Goal: Task Accomplishment & Management: Manage account settings

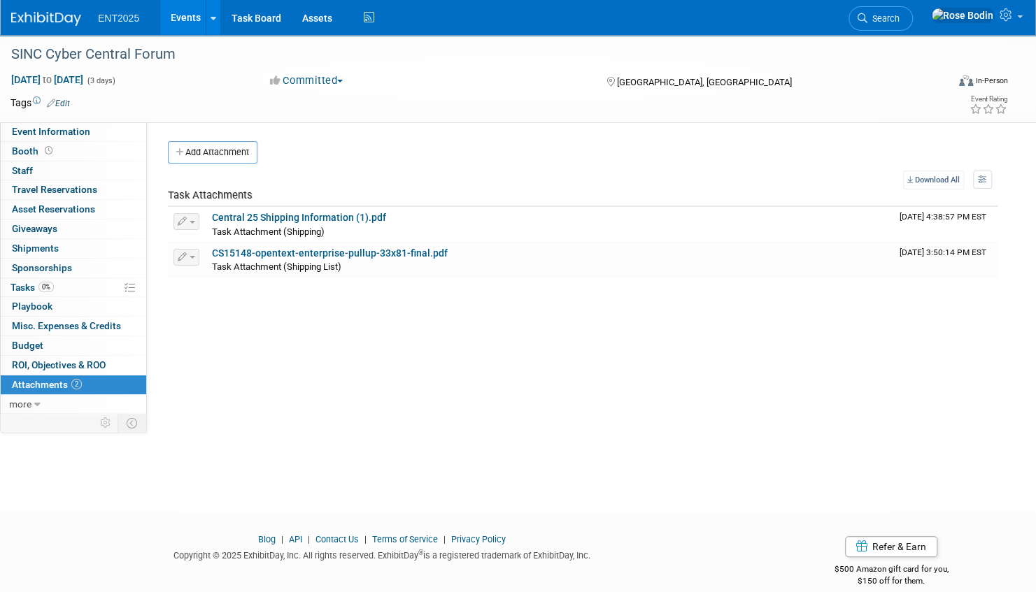
click at [189, 13] on link "Events" at bounding box center [185, 17] width 51 height 35
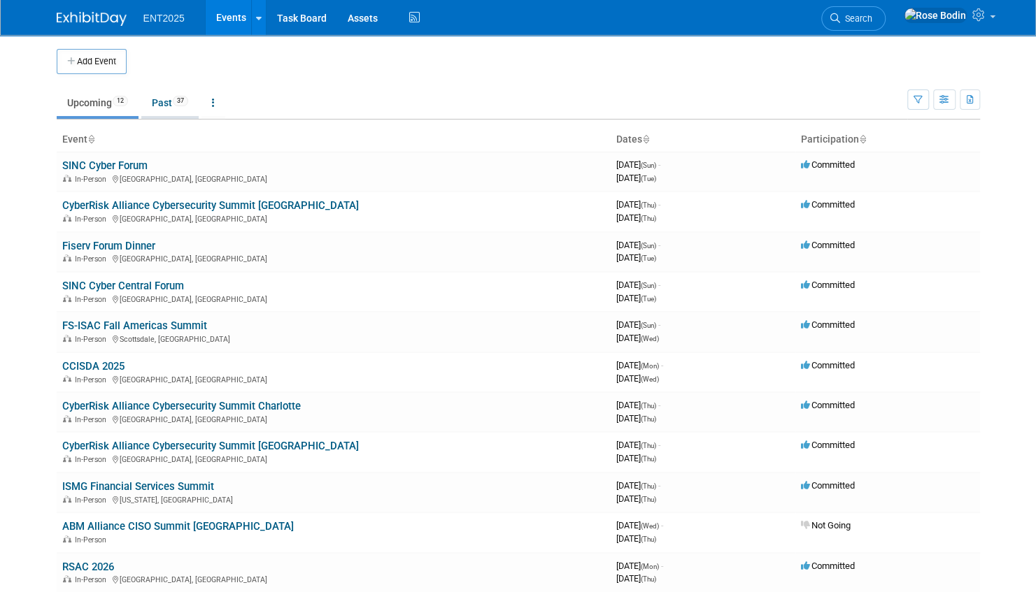
click at [164, 101] on link "Past 37" at bounding box center [169, 103] width 57 height 27
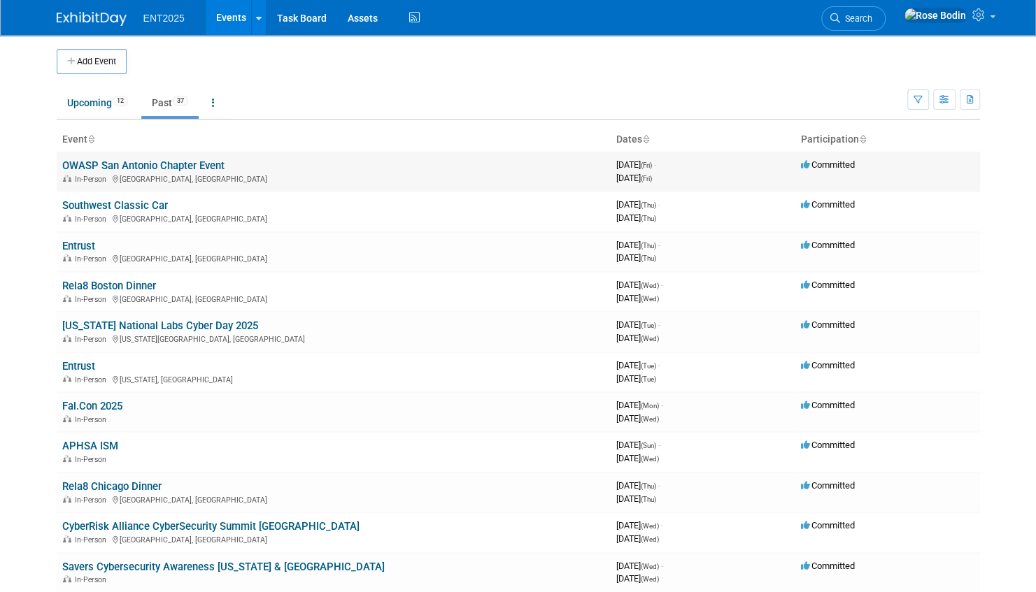
click at [183, 164] on link "OWASP San Antonio Chapter Event" at bounding box center [143, 165] width 162 height 13
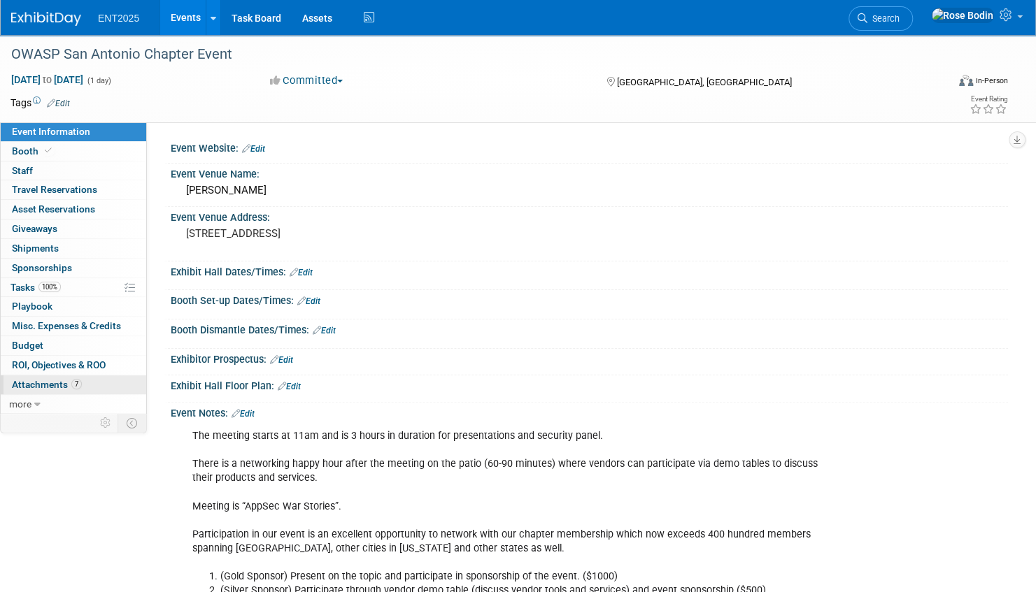
click at [105, 380] on link "7 Attachments 7" at bounding box center [73, 385] width 145 height 19
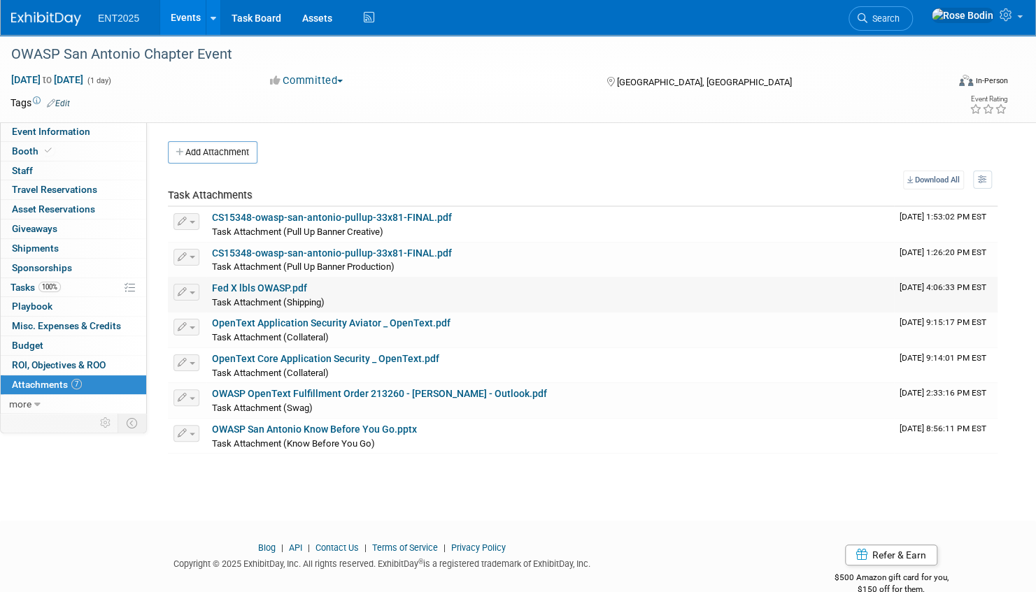
click at [266, 287] on link "Fed X lbls OWASP.pdf" at bounding box center [259, 288] width 95 height 11
click at [190, 17] on link "Events" at bounding box center [185, 17] width 51 height 35
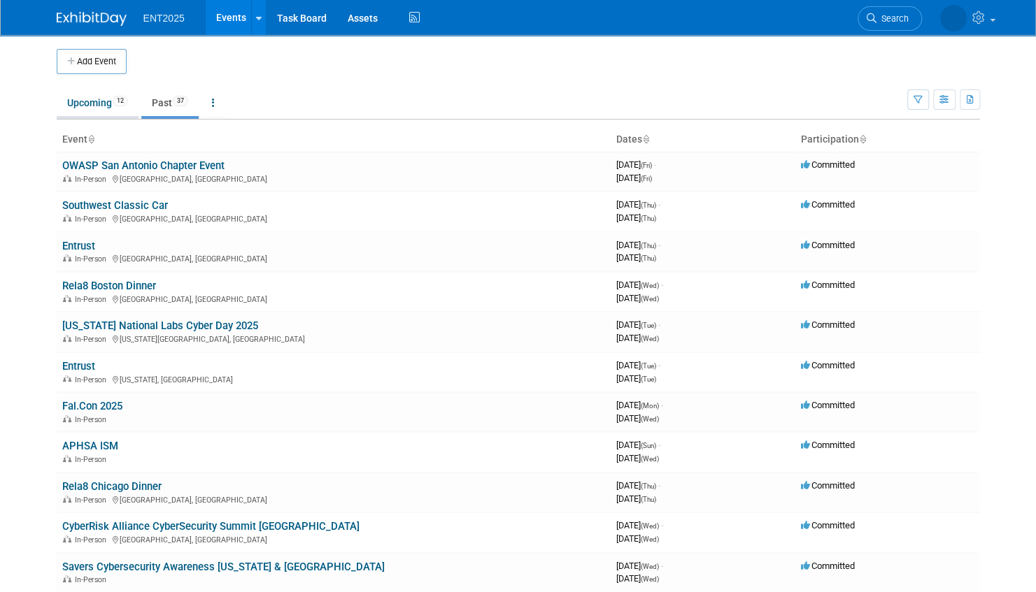
click at [91, 102] on link "Upcoming 12" at bounding box center [98, 103] width 82 height 27
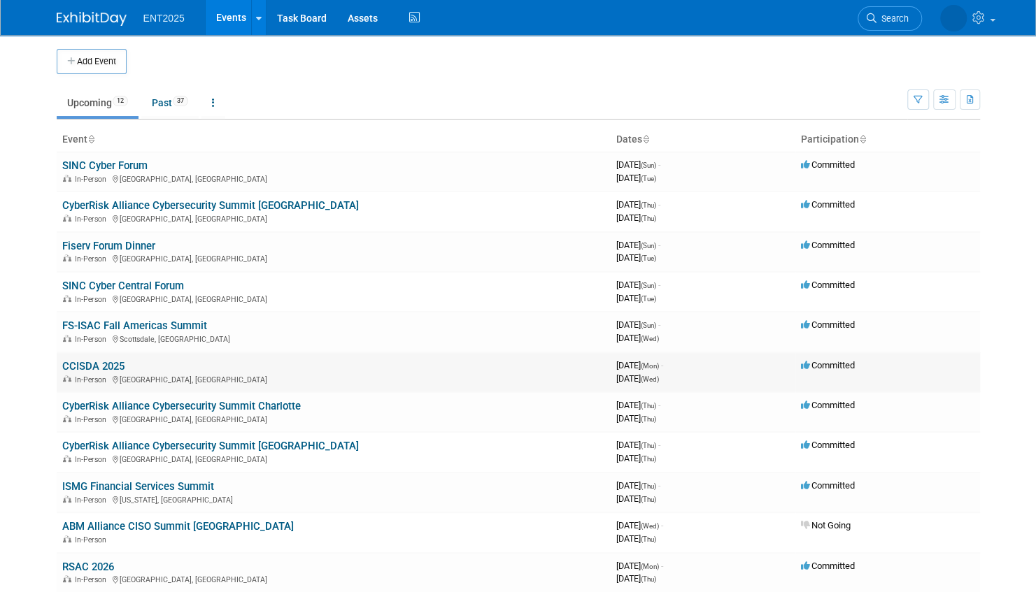
click at [108, 363] on link "CCISDA 2025" at bounding box center [93, 366] width 62 height 13
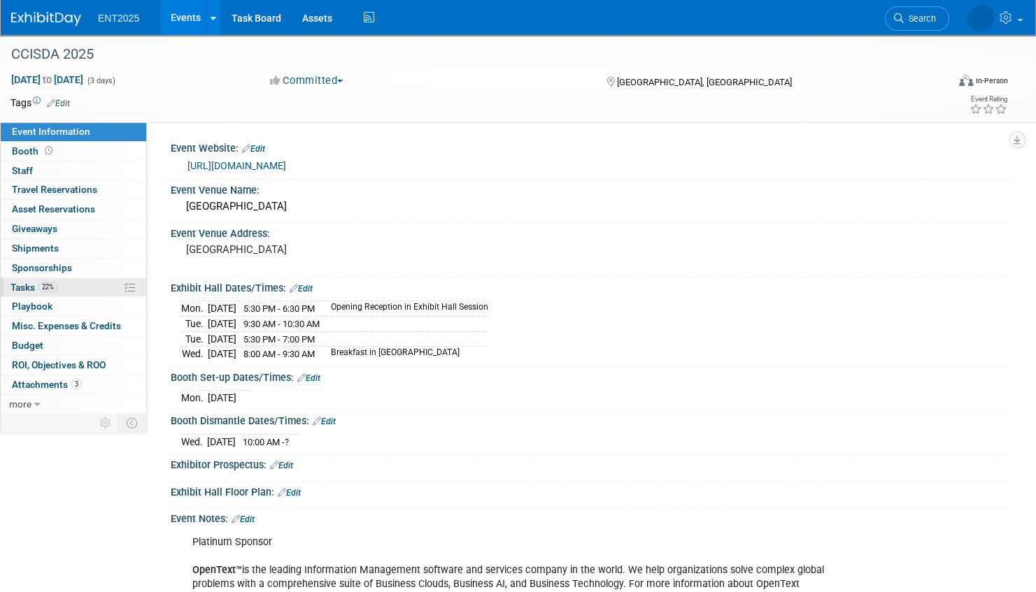
click at [89, 283] on link "22% Tasks 22%" at bounding box center [73, 287] width 145 height 19
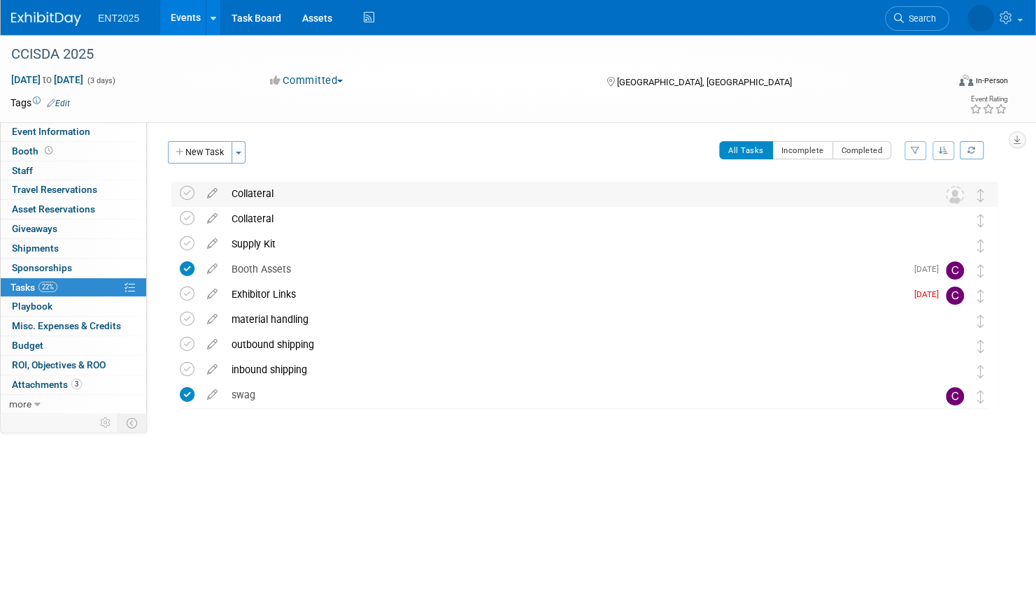
click at [326, 197] on div "Collateral" at bounding box center [571, 194] width 693 height 24
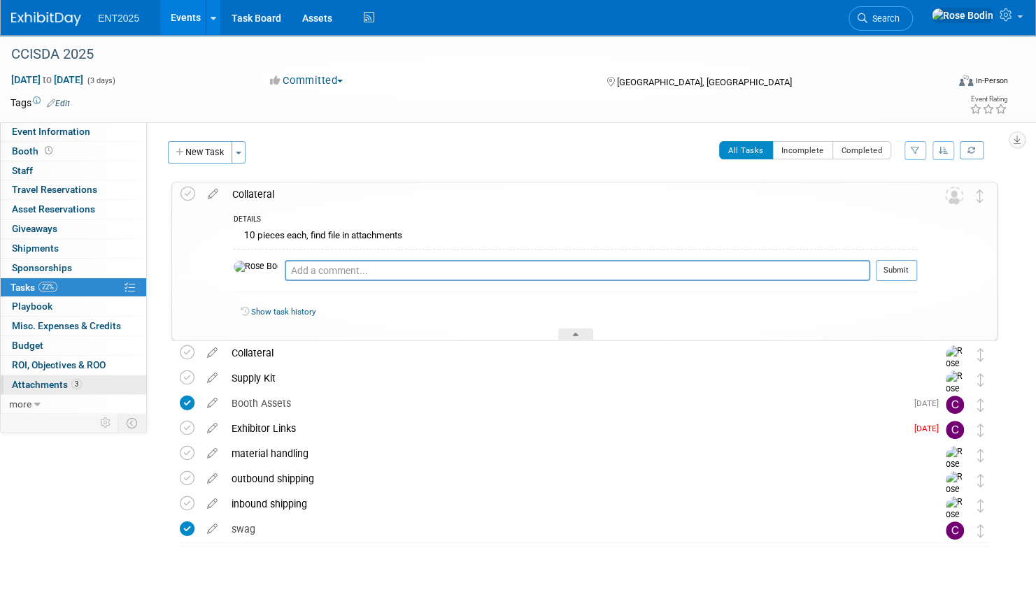
click at [96, 380] on link "3 Attachments 3" at bounding box center [73, 385] width 145 height 19
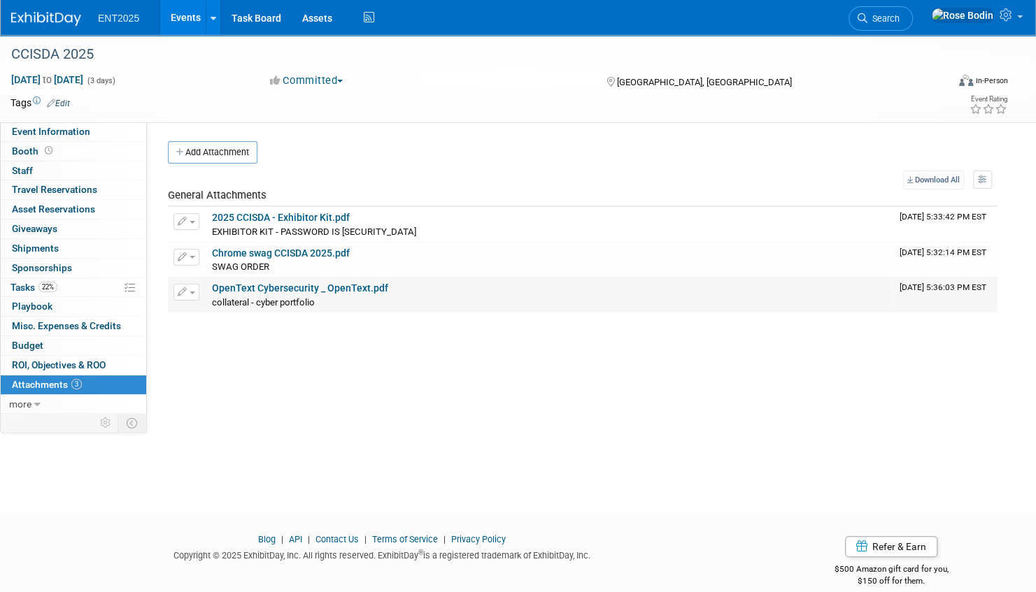
click at [280, 287] on link "OpenText Cybersecurity _ OpenText.pdf" at bounding box center [300, 288] width 176 height 11
click at [90, 287] on link "22% Tasks 22%" at bounding box center [73, 287] width 145 height 19
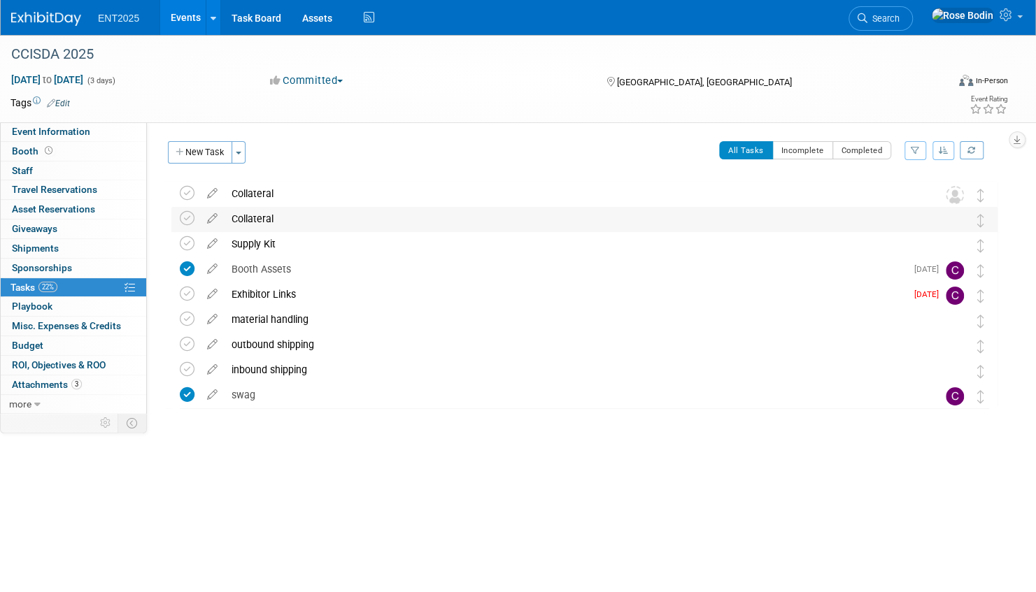
click at [305, 218] on div "Collateral" at bounding box center [571, 219] width 693 height 24
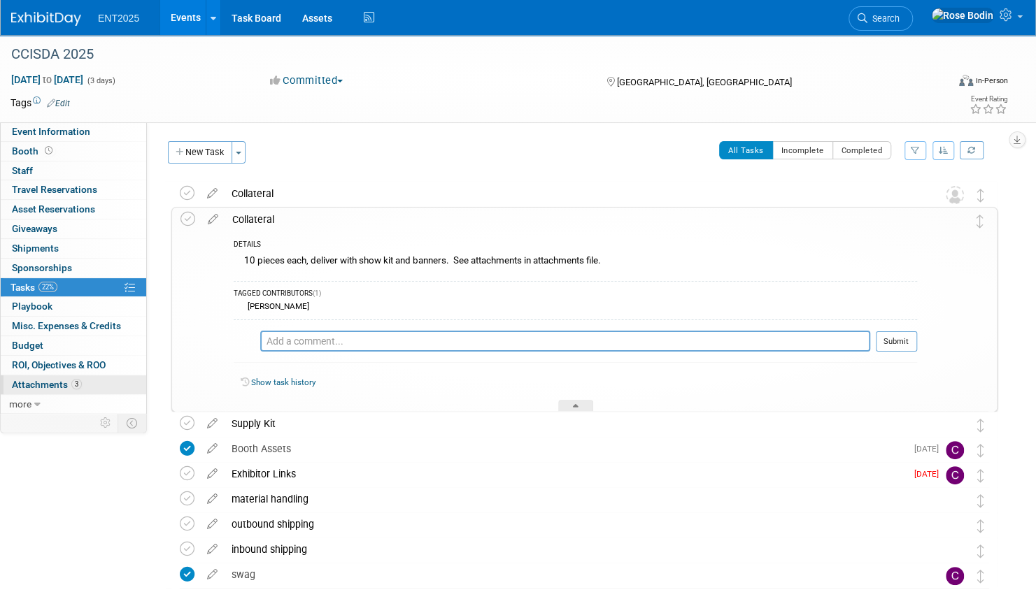
click at [116, 380] on link "3 Attachments 3" at bounding box center [73, 385] width 145 height 19
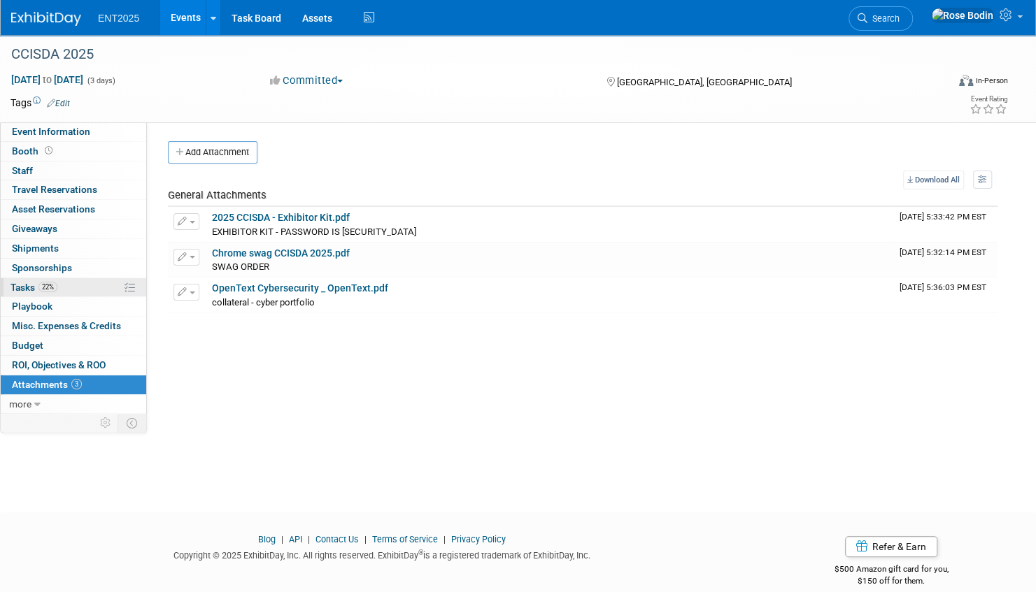
click at [91, 283] on link "22% Tasks 22%" at bounding box center [73, 287] width 145 height 19
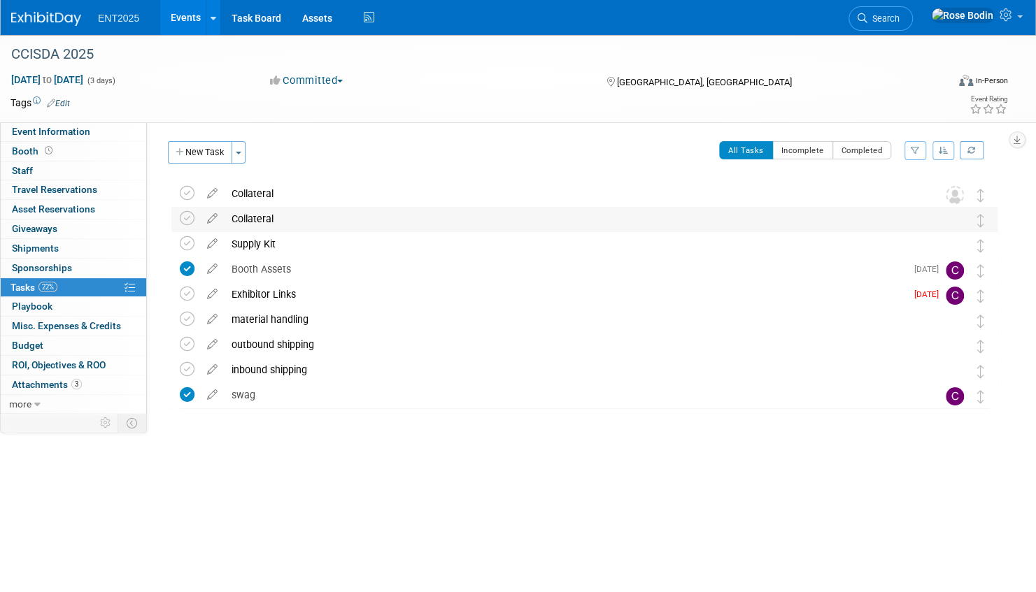
click at [335, 220] on div "Collateral" at bounding box center [571, 219] width 693 height 24
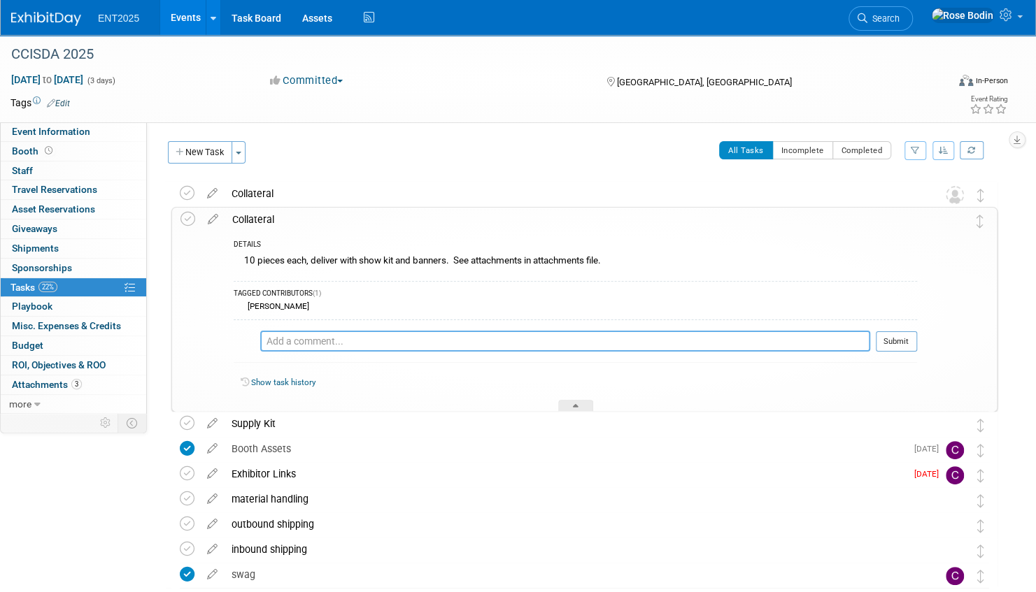
click at [271, 337] on textarea at bounding box center [565, 341] width 610 height 21
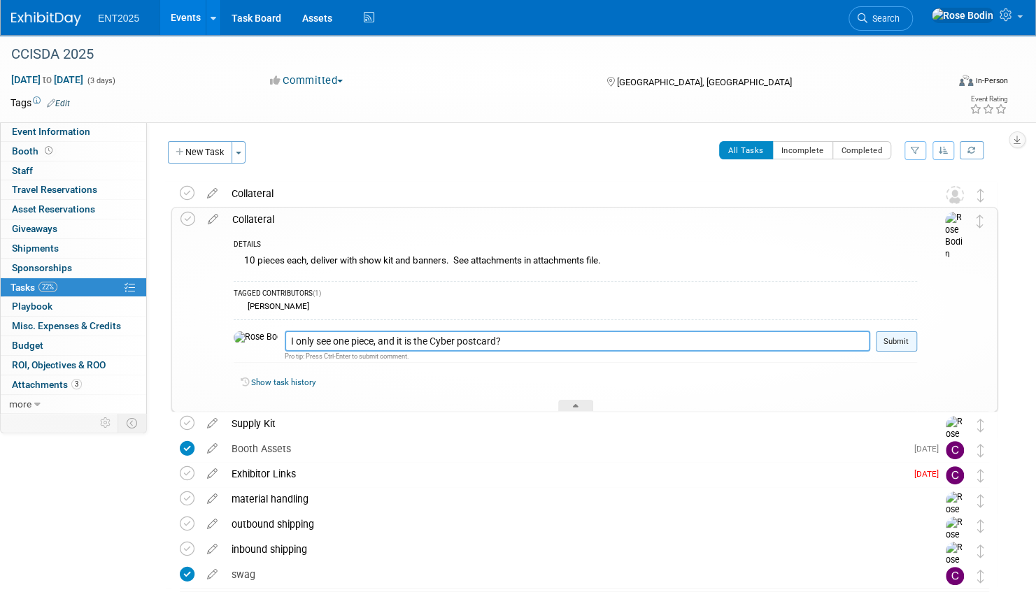
type textarea "I only see one piece, and it is the Cyber postcard?"
click at [895, 337] on button "Submit" at bounding box center [896, 342] width 41 height 21
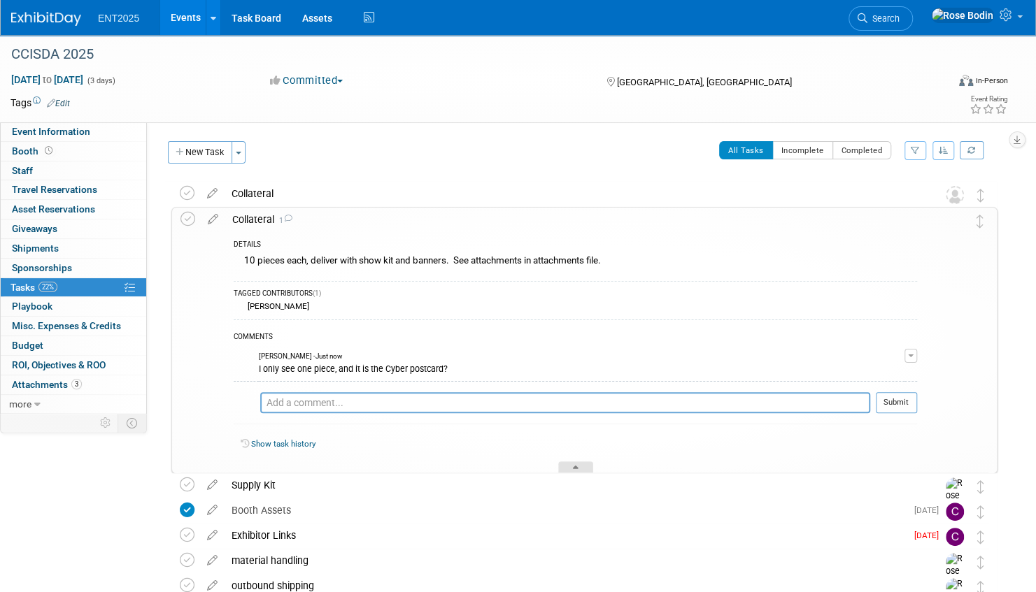
click at [576, 466] on icon at bounding box center [576, 470] width 6 height 8
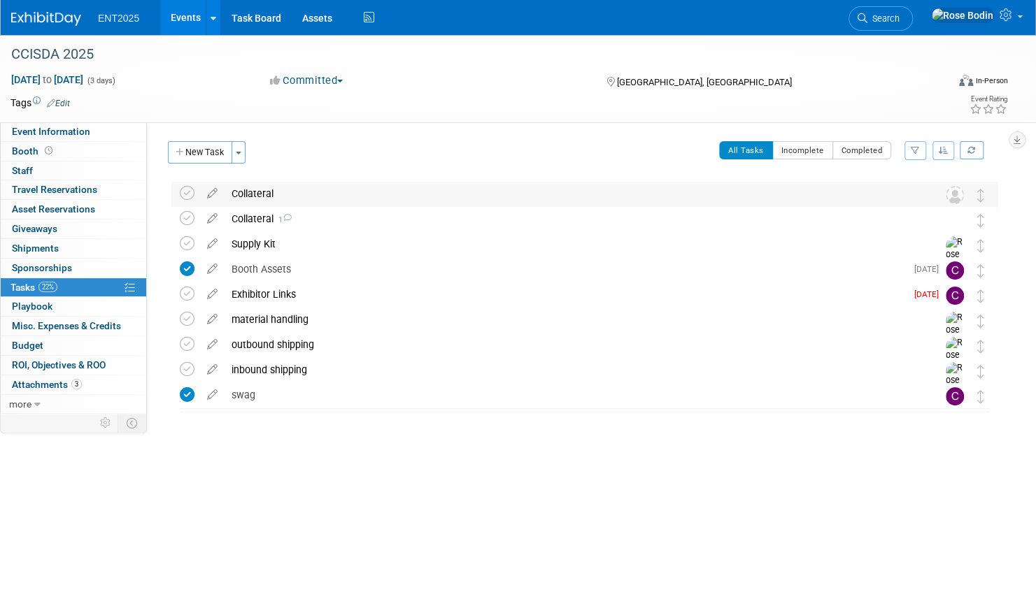
click at [420, 192] on div "Collateral" at bounding box center [571, 194] width 693 height 24
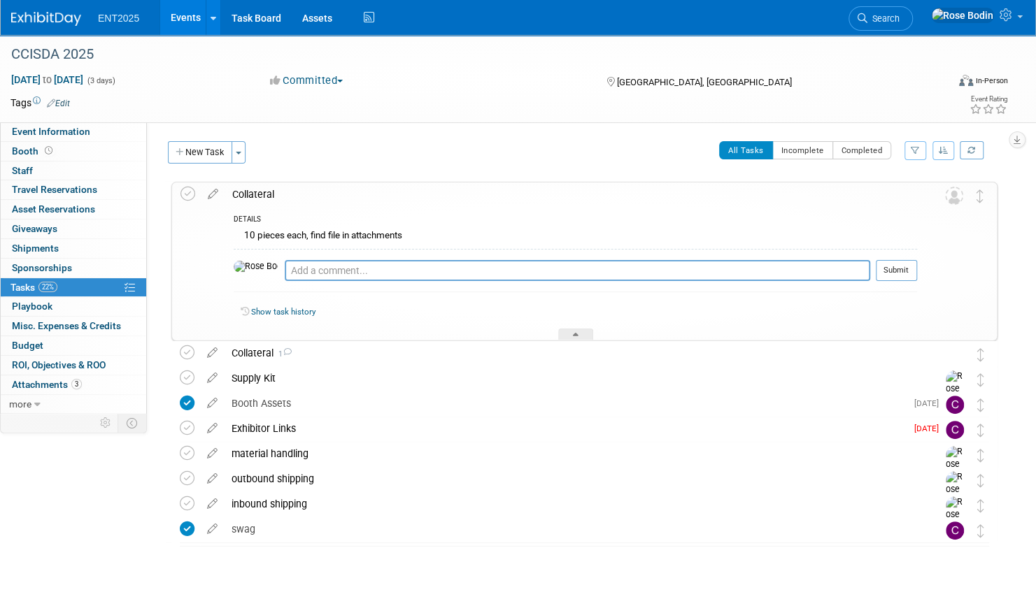
click at [441, 221] on div "DETAILS" at bounding box center [575, 221] width 683 height 12
click at [579, 333] on div at bounding box center [575, 335] width 35 height 12
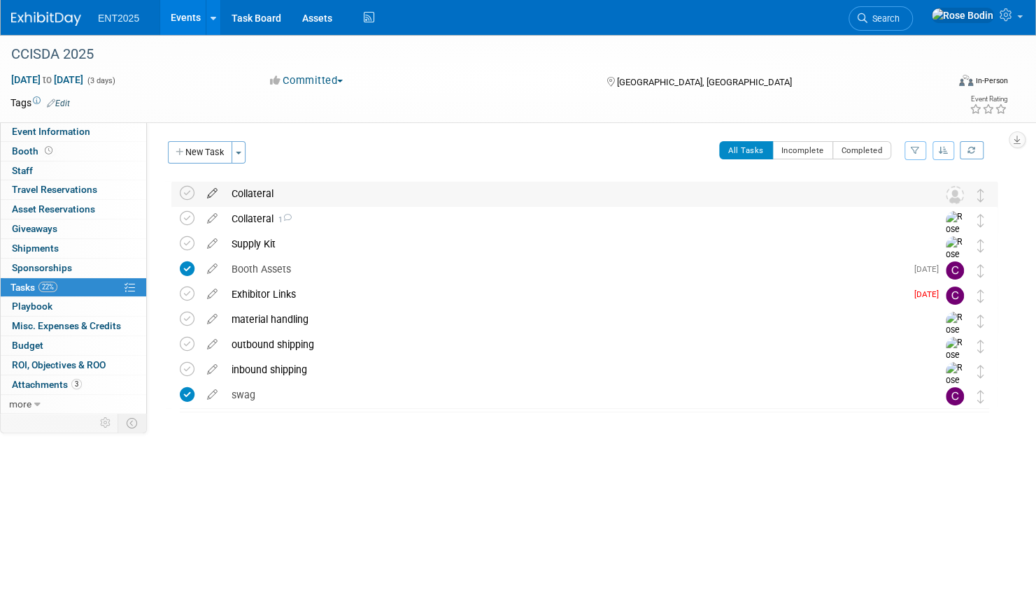
click at [215, 193] on icon at bounding box center [212, 190] width 24 height 17
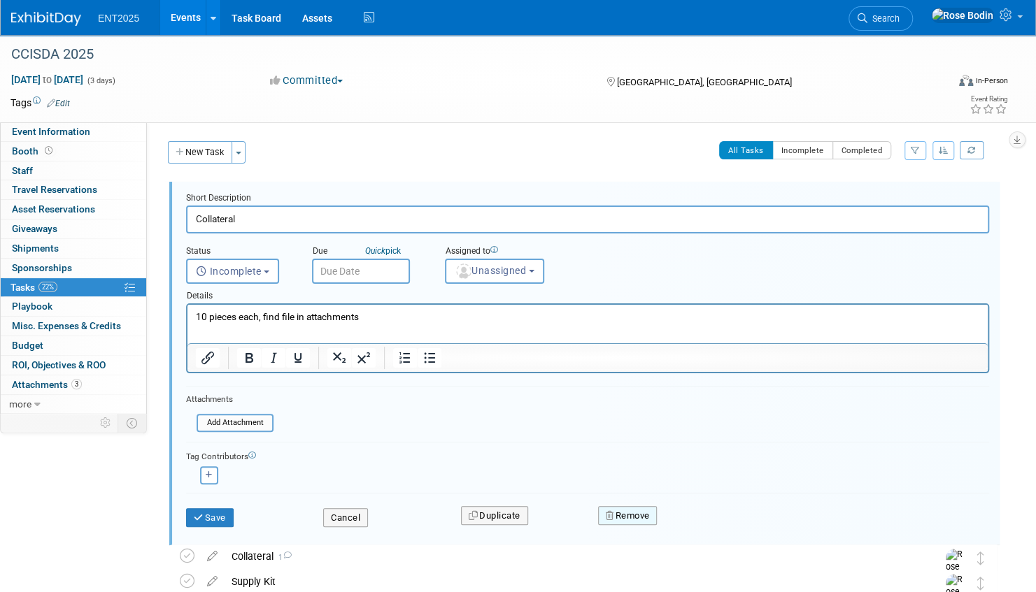
click at [620, 509] on button "Remove" at bounding box center [627, 516] width 59 height 20
click at [706, 525] on link "Yes" at bounding box center [705, 527] width 41 height 22
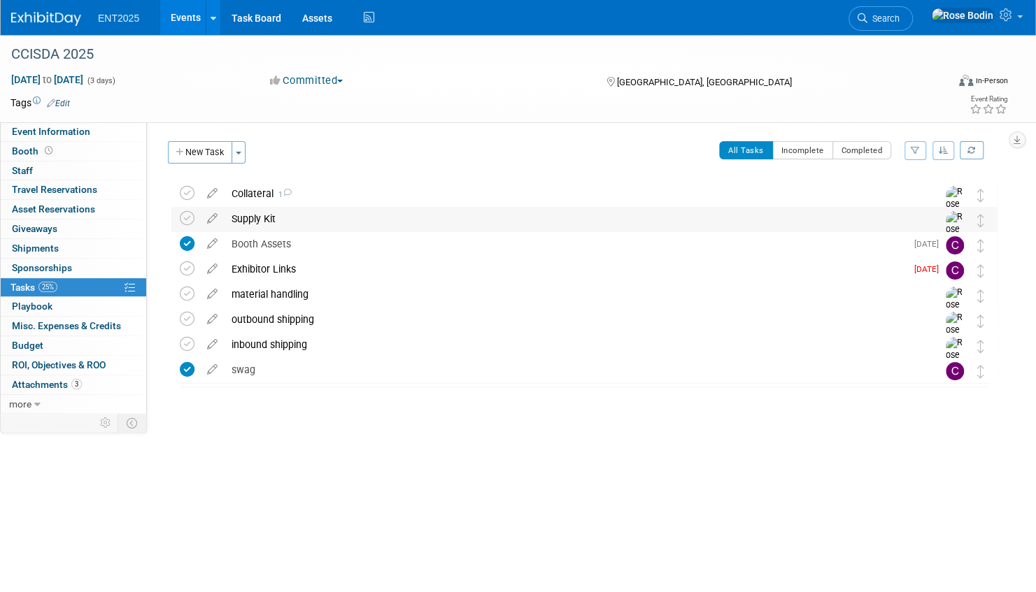
click at [383, 221] on div "Supply Kit" at bounding box center [571, 219] width 693 height 24
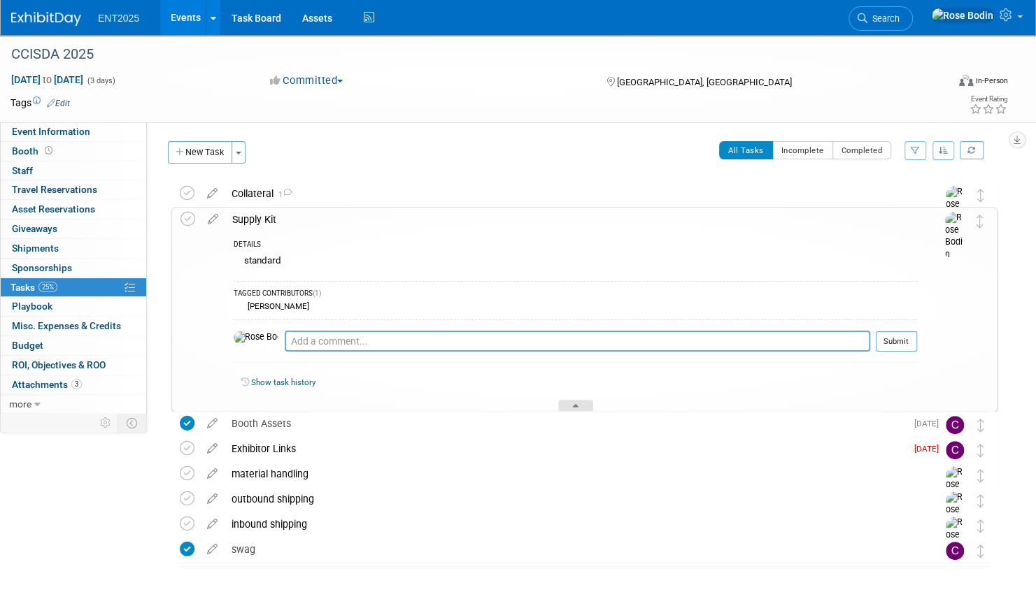
click at [575, 407] on icon at bounding box center [576, 408] width 6 height 8
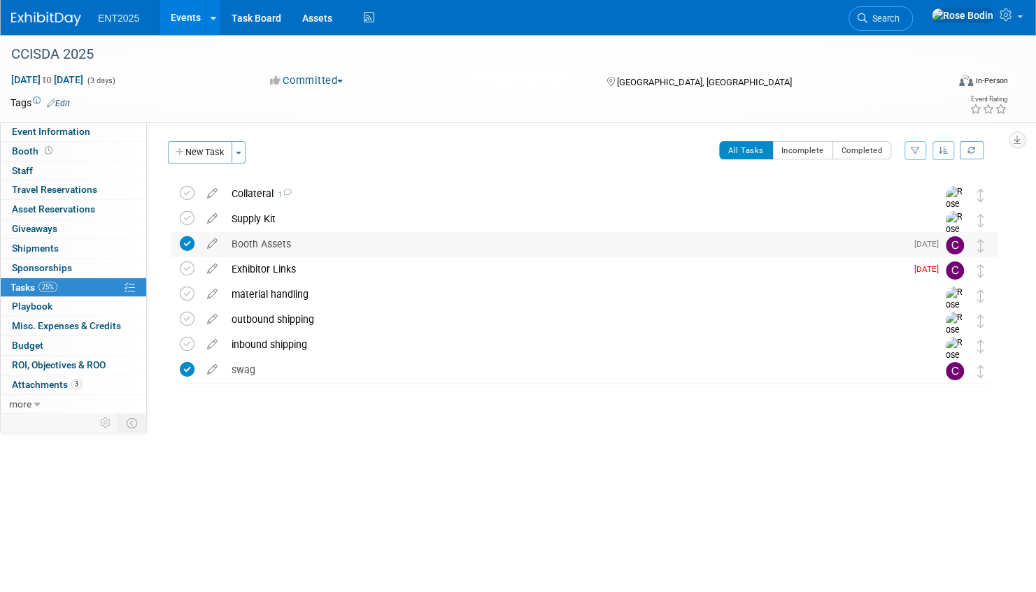
click at [406, 247] on div "Booth Assets" at bounding box center [565, 244] width 681 height 24
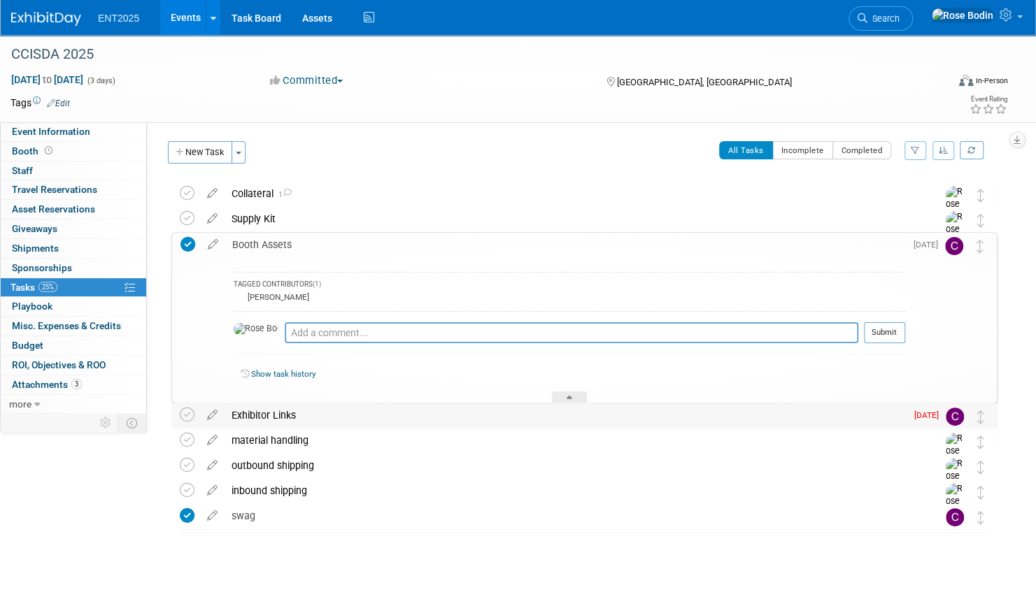
click at [372, 416] on div "Exhibitor Links" at bounding box center [565, 416] width 681 height 24
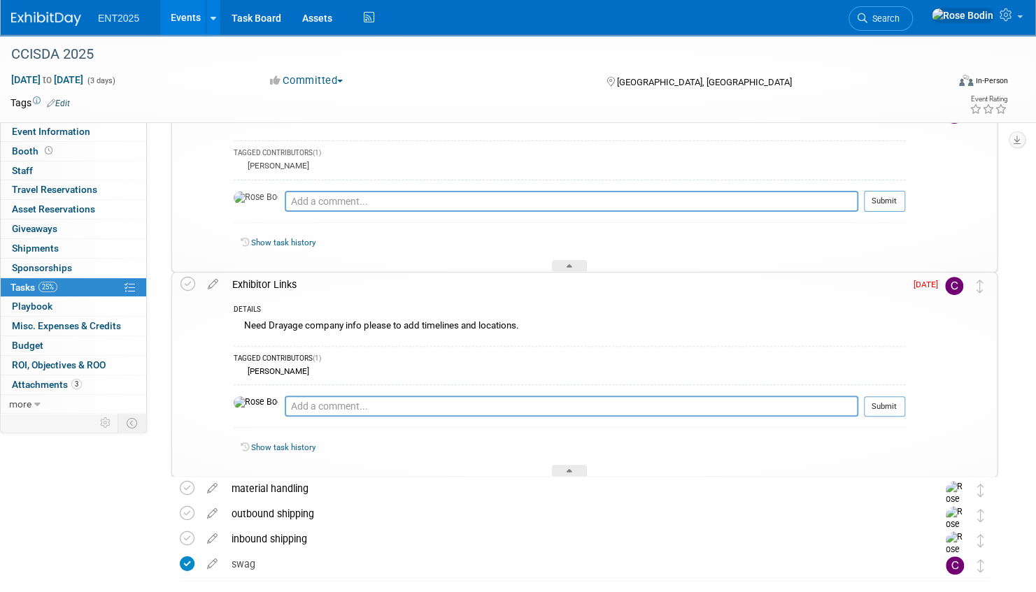
scroll to position [140, 0]
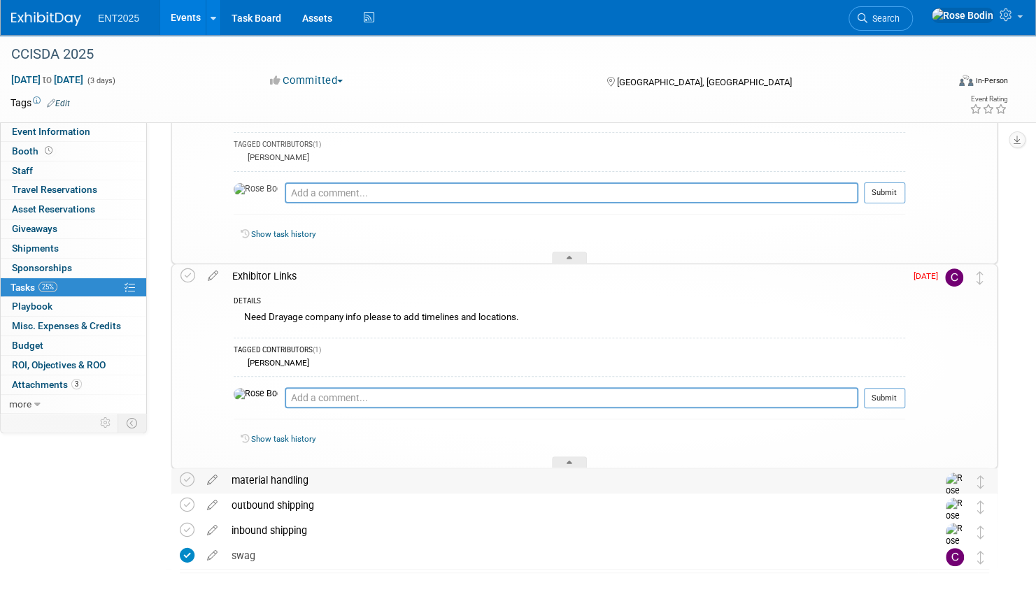
click at [397, 476] on div "material handling" at bounding box center [571, 481] width 693 height 24
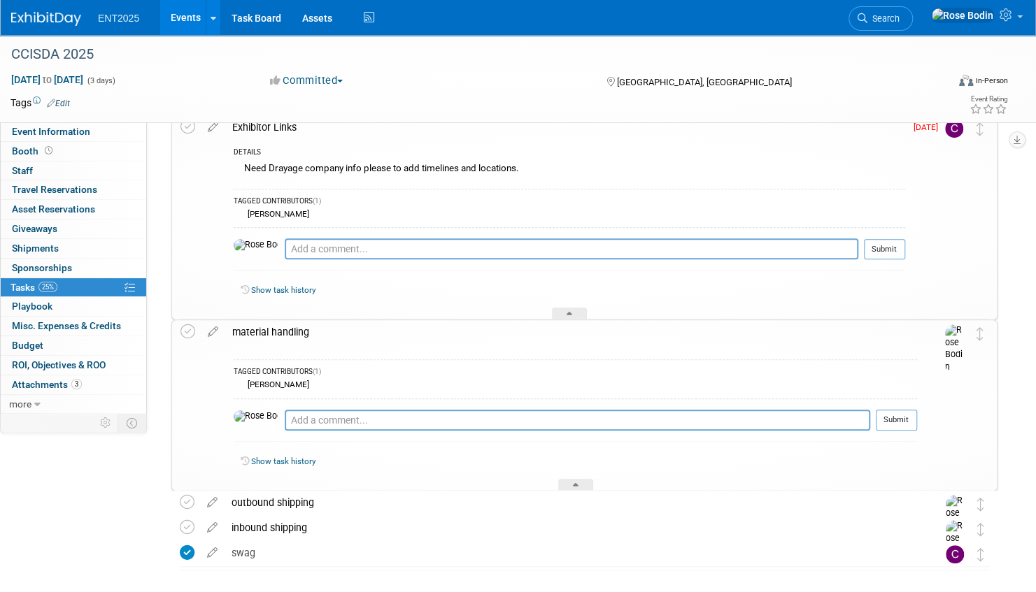
scroll to position [348, 0]
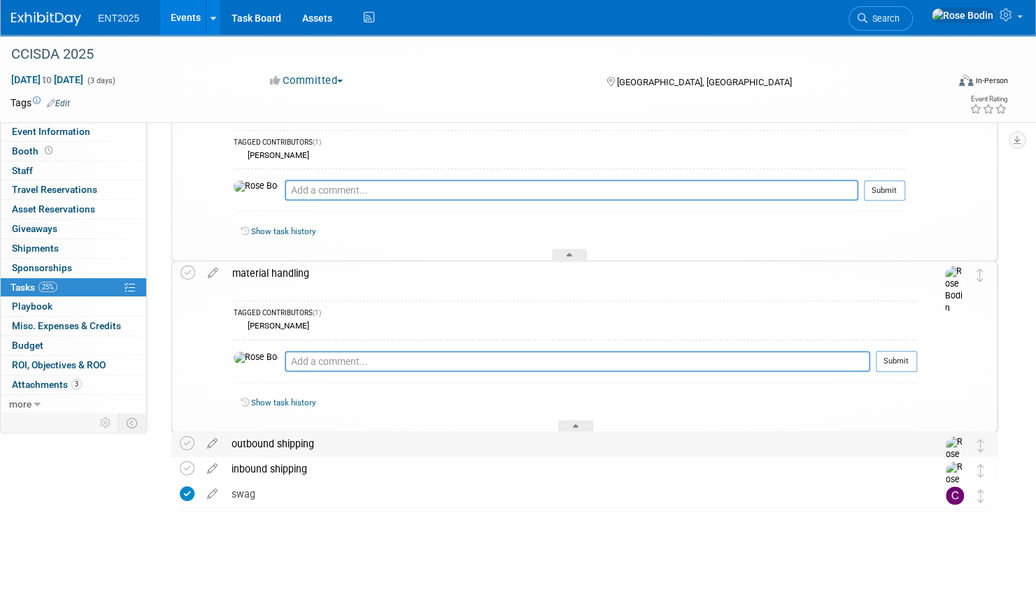
click at [438, 449] on div "outbound shipping" at bounding box center [571, 444] width 693 height 24
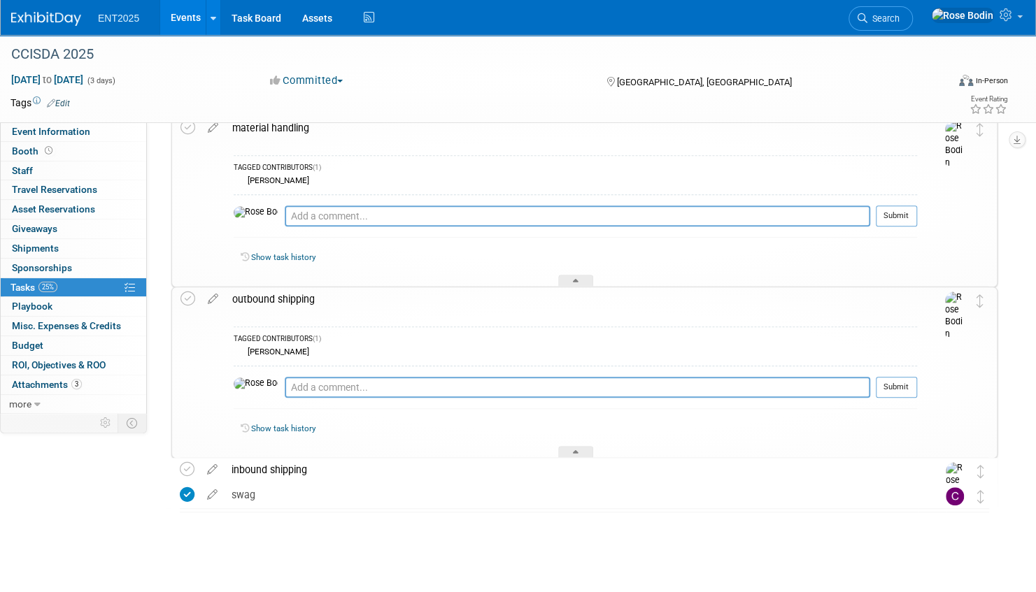
scroll to position [494, 0]
click at [436, 467] on div "inbound shipping" at bounding box center [571, 469] width 693 height 24
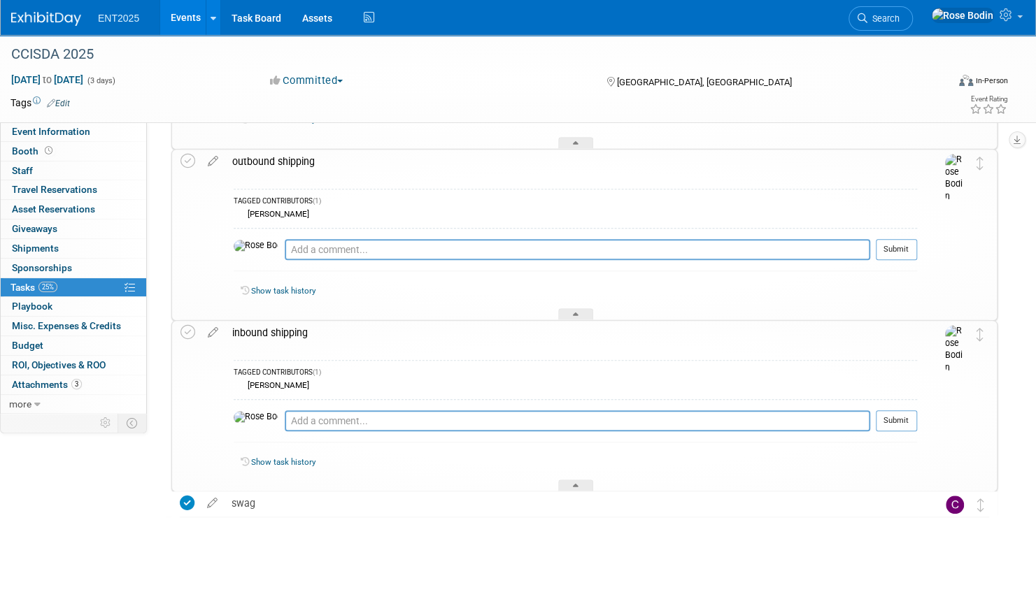
scroll to position [640, 0]
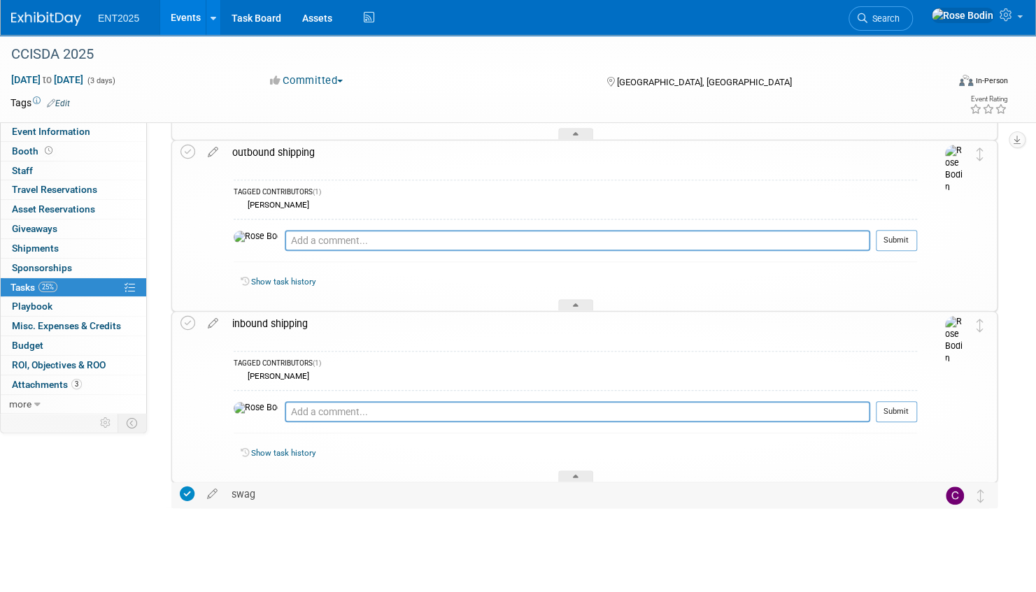
click at [420, 497] on div "swag" at bounding box center [571, 495] width 693 height 24
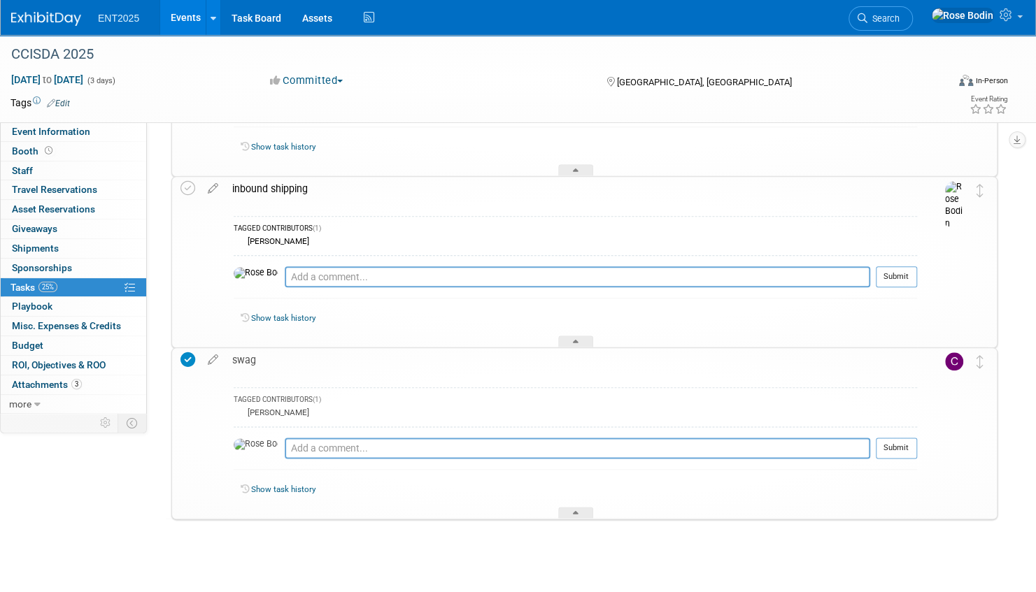
scroll to position [780, 0]
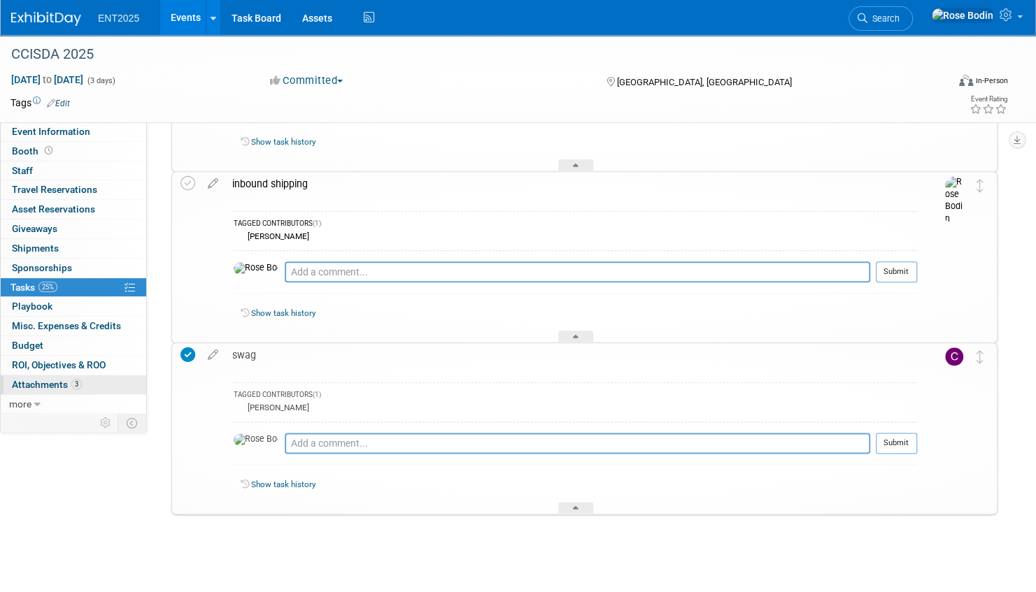
click at [99, 380] on link "3 Attachments 3" at bounding box center [73, 385] width 145 height 19
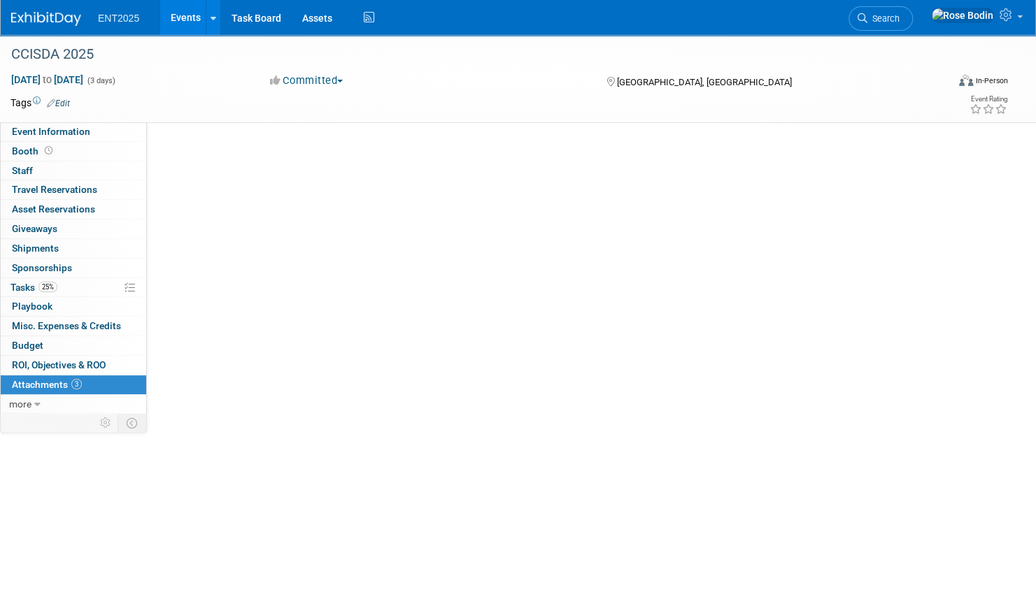
scroll to position [0, 0]
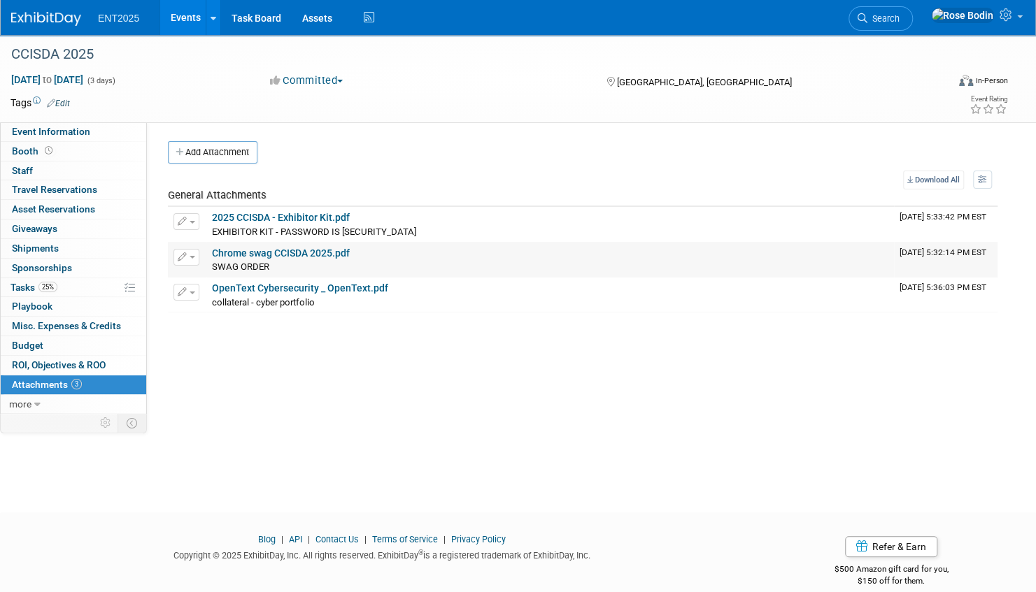
click at [266, 250] on link "Chrome swag CCISDA 2025.pdf" at bounding box center [281, 253] width 138 height 11
click at [82, 283] on link "25% Tasks 25%" at bounding box center [73, 287] width 145 height 19
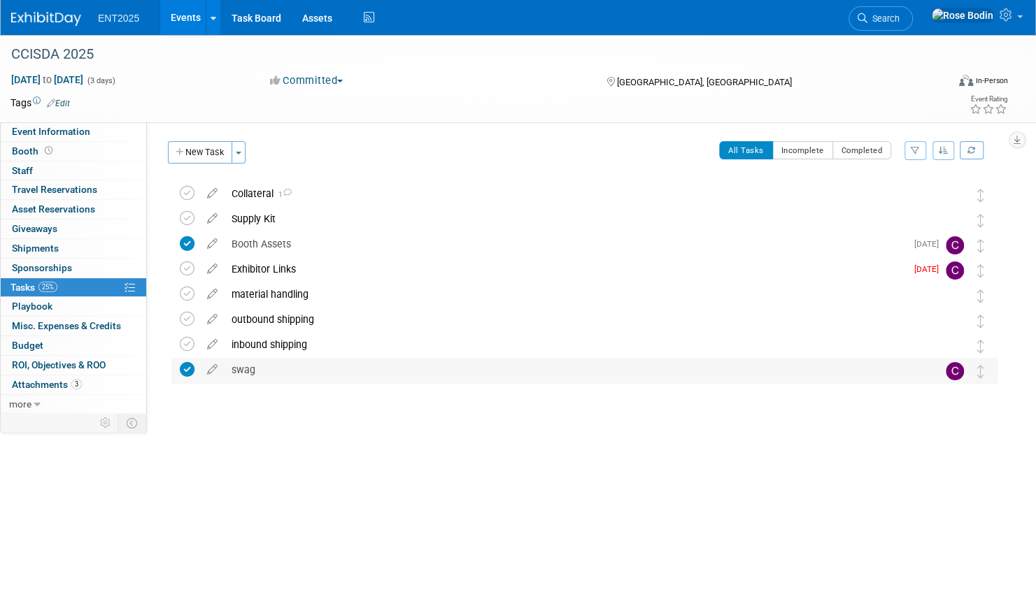
click at [301, 372] on div "swag" at bounding box center [571, 370] width 693 height 24
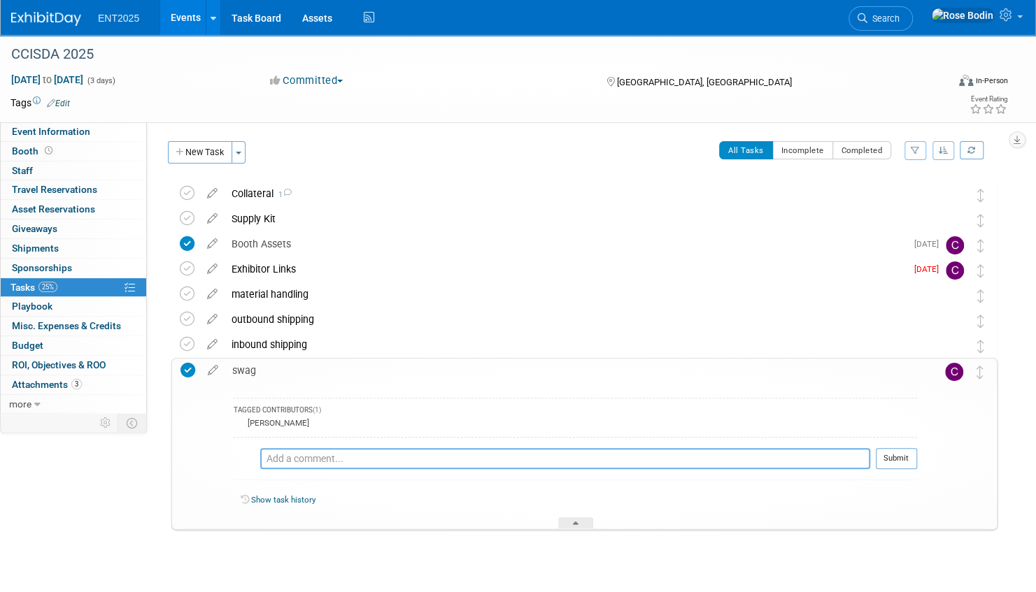
click at [292, 459] on textarea at bounding box center [565, 458] width 610 height 21
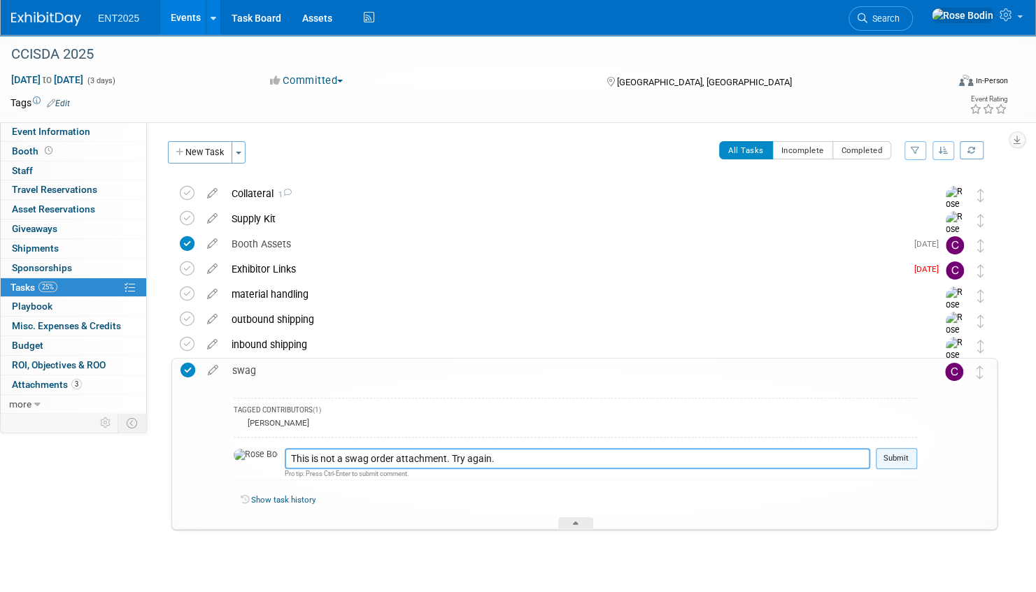
type textarea "This is not a swag order attachment. Try again."
click at [898, 456] on button "Submit" at bounding box center [896, 458] width 41 height 21
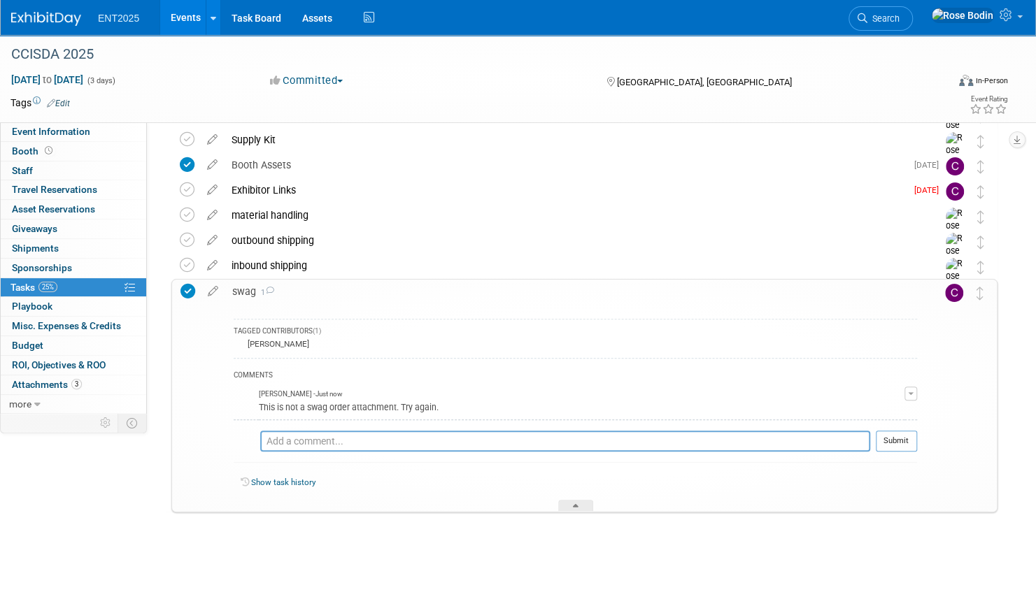
scroll to position [83, 0]
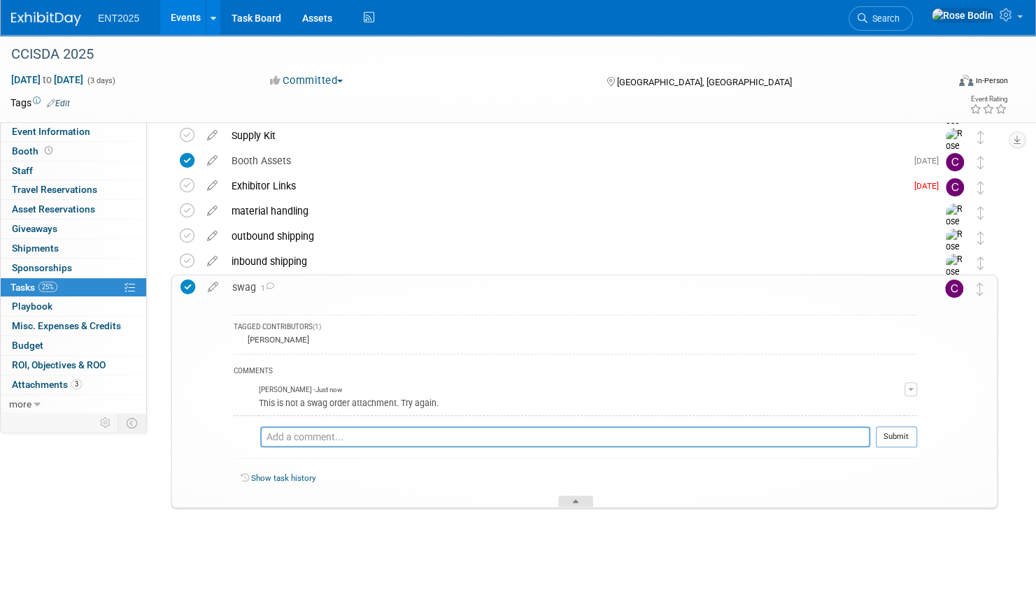
click at [576, 497] on div at bounding box center [575, 502] width 35 height 12
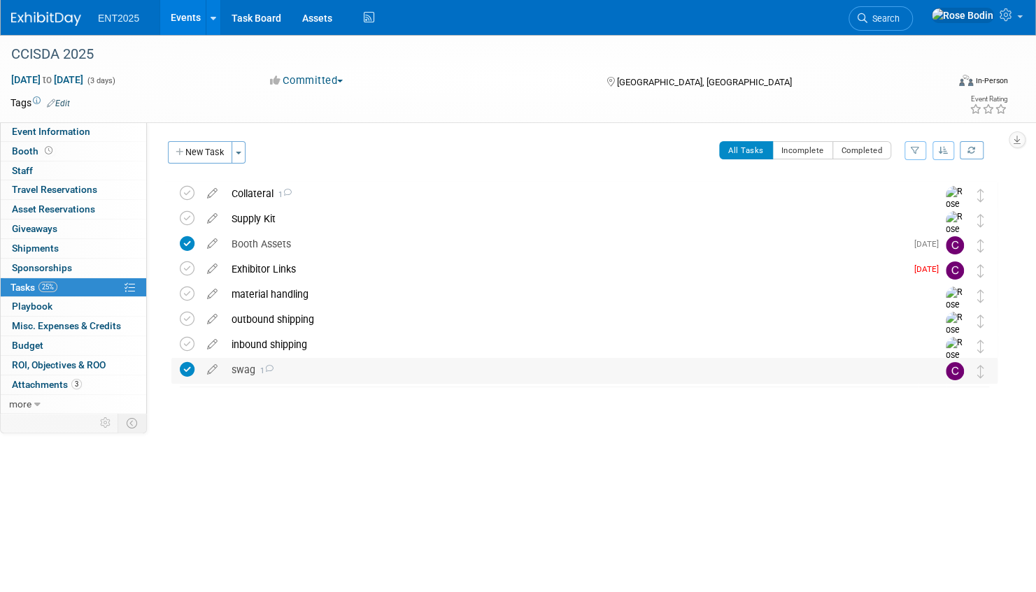
scroll to position [0, 0]
click at [364, 297] on div "material handling" at bounding box center [571, 295] width 693 height 24
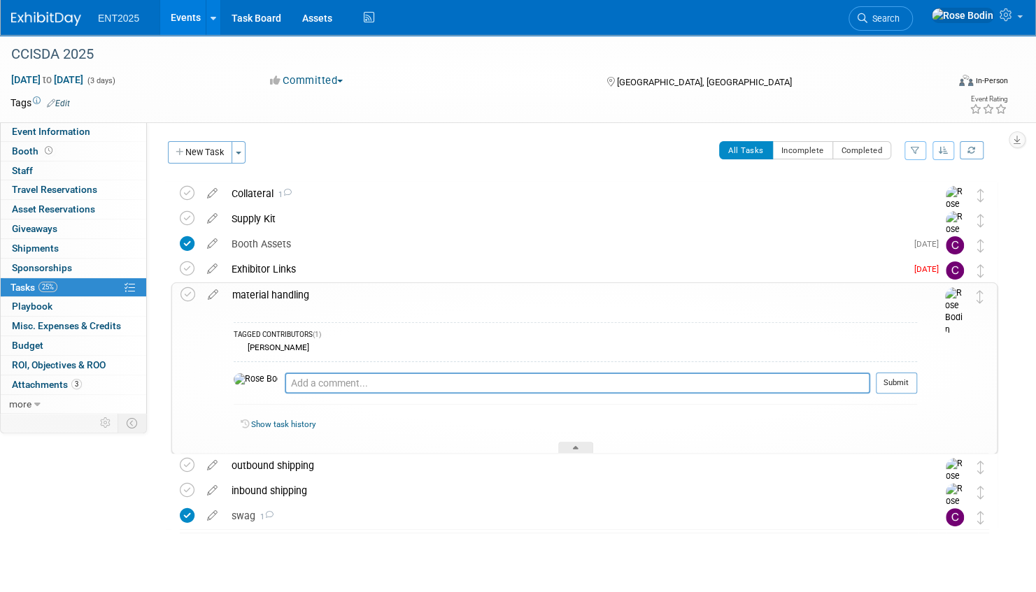
click at [364, 297] on div "material handling" at bounding box center [571, 295] width 692 height 24
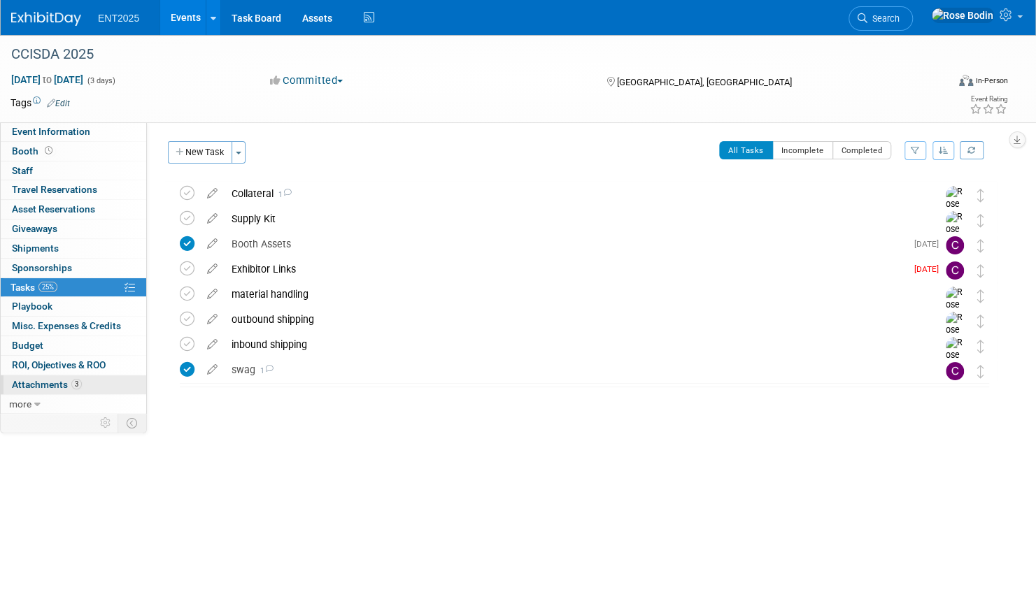
click at [92, 380] on link "3 Attachments 3" at bounding box center [73, 385] width 145 height 19
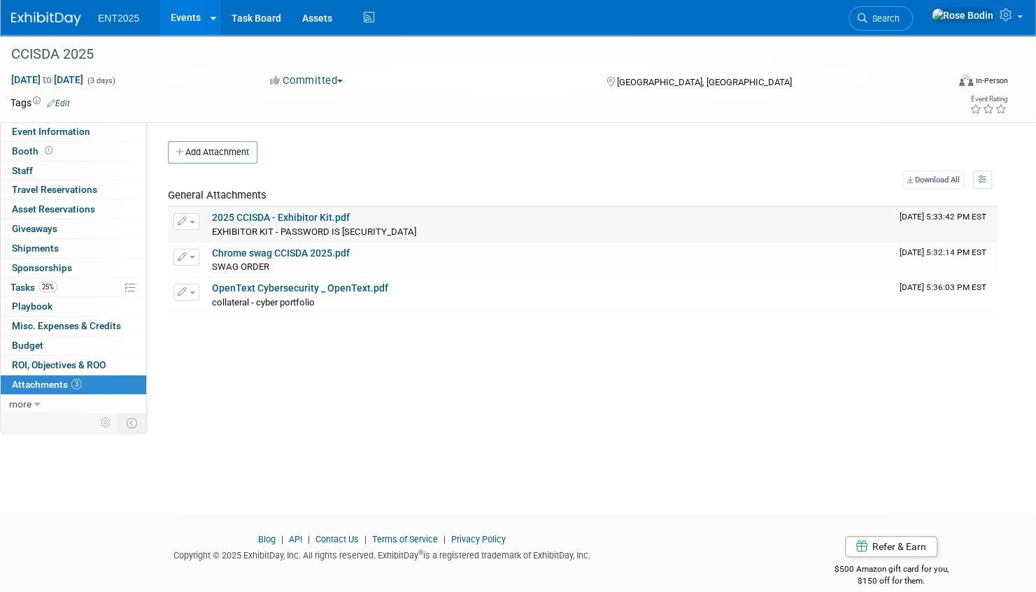
click at [321, 218] on link "2025 CCISDA - Exhibitor Kit.pdf" at bounding box center [281, 217] width 138 height 11
drag, startPoint x: 386, startPoint y: 231, endPoint x: 339, endPoint y: 230, distance: 46.9
click at [339, 230] on span "EXHIBITOR KIT - PASSWORD IS 2025ccisda." at bounding box center [314, 232] width 204 height 10
copy span "2025ccisda"
click at [105, 133] on link "Event Information" at bounding box center [73, 131] width 145 height 19
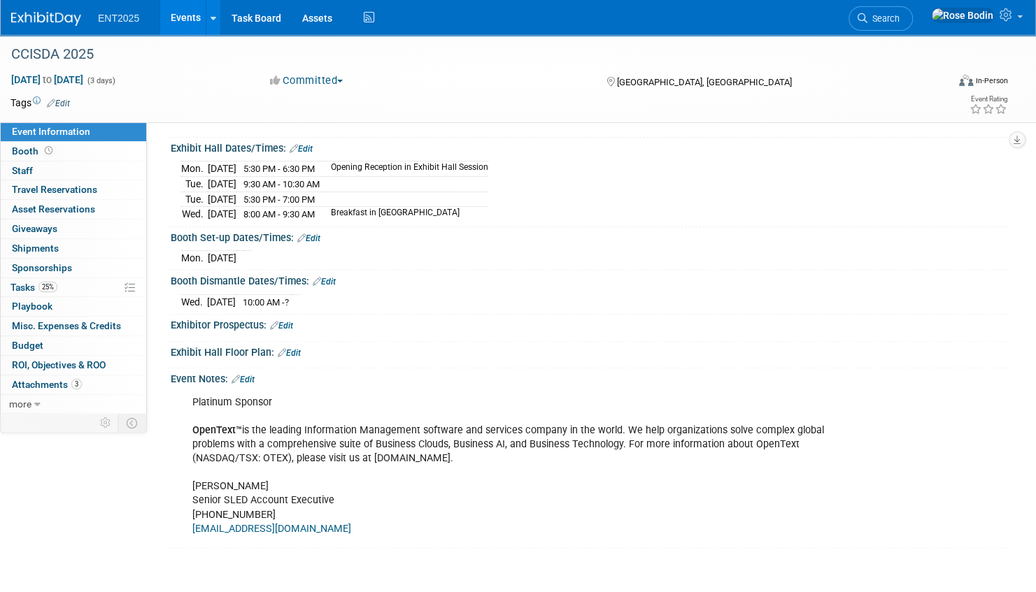
scroll to position [210, 0]
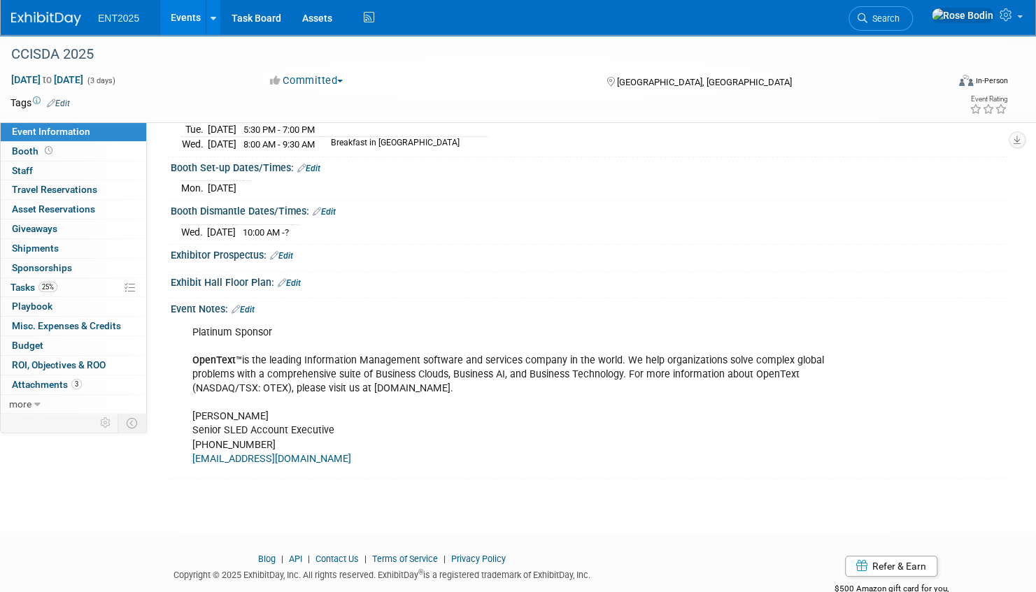
click at [238, 305] on icon at bounding box center [236, 309] width 8 height 9
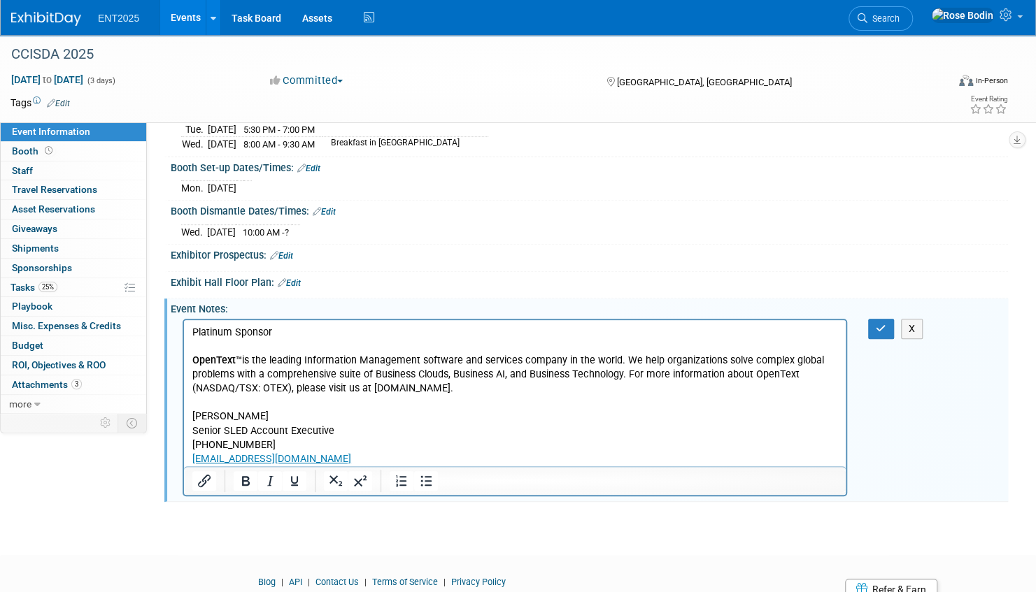
scroll to position [0, 0]
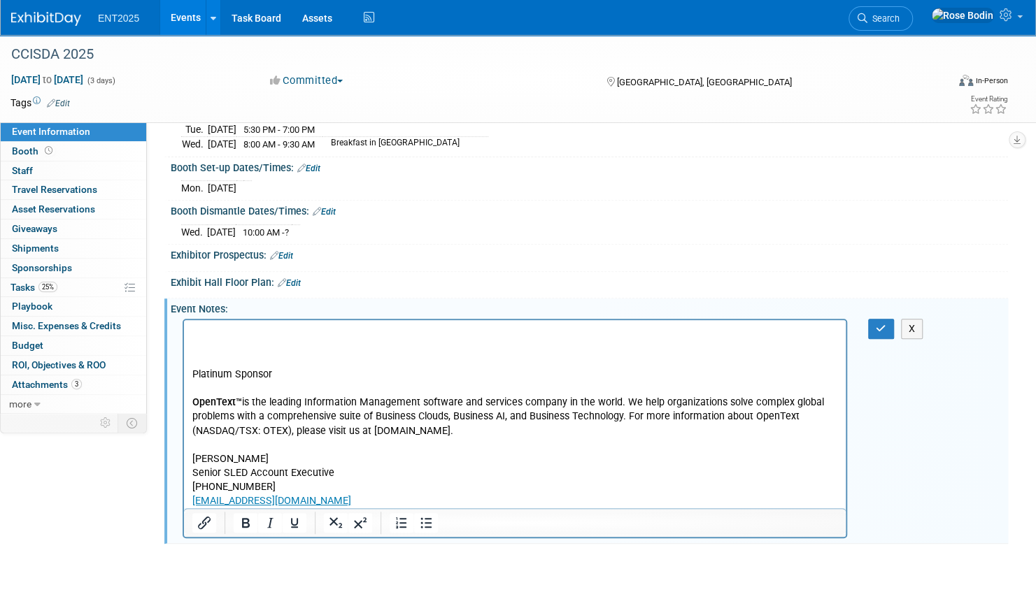
click at [204, 330] on p "Rich Text Area. Press ALT-0 for help." at bounding box center [515, 332] width 646 height 14
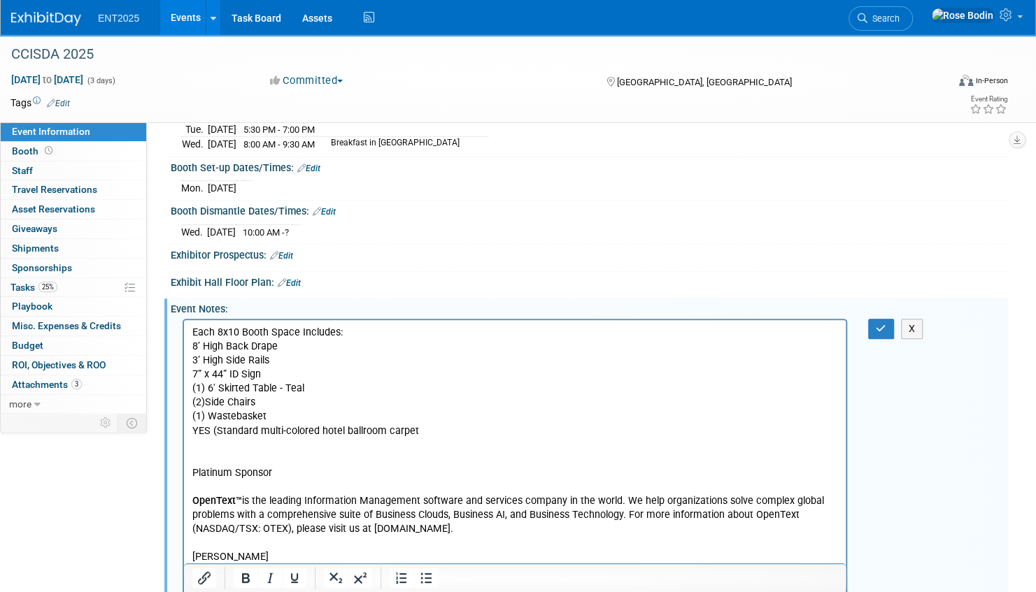
click at [420, 429] on p "Each 8x10 Booth Space Includes: 8’ High Back Drape 3’ High Side Rails 7” x 44” …" at bounding box center [515, 381] width 646 height 113
click at [877, 324] on icon "button" at bounding box center [881, 329] width 10 height 10
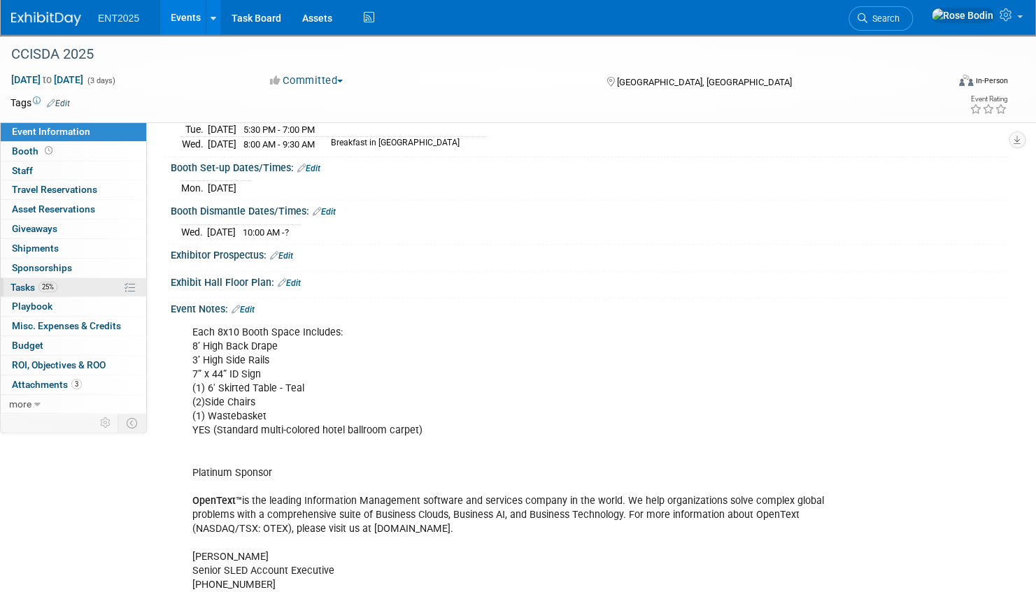
click at [94, 283] on link "25% Tasks 25%" at bounding box center [73, 287] width 145 height 19
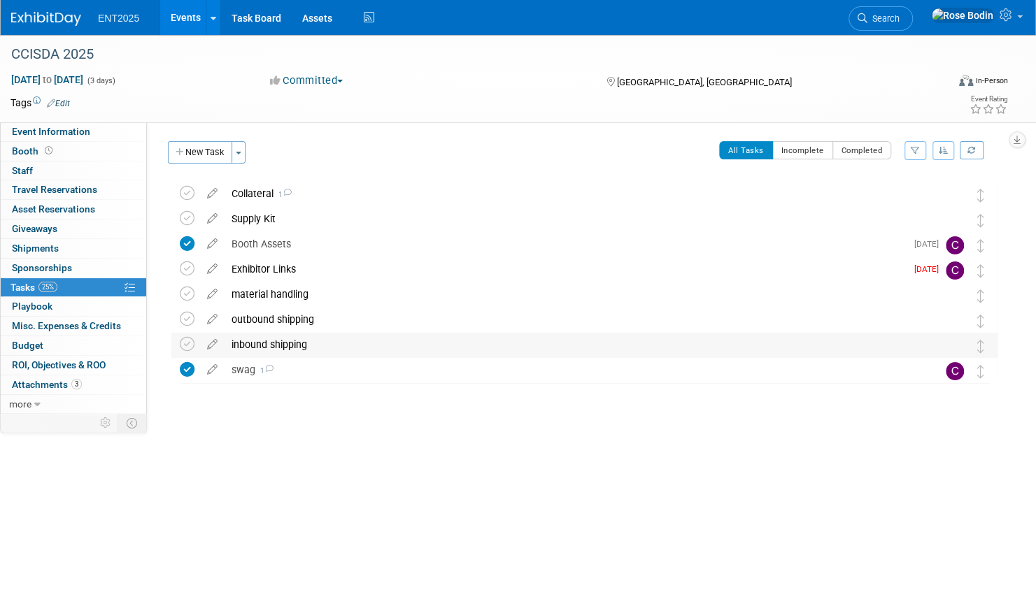
click at [333, 344] on div "inbound shipping" at bounding box center [571, 345] width 693 height 24
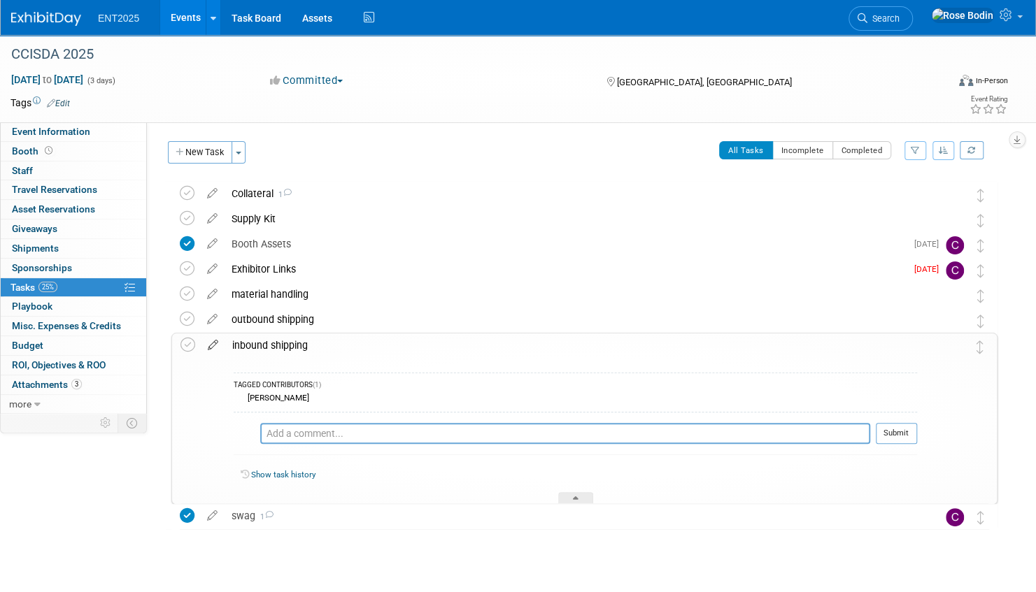
click at [211, 343] on icon at bounding box center [213, 342] width 24 height 17
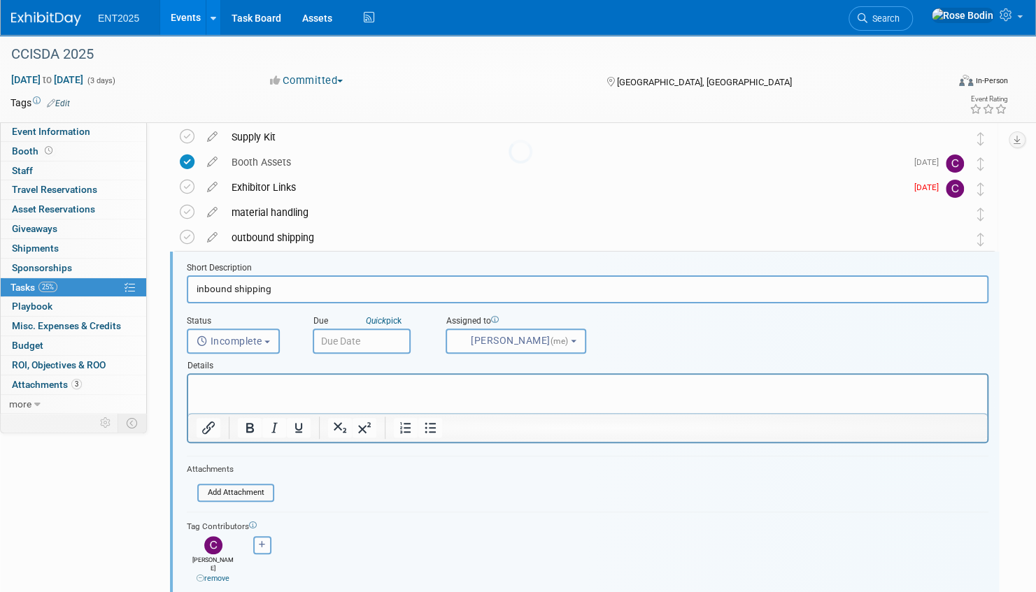
scroll to position [128, 0]
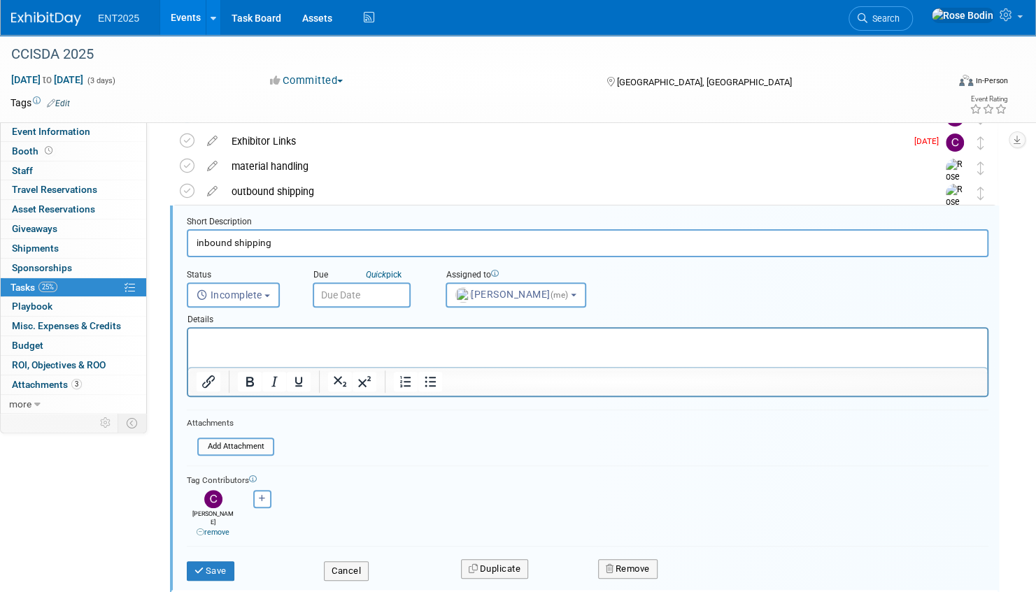
click at [220, 341] on p "Rich Text Area. Press ALT-0 for help." at bounding box center [588, 340] width 783 height 13
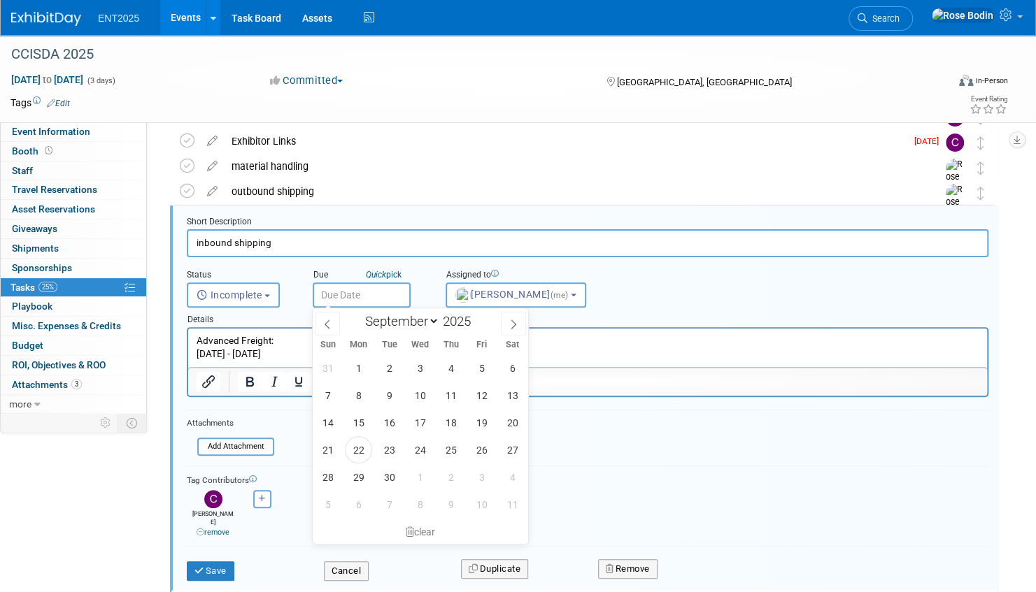
click at [380, 297] on input "text" at bounding box center [362, 295] width 98 height 25
click at [359, 474] on span "29" at bounding box center [358, 477] width 27 height 27
type input "Sep 29, 2025"
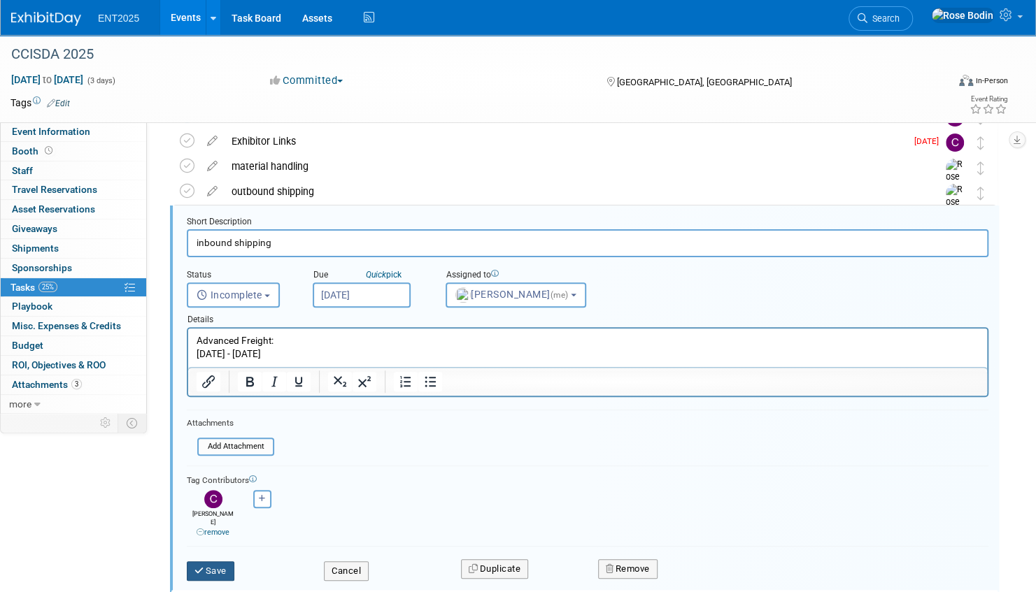
click at [209, 562] on button "Save" at bounding box center [211, 572] width 48 height 20
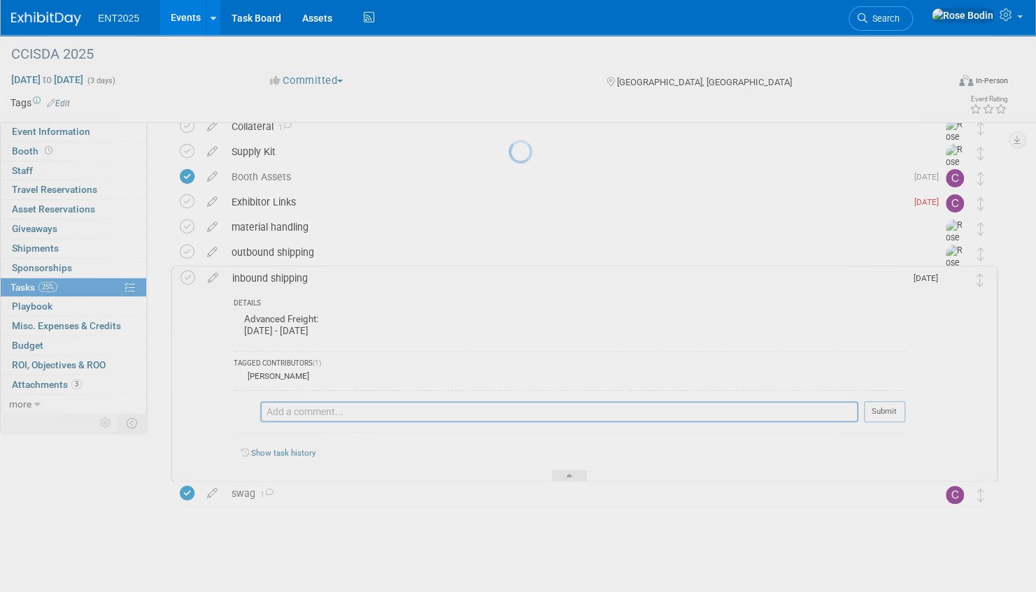
scroll to position [66, 0]
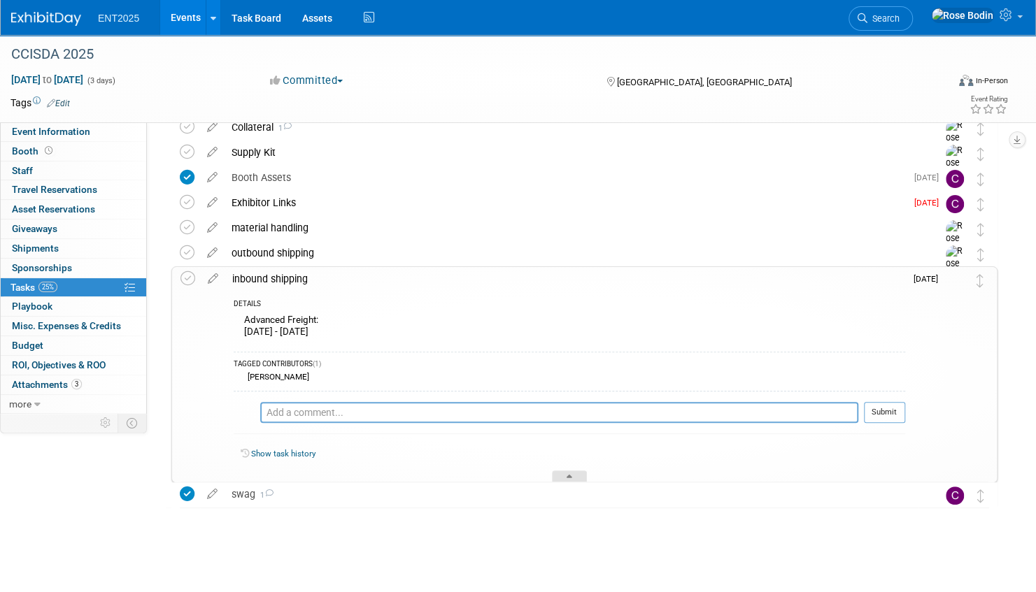
click at [565, 475] on div at bounding box center [569, 477] width 35 height 12
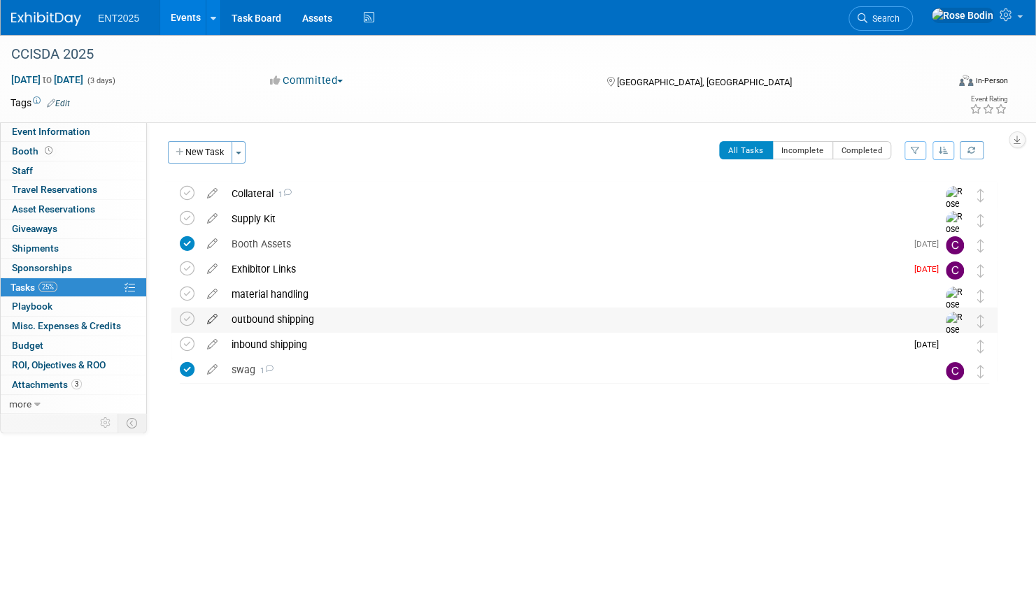
click at [213, 319] on icon at bounding box center [212, 316] width 24 height 17
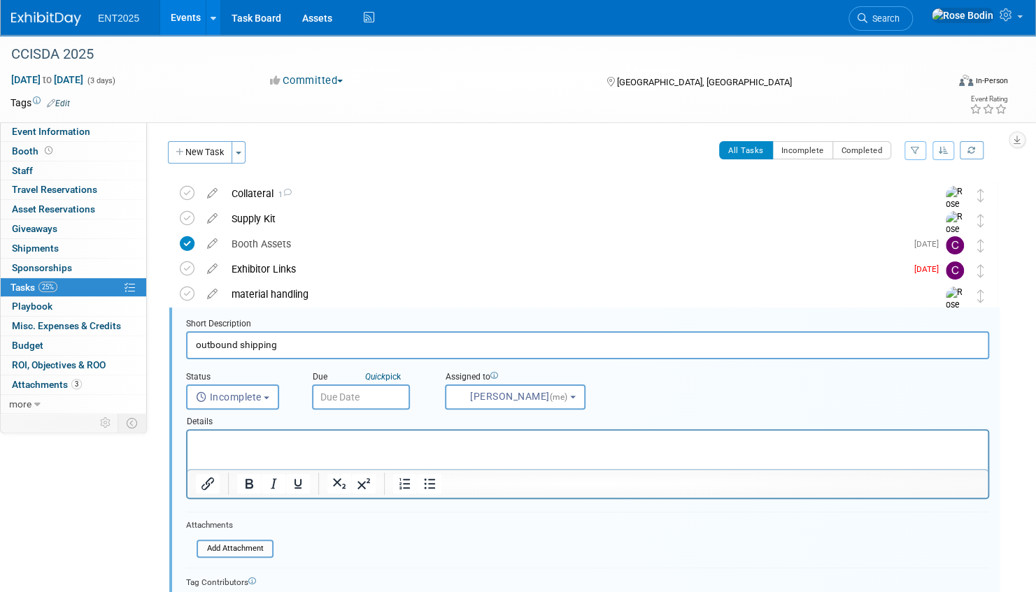
scroll to position [102, 0]
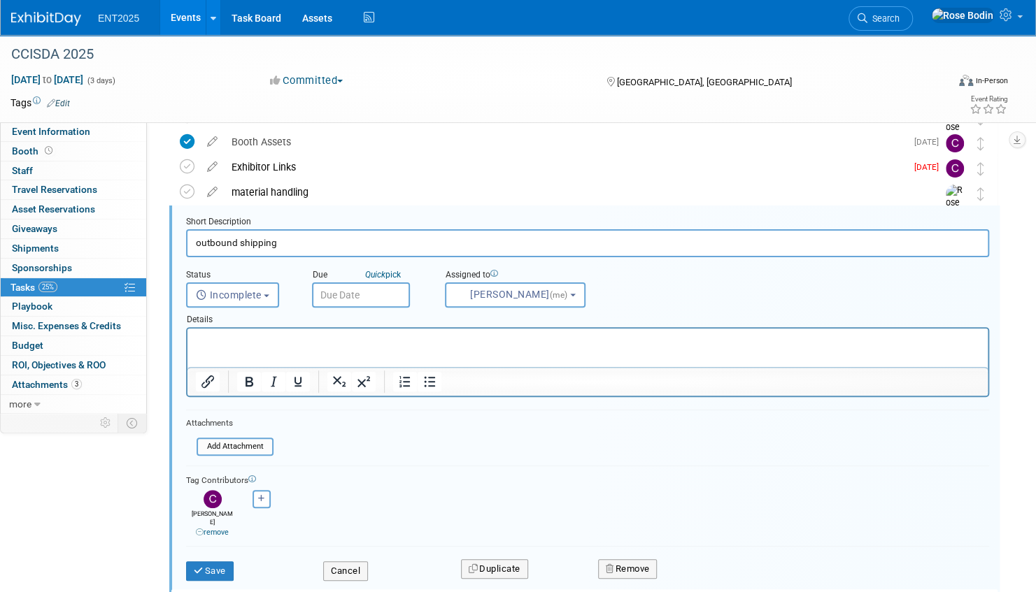
click at [220, 337] on p "Rich Text Area. Press ALT-0 for help." at bounding box center [588, 340] width 784 height 13
click at [218, 562] on button "Save" at bounding box center [210, 572] width 48 height 20
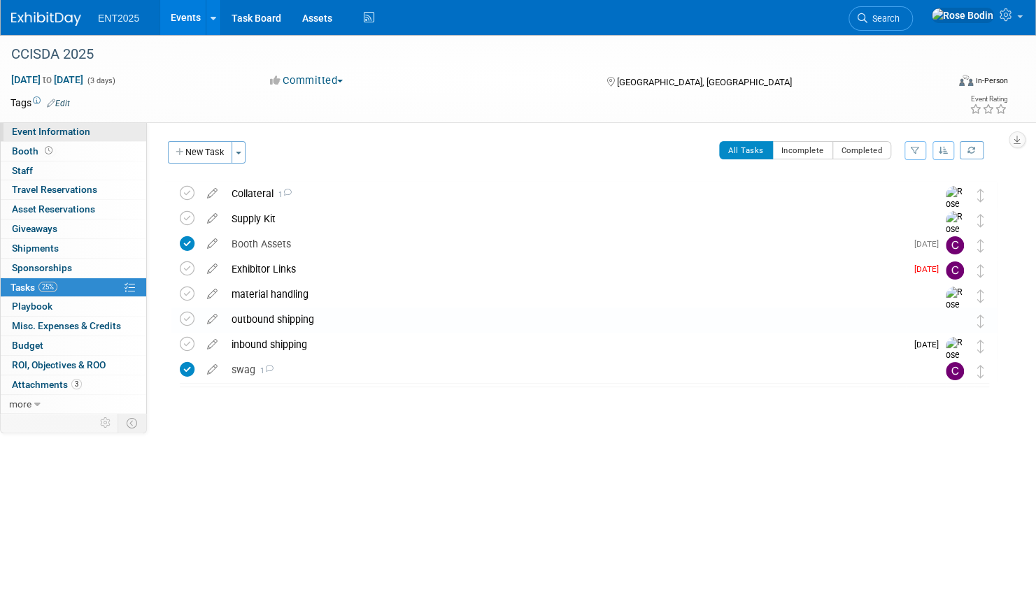
scroll to position [0, 0]
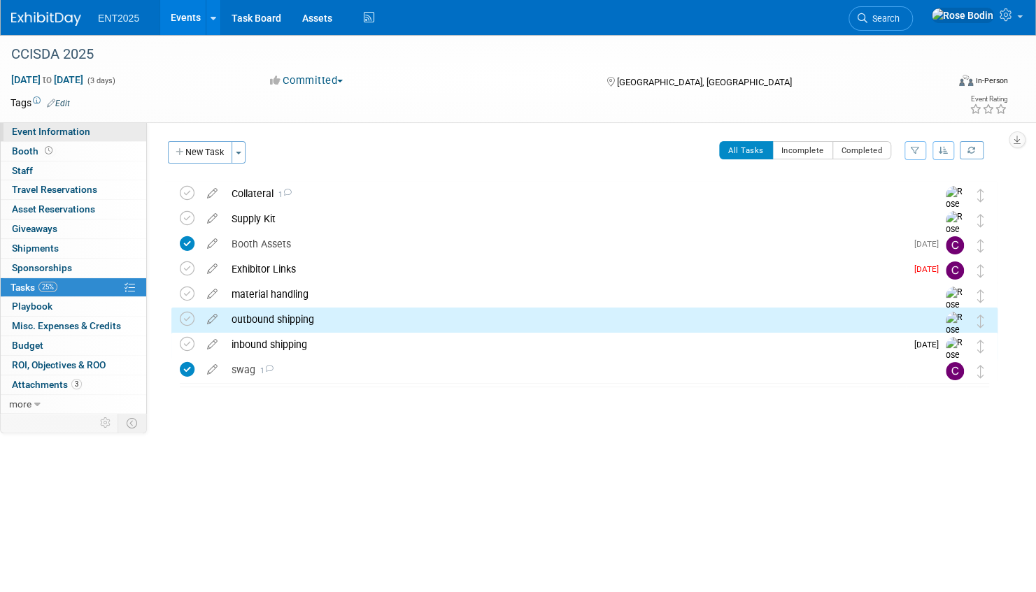
click at [110, 131] on link "Event Information" at bounding box center [73, 131] width 145 height 19
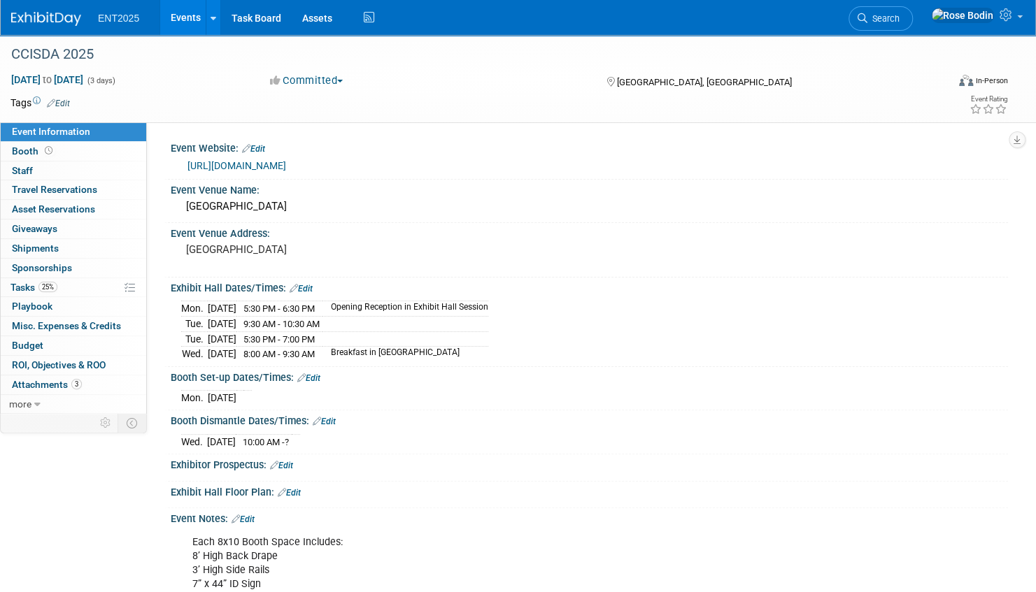
click at [313, 374] on link "Edit" at bounding box center [308, 379] width 23 height 10
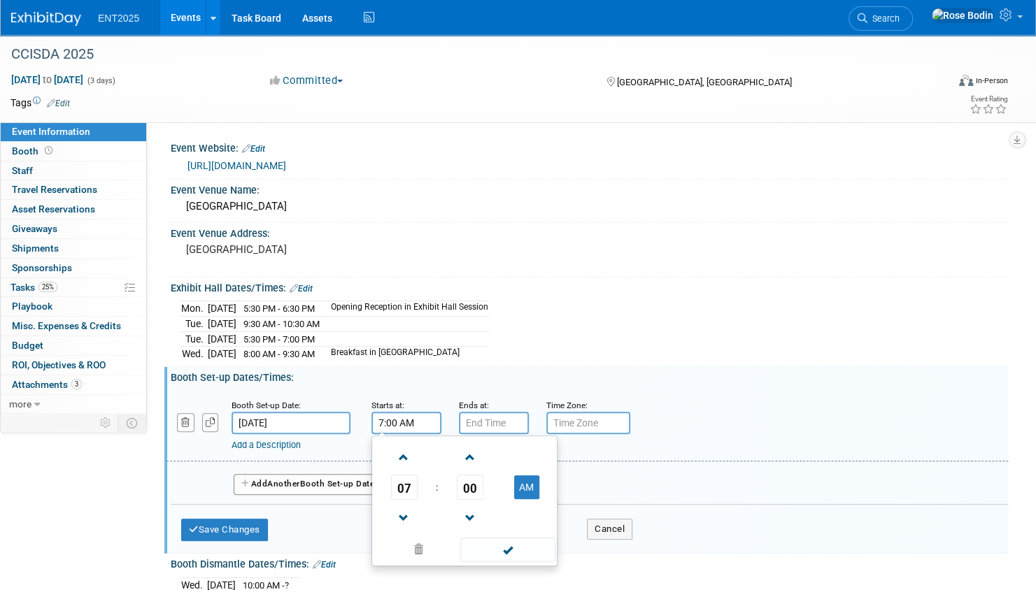
click at [397, 418] on input "7:00 AM" at bounding box center [406, 423] width 70 height 22
click at [403, 454] on span at bounding box center [404, 458] width 24 height 24
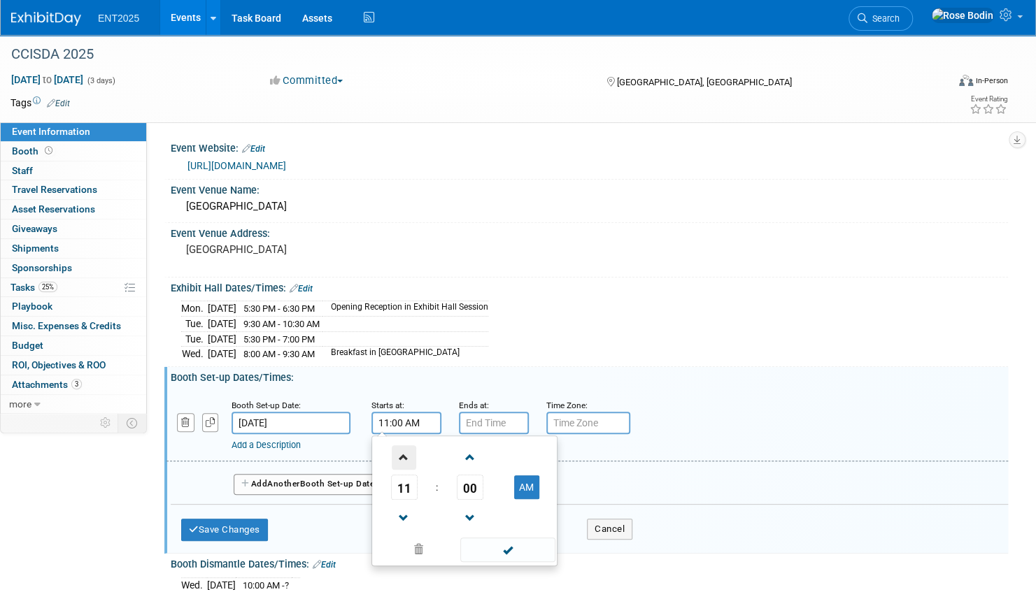
click at [403, 454] on span at bounding box center [404, 458] width 24 height 24
type input "12:00 PM"
click at [495, 543] on span at bounding box center [507, 550] width 94 height 24
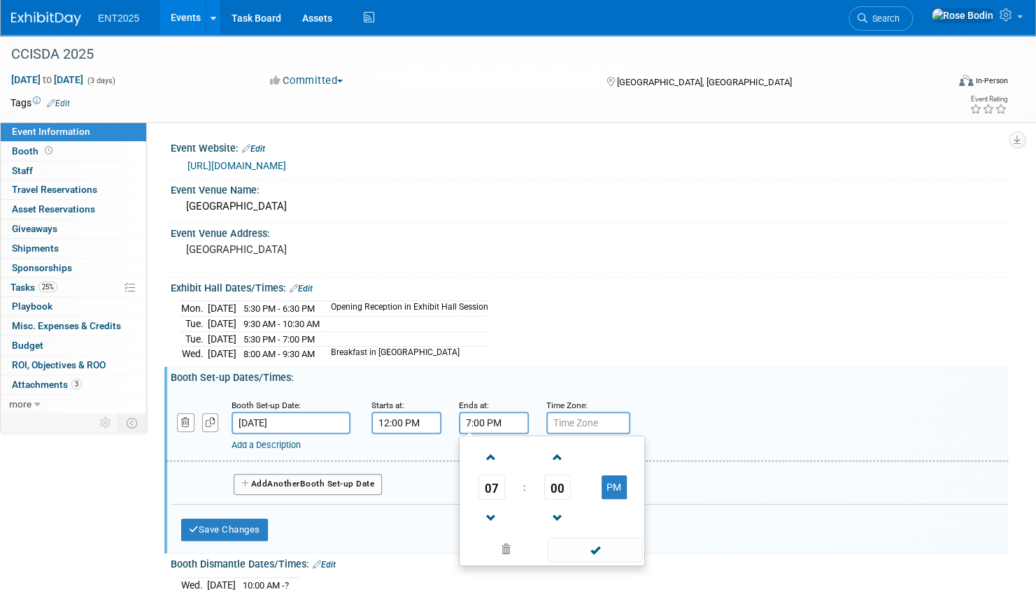
click at [487, 414] on input "7:00 PM" at bounding box center [494, 423] width 70 height 22
click at [491, 511] on span at bounding box center [491, 518] width 24 height 24
type input "6:00 PM"
click at [581, 548] on span at bounding box center [595, 550] width 94 height 24
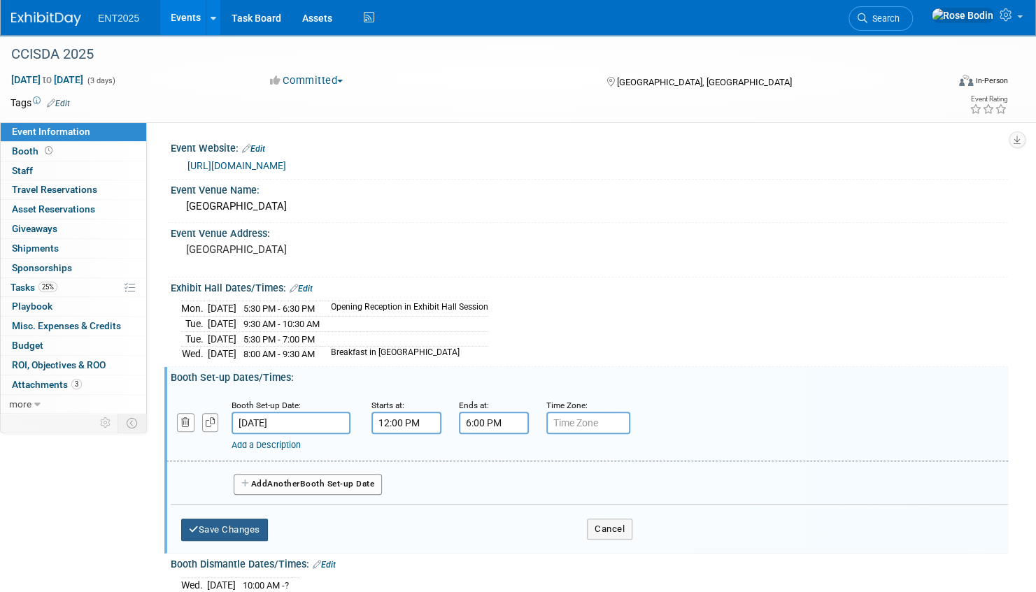
click at [242, 522] on button "Save Changes" at bounding box center [224, 530] width 87 height 22
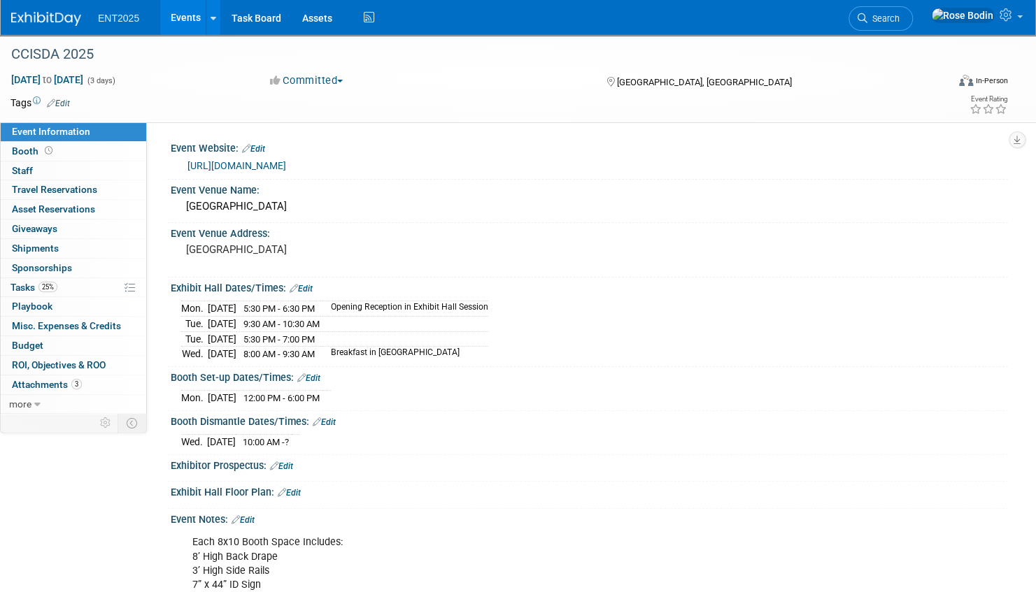
click at [330, 418] on link "Edit" at bounding box center [324, 423] width 23 height 10
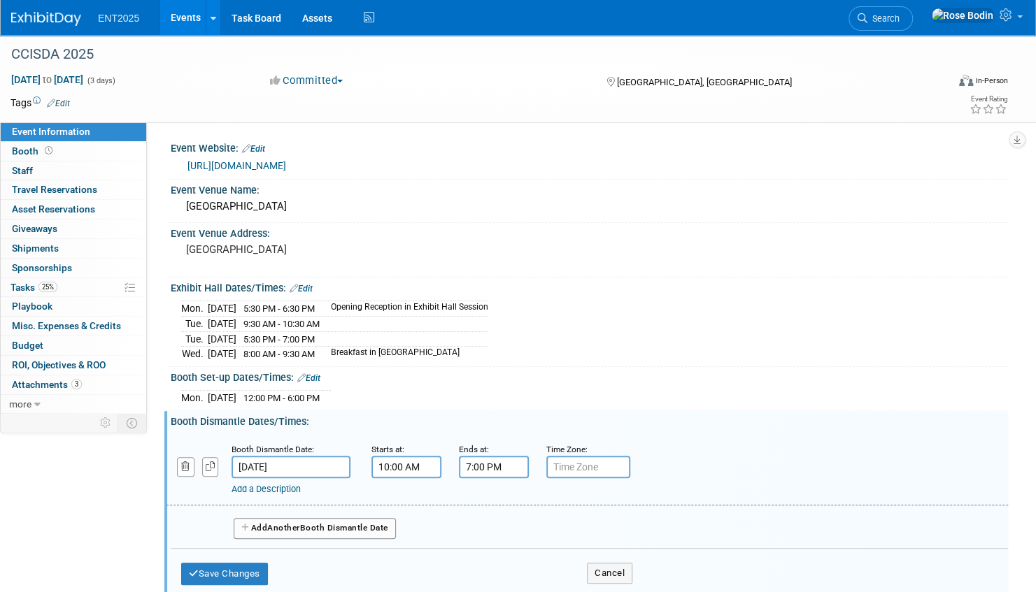
click at [484, 463] on input "7:00 PM" at bounding box center [494, 467] width 70 height 22
click at [494, 553] on span at bounding box center [491, 562] width 24 height 24
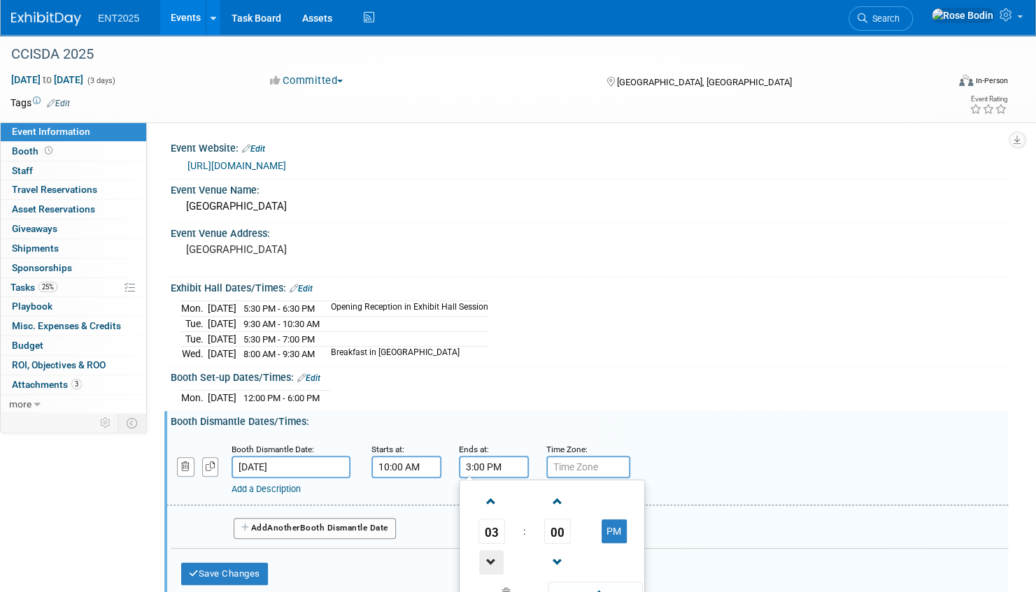
click at [494, 553] on span at bounding box center [491, 562] width 24 height 24
click at [560, 520] on span "00" at bounding box center [557, 531] width 27 height 25
click at [578, 534] on td "30" at bounding box center [574, 540] width 45 height 38
type input "1:30 PM"
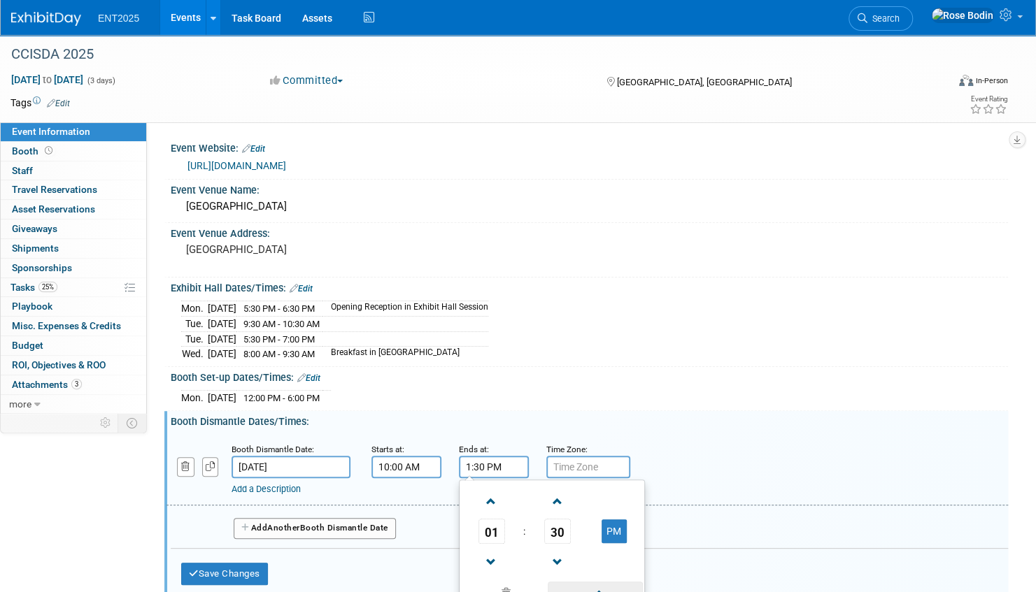
click at [595, 585] on span at bounding box center [595, 594] width 94 height 24
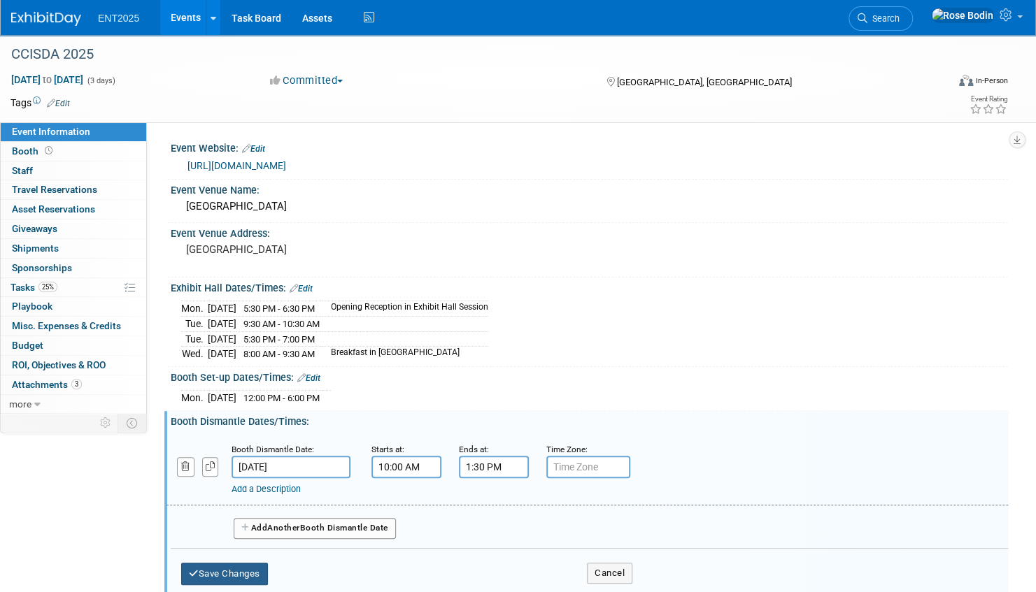
click at [236, 565] on button "Save Changes" at bounding box center [224, 574] width 87 height 22
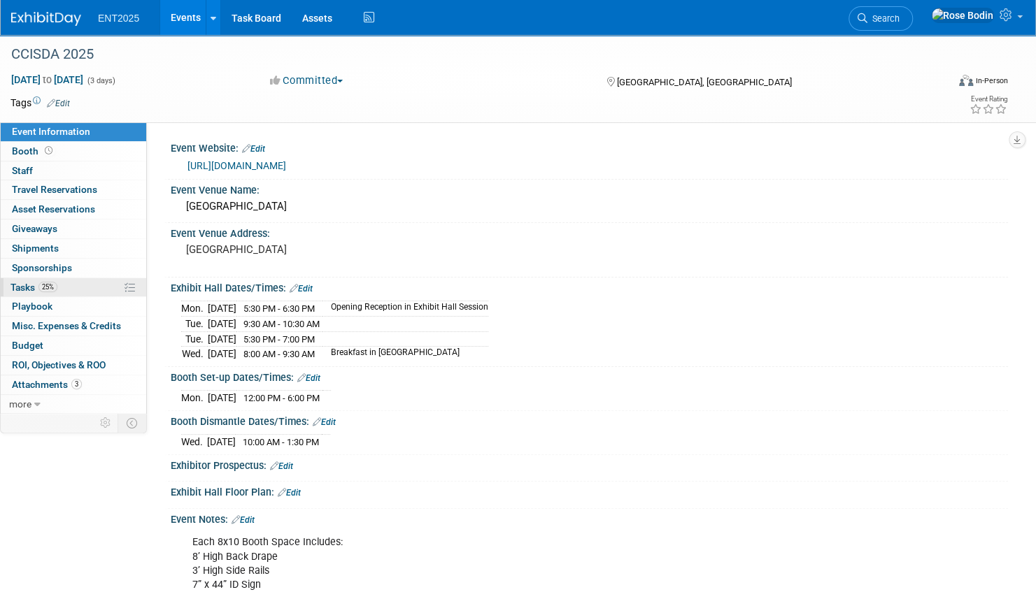
click at [83, 288] on link "25% Tasks 25%" at bounding box center [73, 287] width 145 height 19
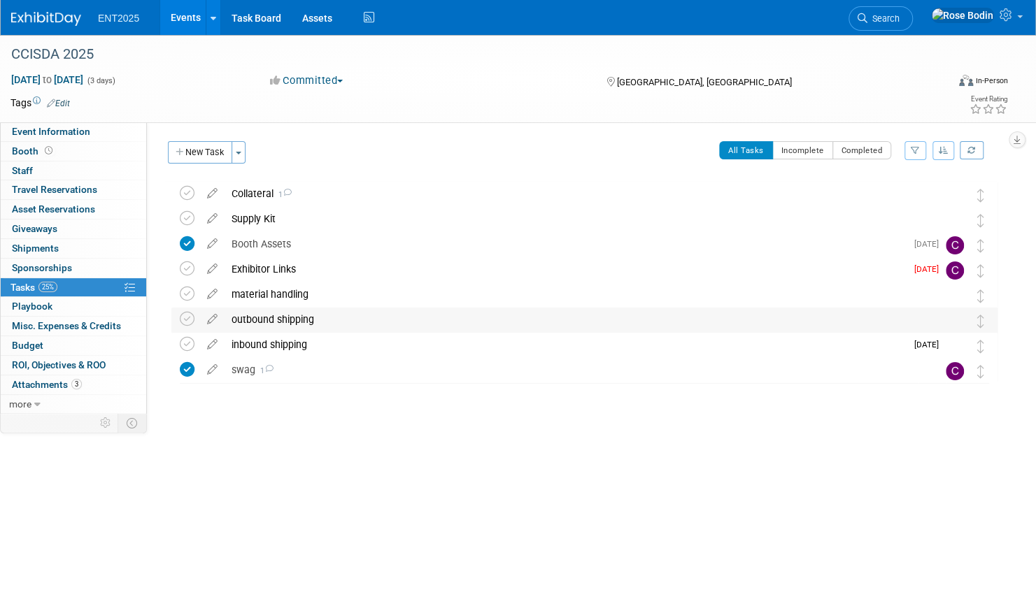
click at [341, 315] on div "outbound shipping" at bounding box center [571, 320] width 693 height 24
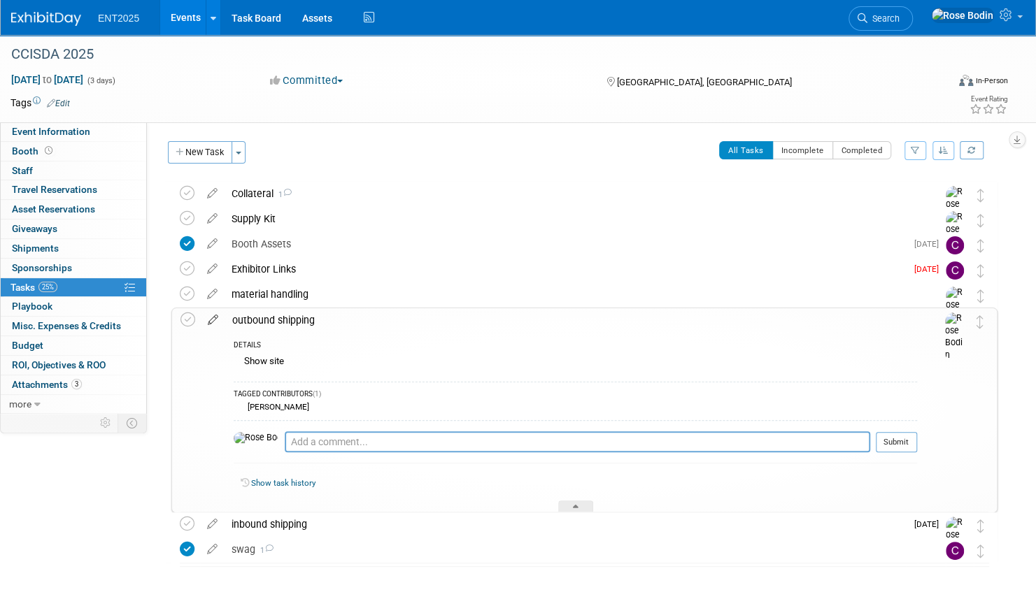
click at [216, 319] on icon at bounding box center [213, 316] width 24 height 17
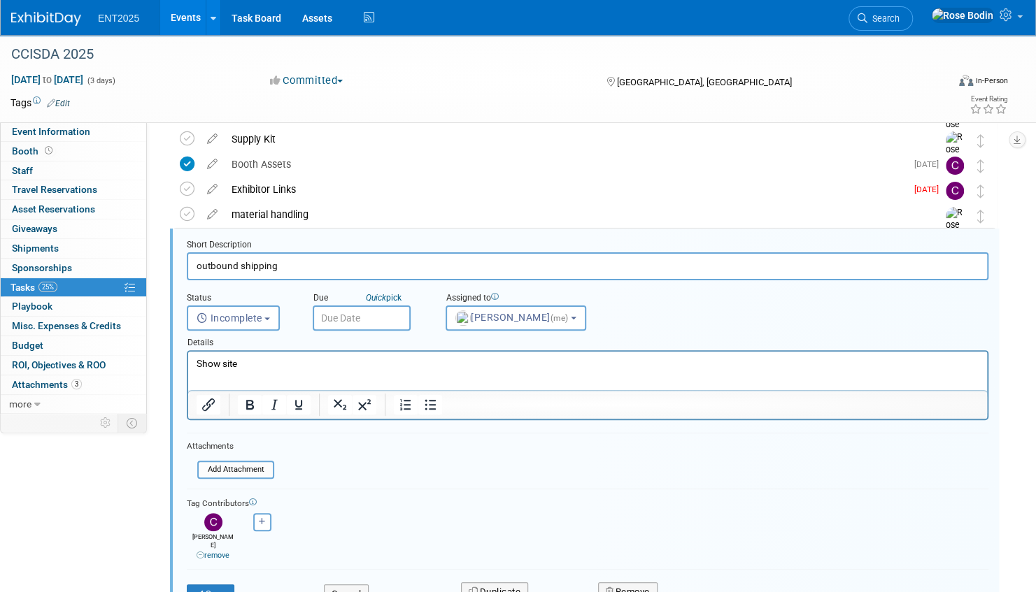
scroll to position [103, 0]
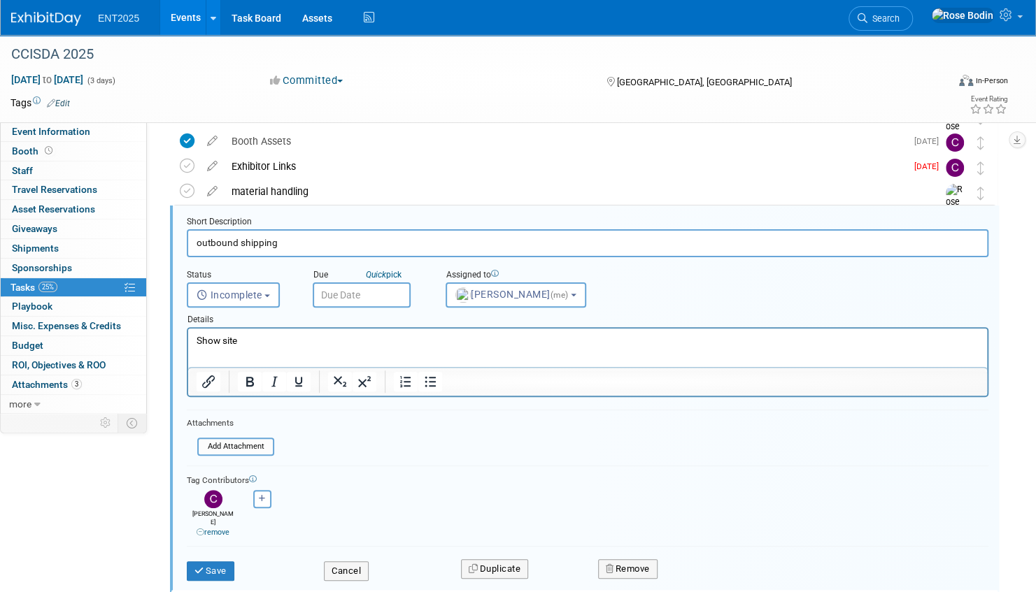
click at [252, 343] on p "Show site" at bounding box center [588, 340] width 783 height 13
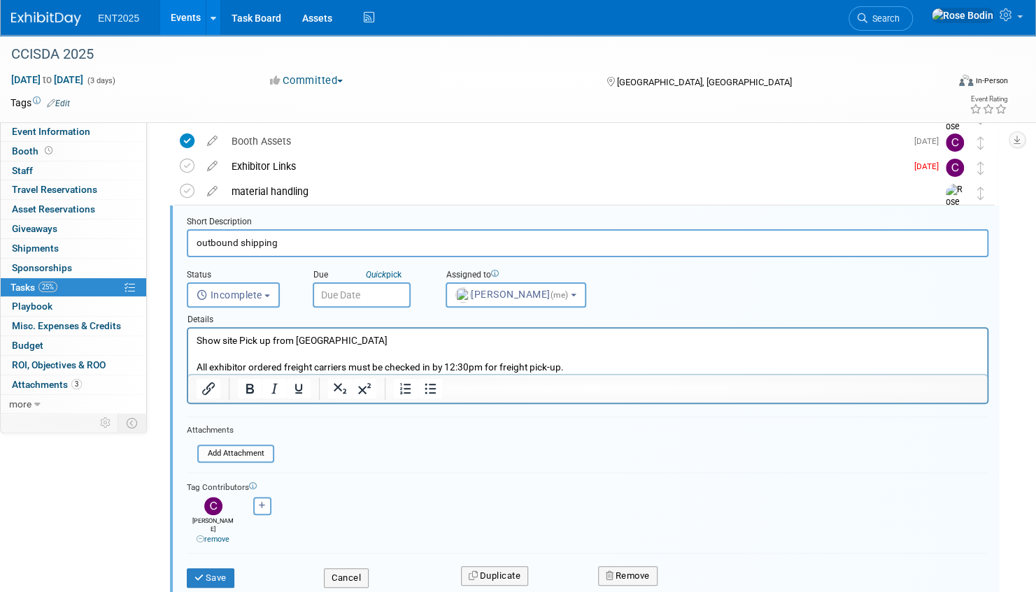
click at [199, 365] on p "All exhibitor ordered freight carriers must be checked in by 12:30pm for freigh…" at bounding box center [588, 367] width 783 height 13
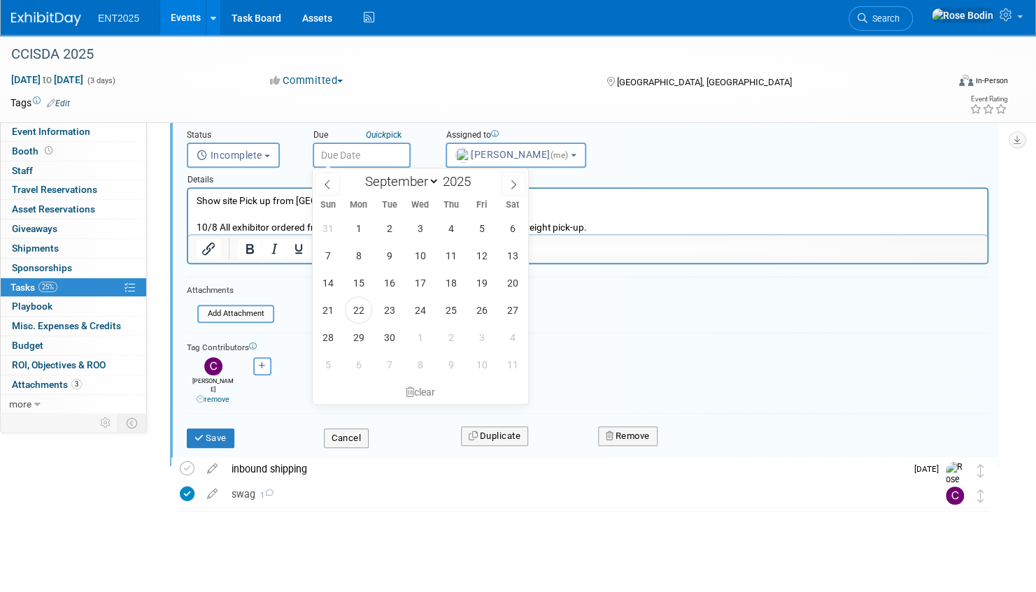
click at [367, 154] on input "text" at bounding box center [362, 155] width 98 height 25
click at [509, 183] on icon at bounding box center [513, 185] width 10 height 10
select select "9"
click at [416, 257] on span "8" at bounding box center [419, 255] width 27 height 27
type input "Oct 8, 2025"
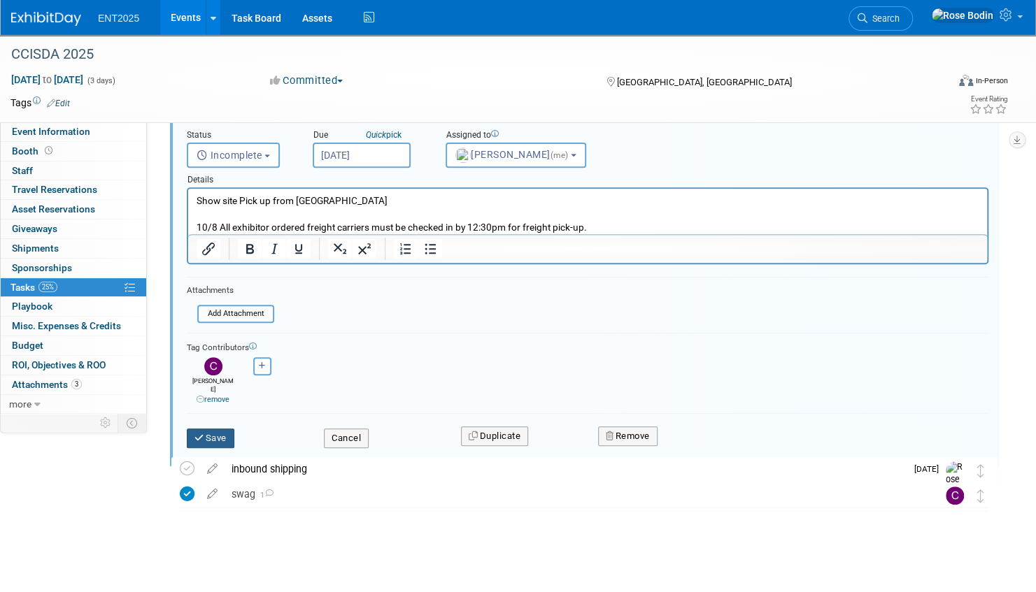
click at [207, 429] on button "Save" at bounding box center [211, 439] width 48 height 20
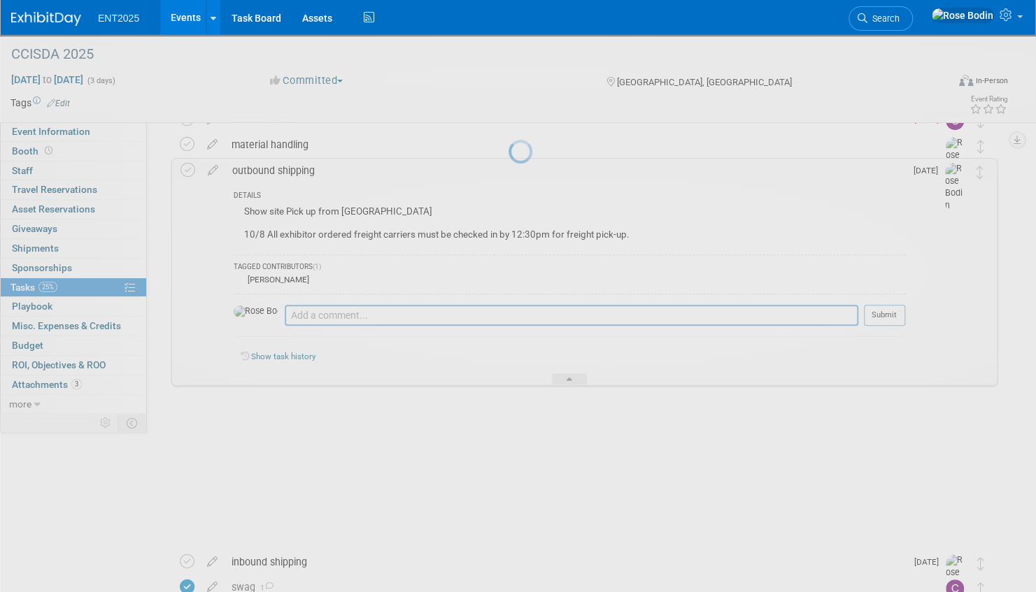
scroll to position [78, 0]
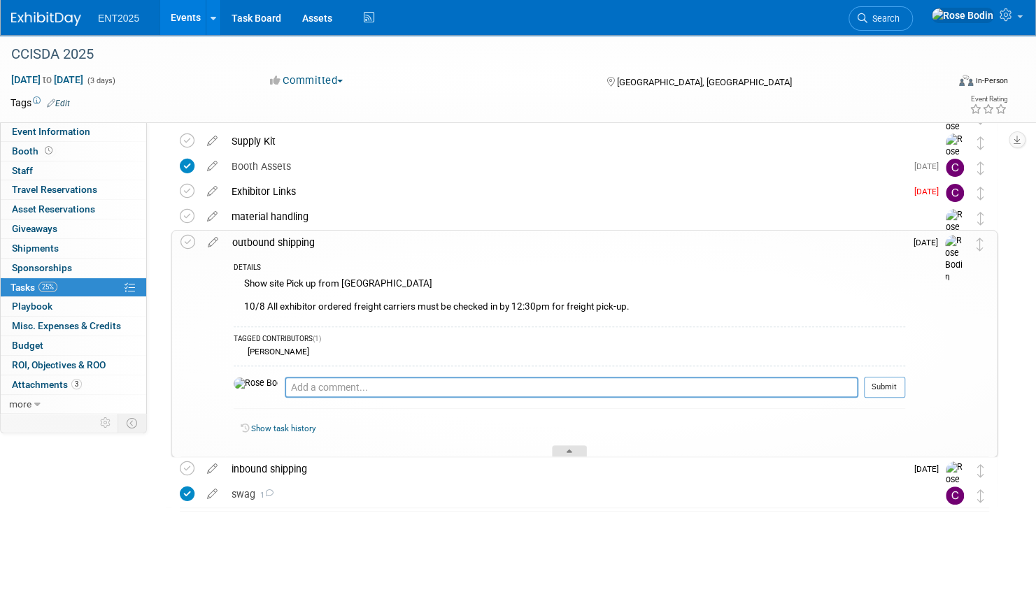
click at [571, 446] on div at bounding box center [569, 452] width 35 height 12
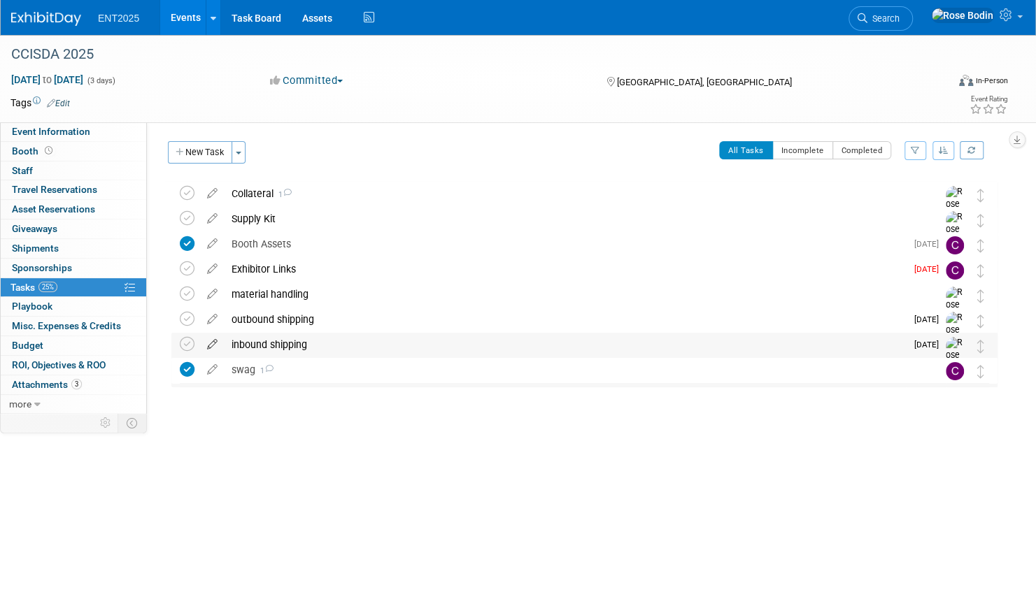
click at [213, 346] on icon at bounding box center [212, 341] width 24 height 17
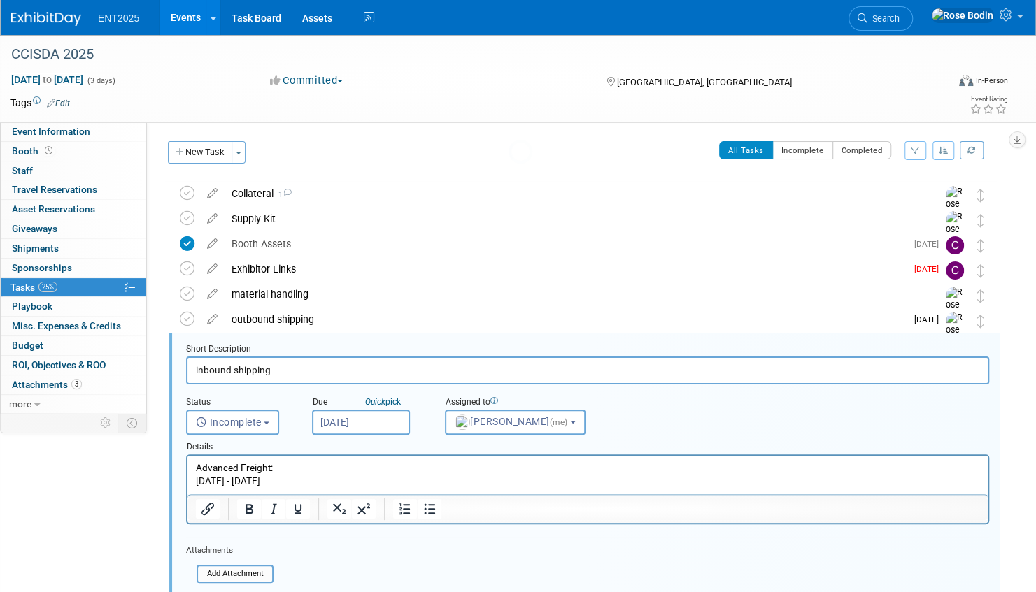
scroll to position [127, 0]
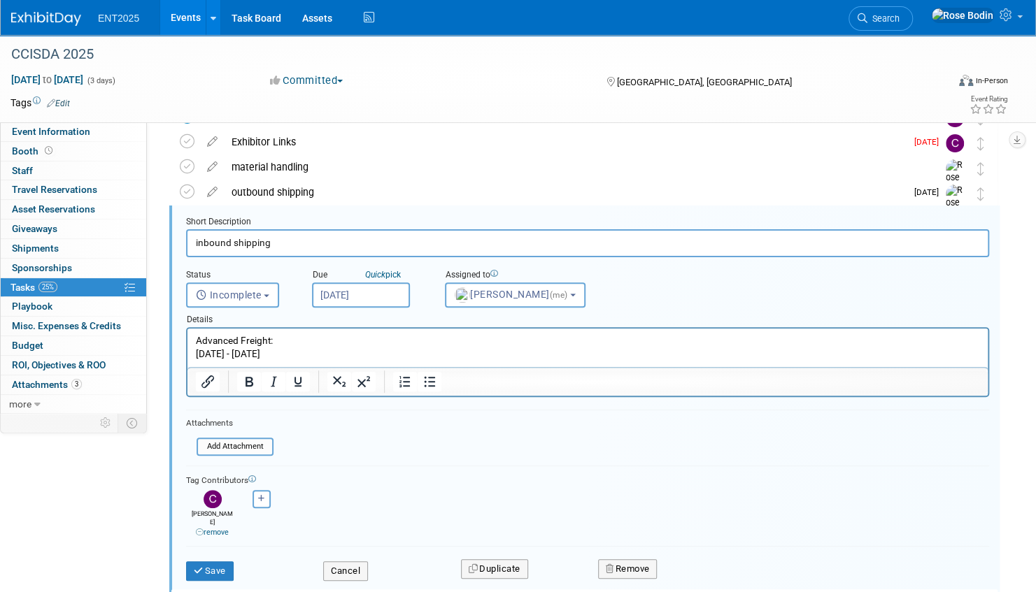
click at [453, 357] on p "Advanced Freight: Tuesday, September 2, 2025 - Thursday, October 2, 2025" at bounding box center [588, 347] width 784 height 27
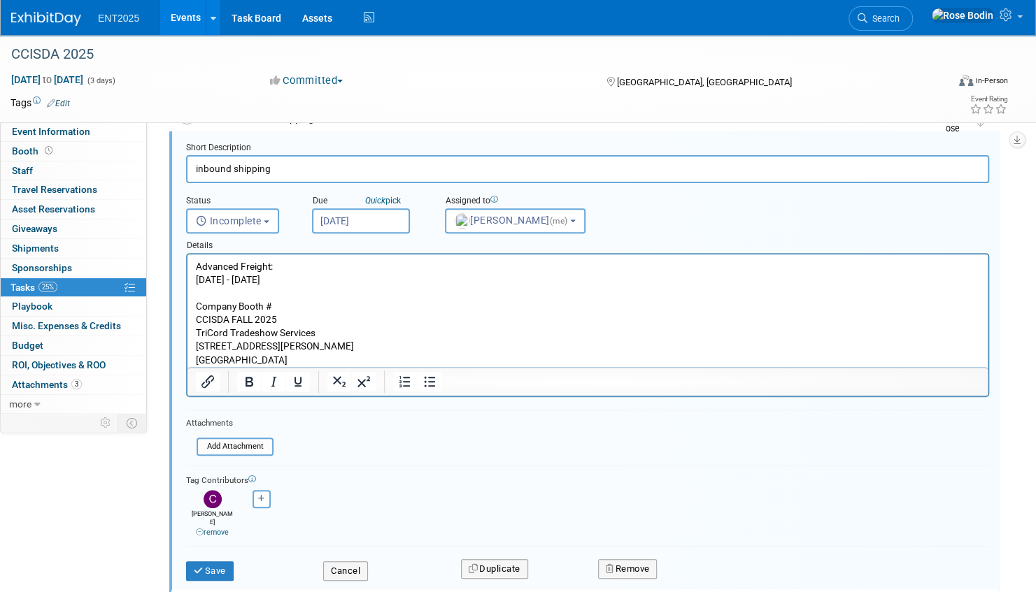
scroll to position [267, 0]
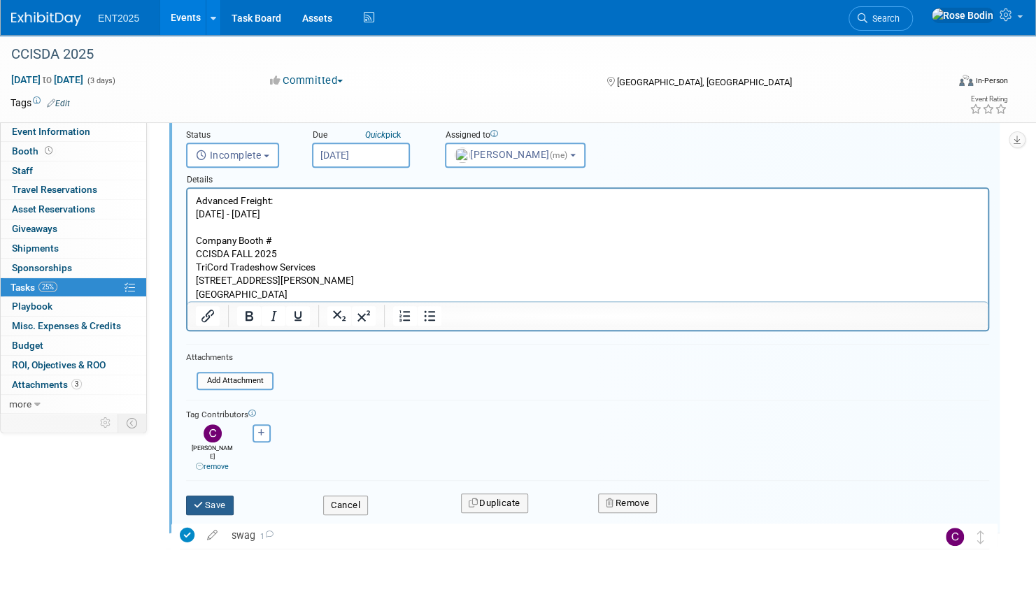
click at [203, 501] on icon "submit" at bounding box center [199, 505] width 11 height 9
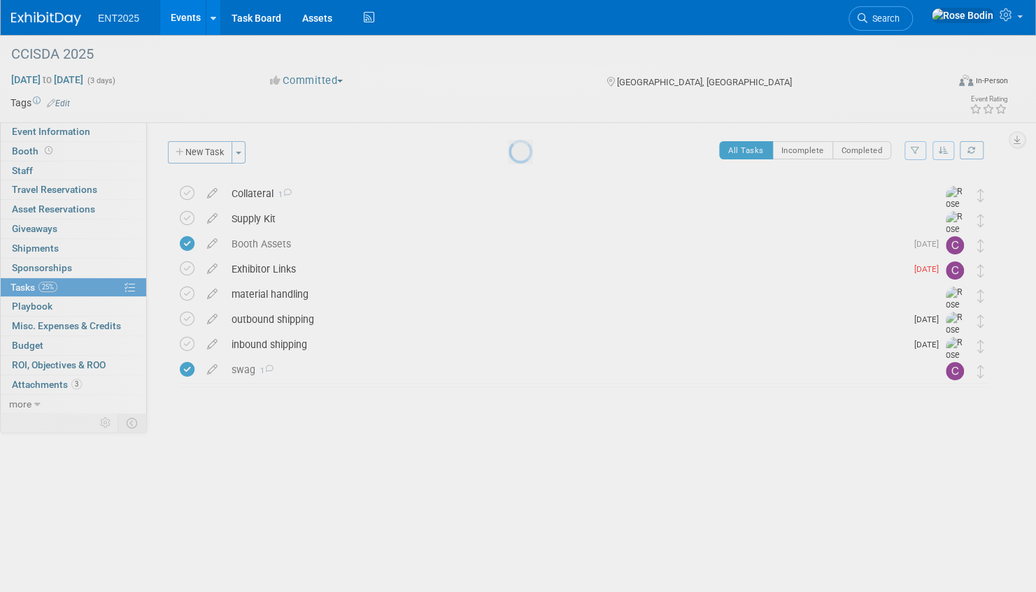
scroll to position [0, 0]
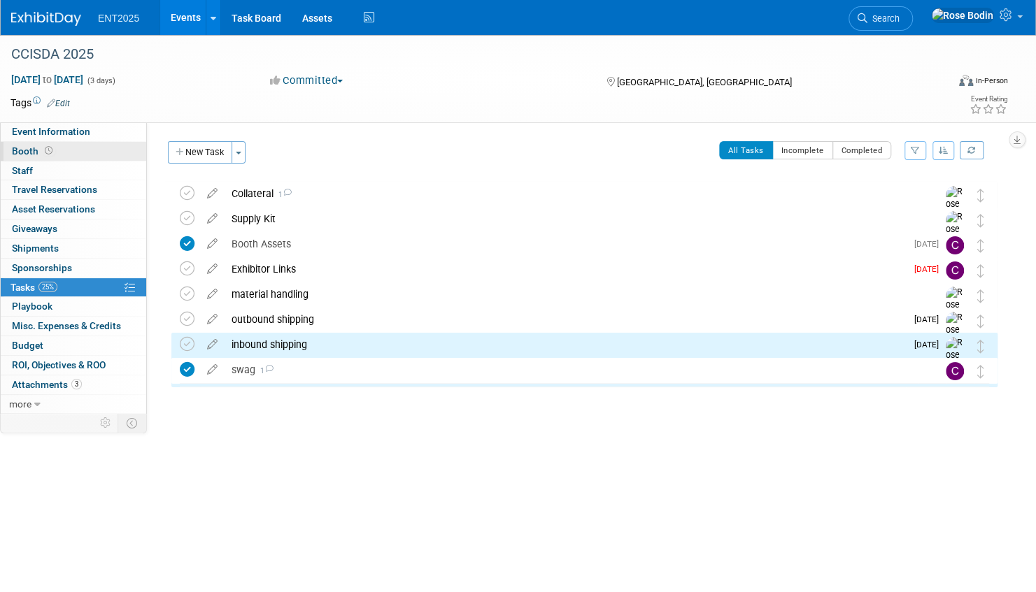
click at [93, 151] on link "Booth" at bounding box center [73, 151] width 145 height 19
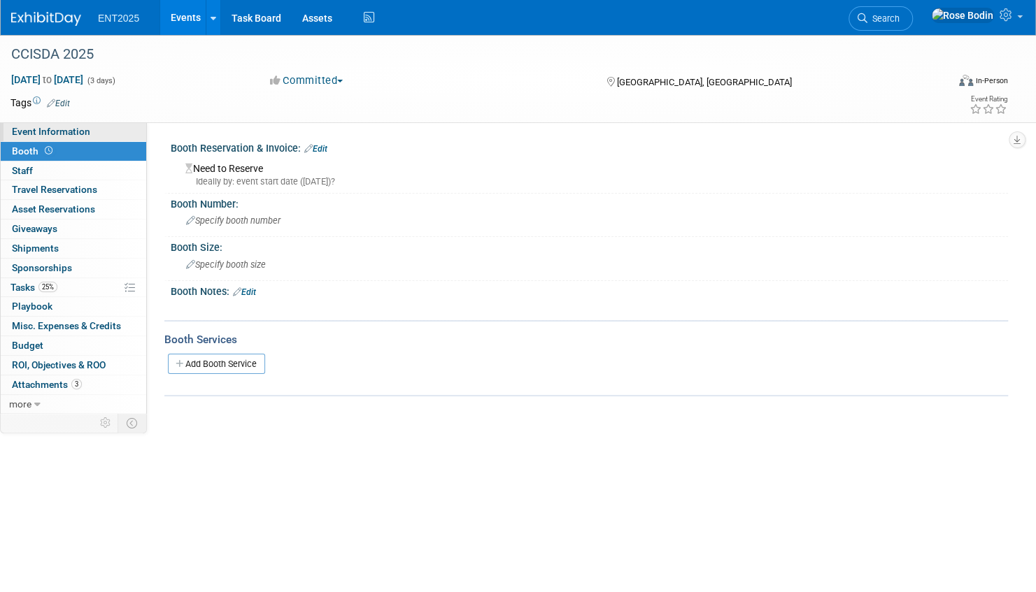
click at [106, 131] on link "Event Information" at bounding box center [73, 131] width 145 height 19
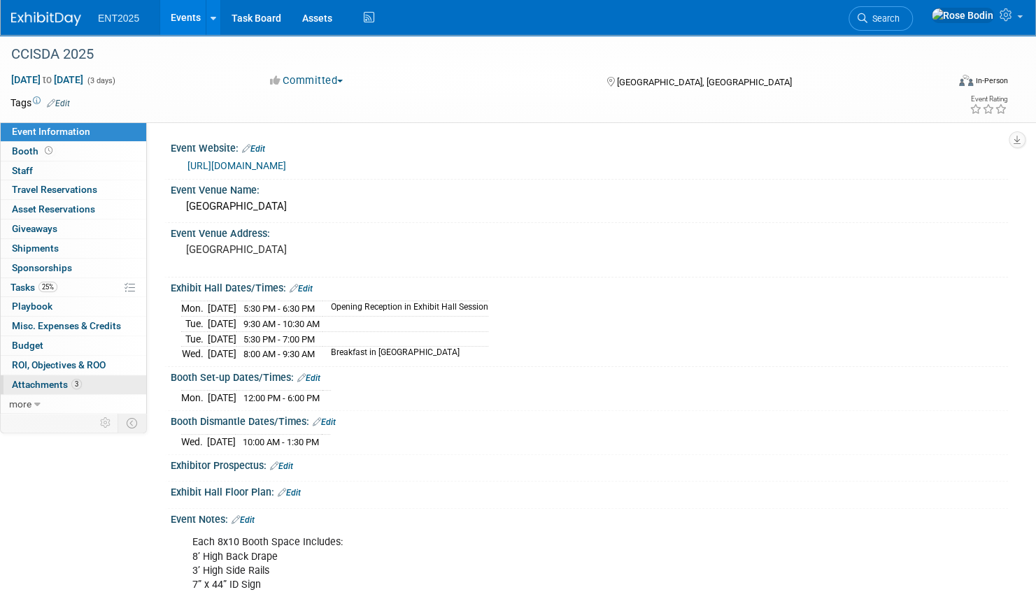
click at [109, 382] on link "3 Attachments 3" at bounding box center [73, 385] width 145 height 19
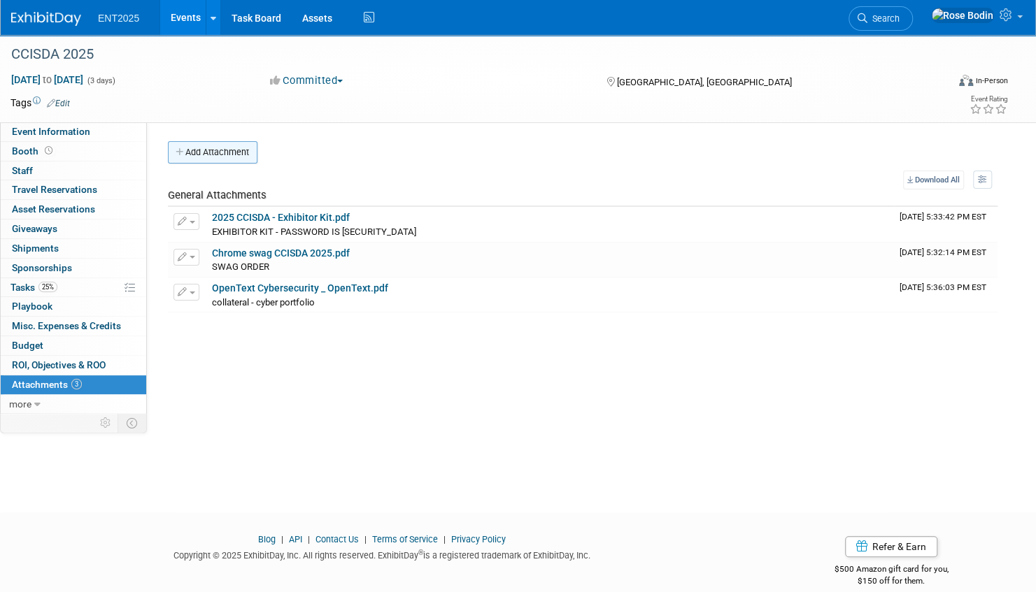
click at [229, 152] on button "Add Attachment" at bounding box center [213, 152] width 90 height 22
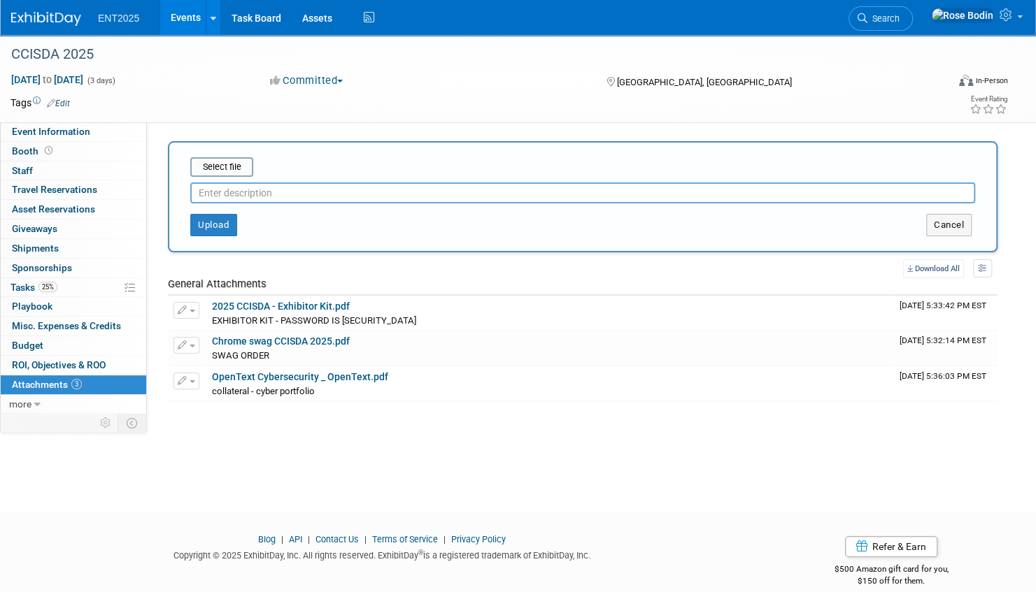
click at [239, 195] on input "text" at bounding box center [582, 193] width 785 height 21
type input "WH lbls"
click at [227, 168] on input "file" at bounding box center [168, 167] width 166 height 17
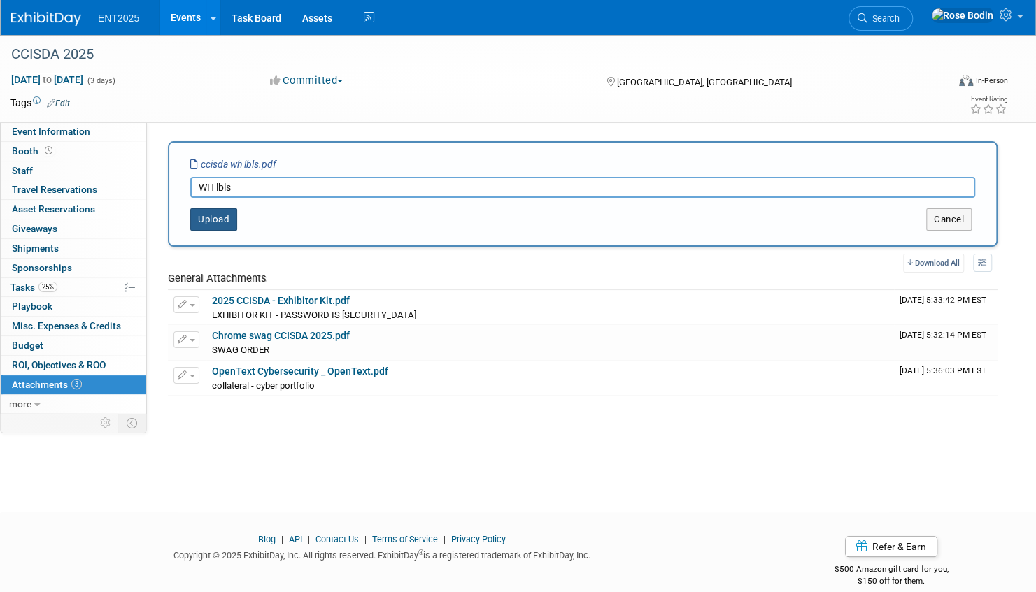
click at [221, 218] on button "Upload" at bounding box center [213, 219] width 47 height 22
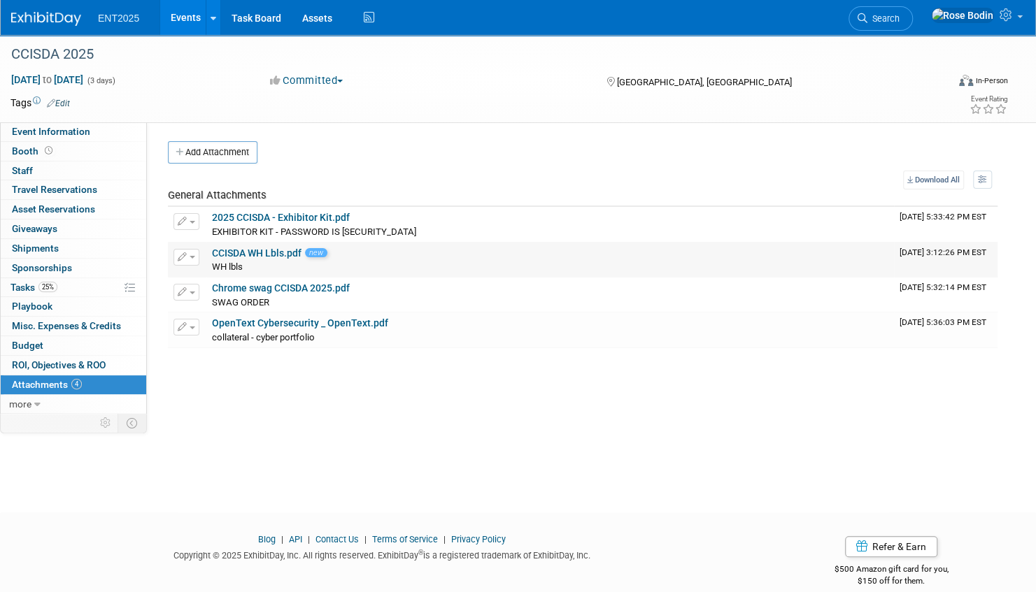
click at [263, 248] on link "CCISDA WH Lbls.pdf" at bounding box center [257, 253] width 90 height 11
click at [83, 290] on link "25% Tasks 25%" at bounding box center [73, 287] width 145 height 19
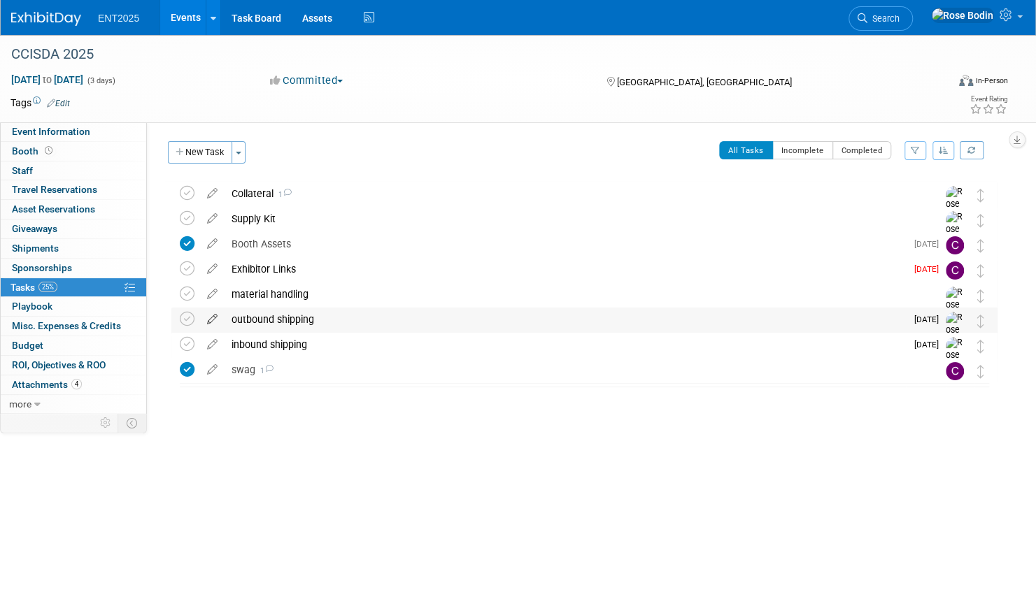
click at [214, 318] on icon at bounding box center [212, 316] width 24 height 17
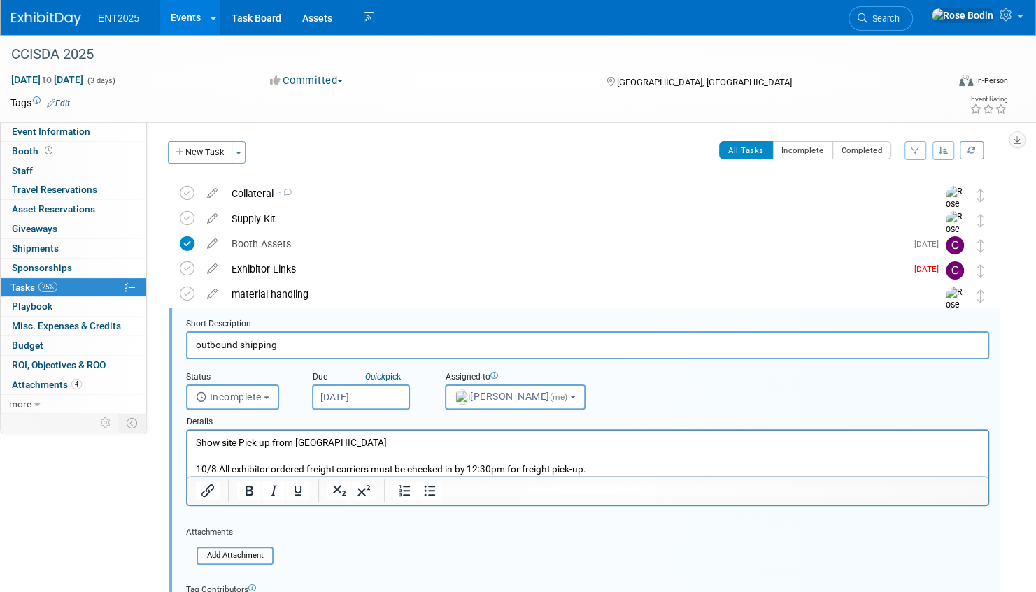
scroll to position [102, 0]
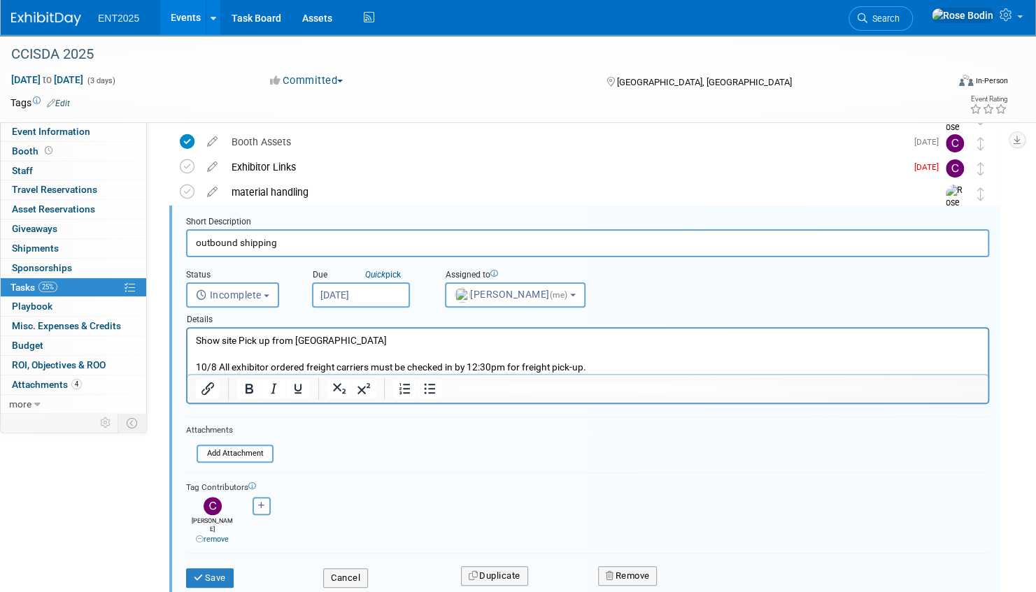
click at [602, 368] on p "Show site Pick up from TriCord 10/8 All exhibitor ordered freight carriers must…" at bounding box center [588, 354] width 784 height 40
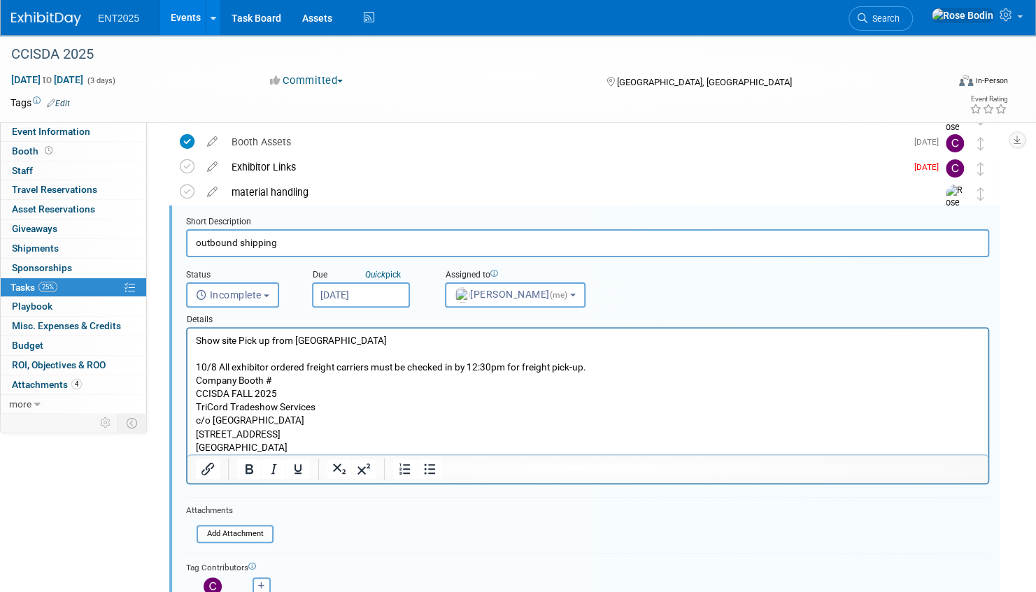
click at [600, 369] on p "Show site Pick up from TriCord 10/8 All exhibitor ordered freight carriers must…" at bounding box center [588, 354] width 784 height 40
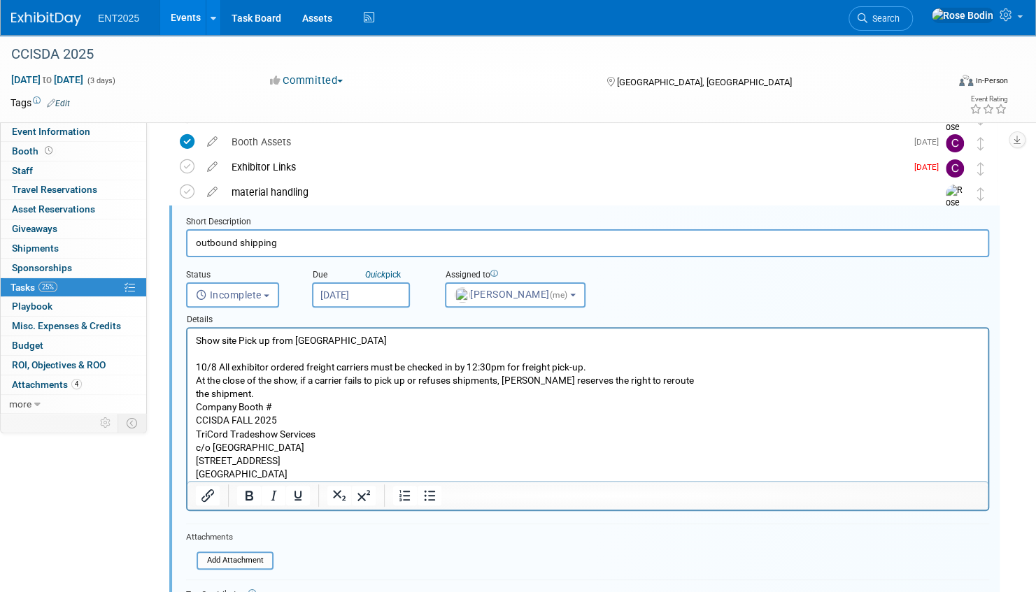
click at [273, 394] on p "At the close of the show, if a carrier fails to pick up or refuses shipments, T…" at bounding box center [588, 387] width 784 height 27
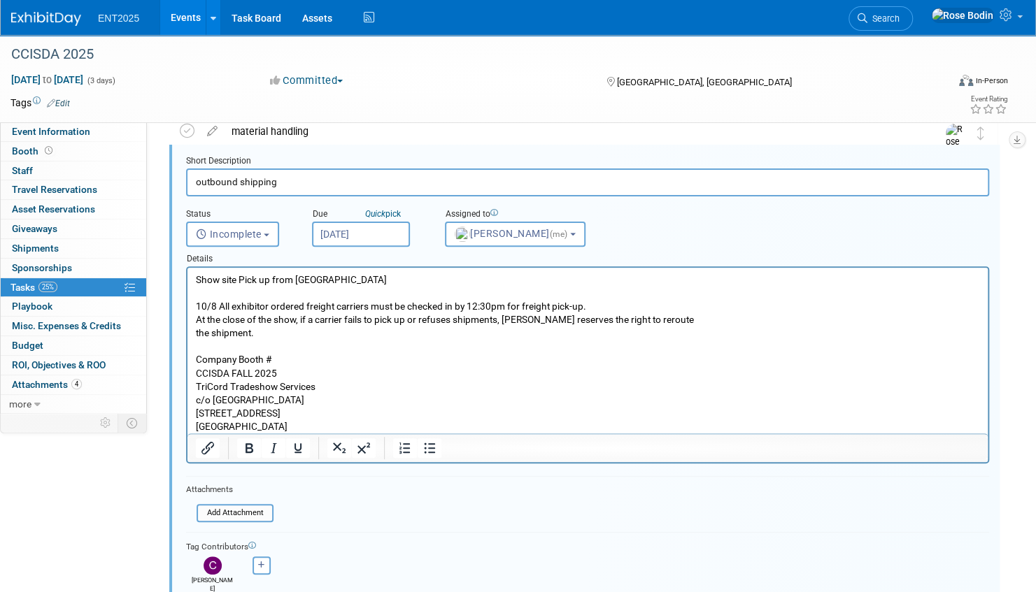
scroll to position [242, 0]
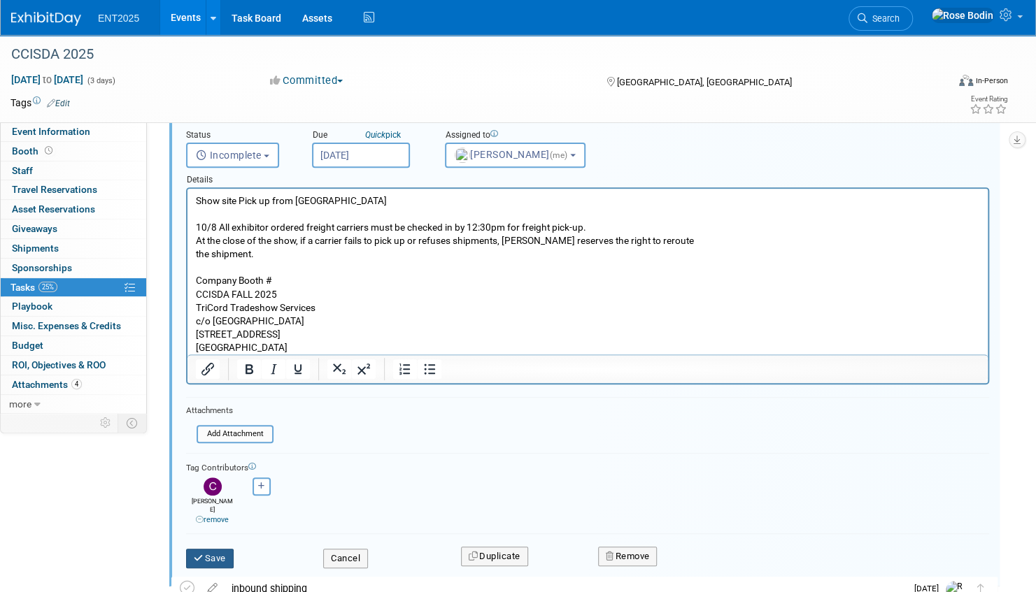
click at [213, 549] on button "Save" at bounding box center [210, 559] width 48 height 20
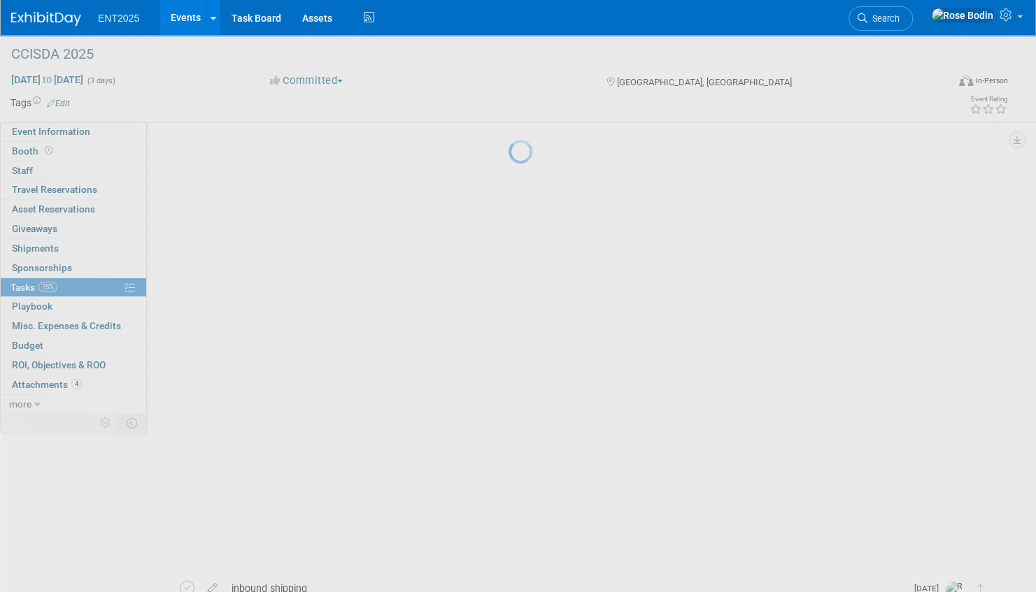
scroll to position [0, 0]
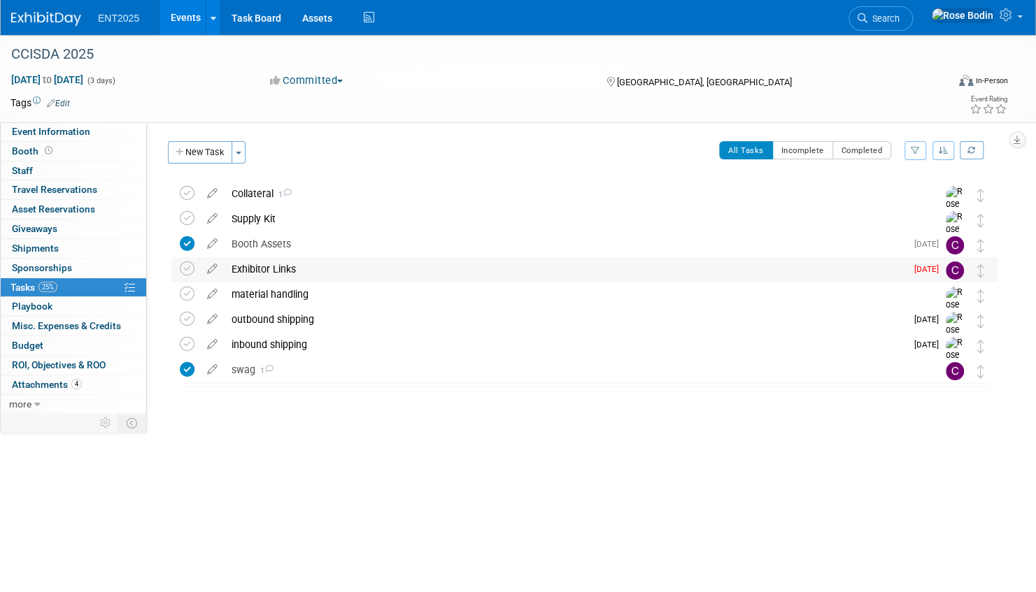
click at [327, 270] on div "Exhibitor Links" at bounding box center [565, 269] width 681 height 24
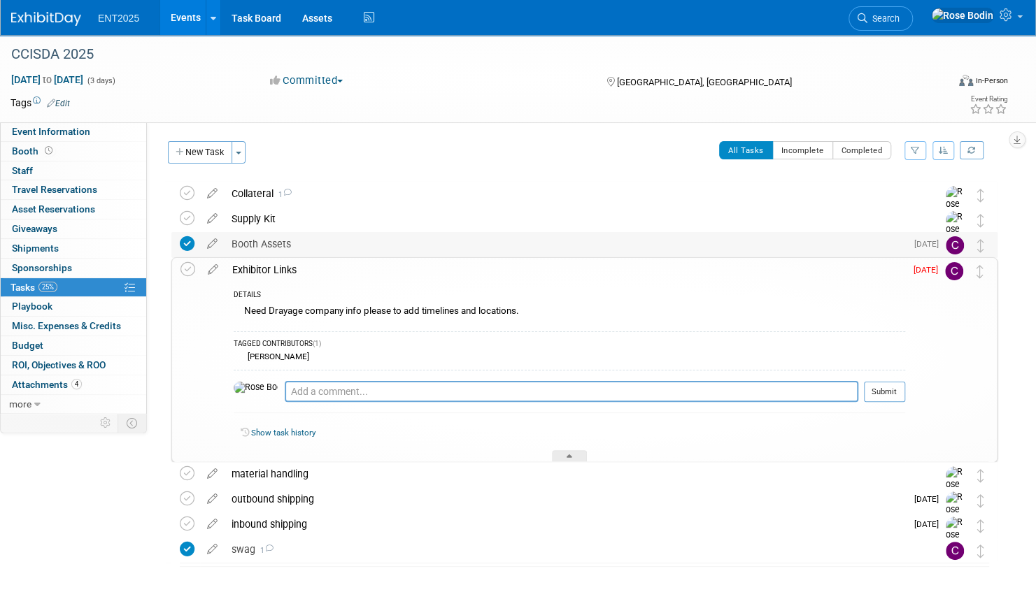
click at [341, 239] on div "Booth Assets" at bounding box center [565, 244] width 681 height 24
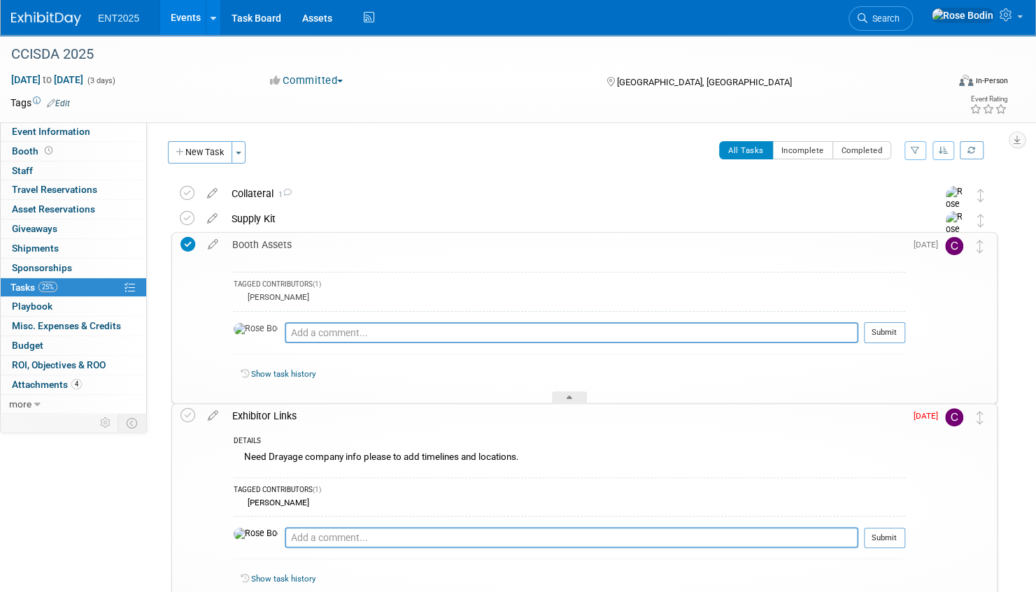
click at [342, 243] on div "Booth Assets" at bounding box center [565, 245] width 680 height 24
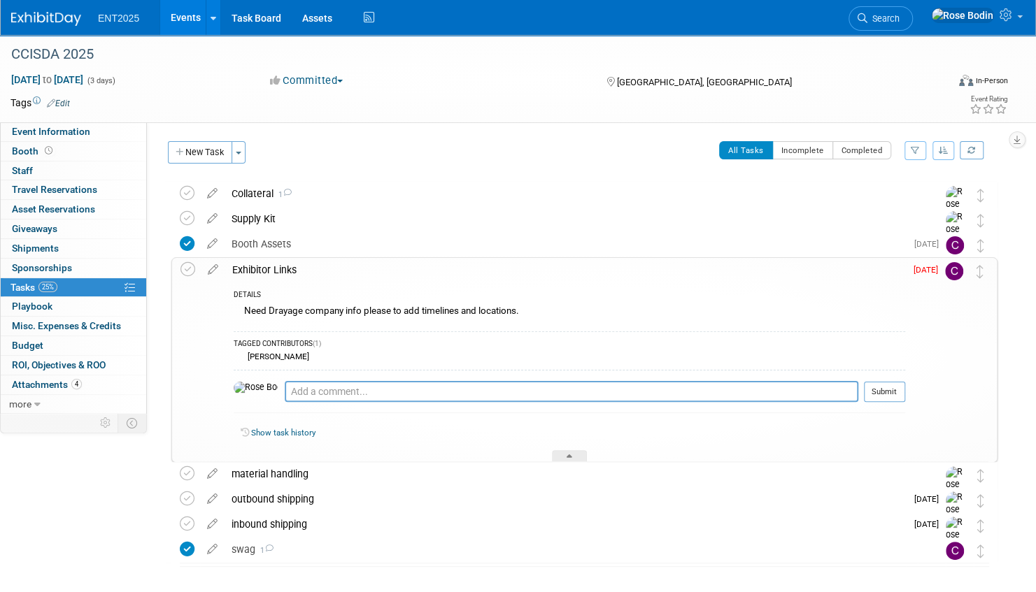
click at [333, 278] on div "Exhibitor Links" at bounding box center [565, 270] width 680 height 24
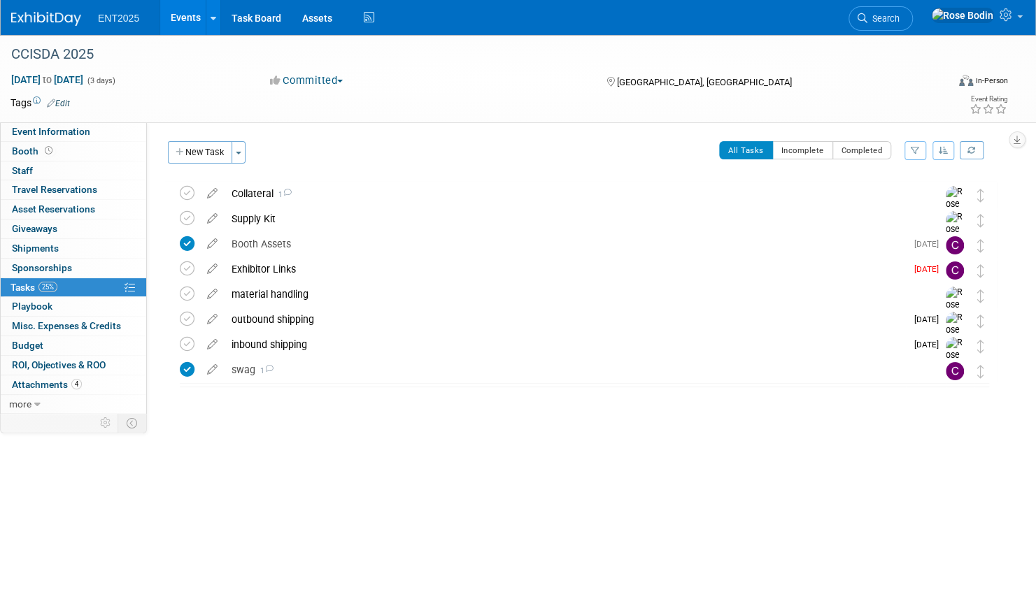
click at [186, 15] on link "Events" at bounding box center [185, 17] width 51 height 35
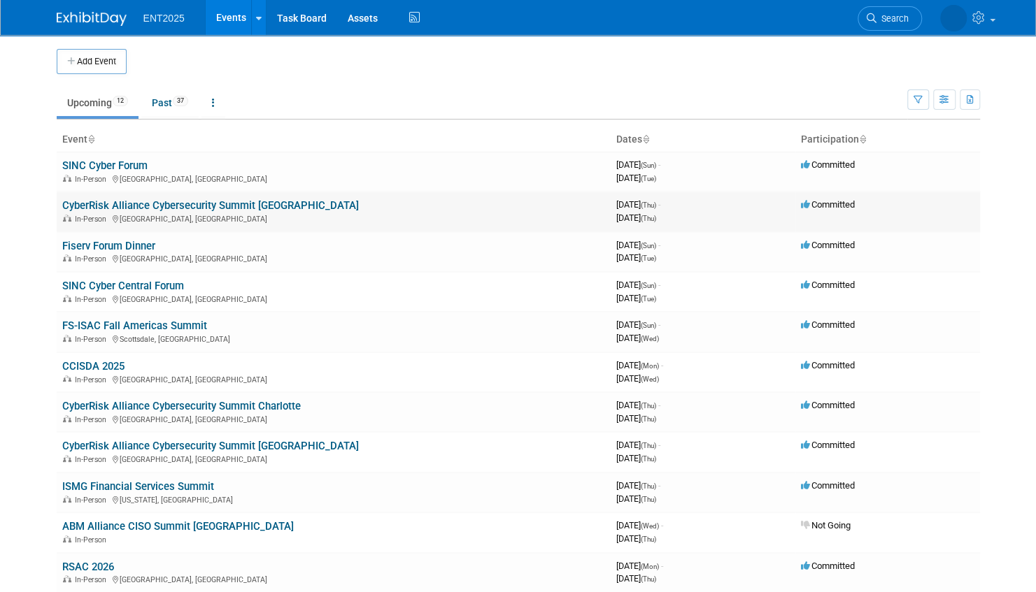
click at [278, 206] on link "CyberRisk Alliance Cybersecurity Summit [GEOGRAPHIC_DATA]" at bounding box center [210, 205] width 297 height 13
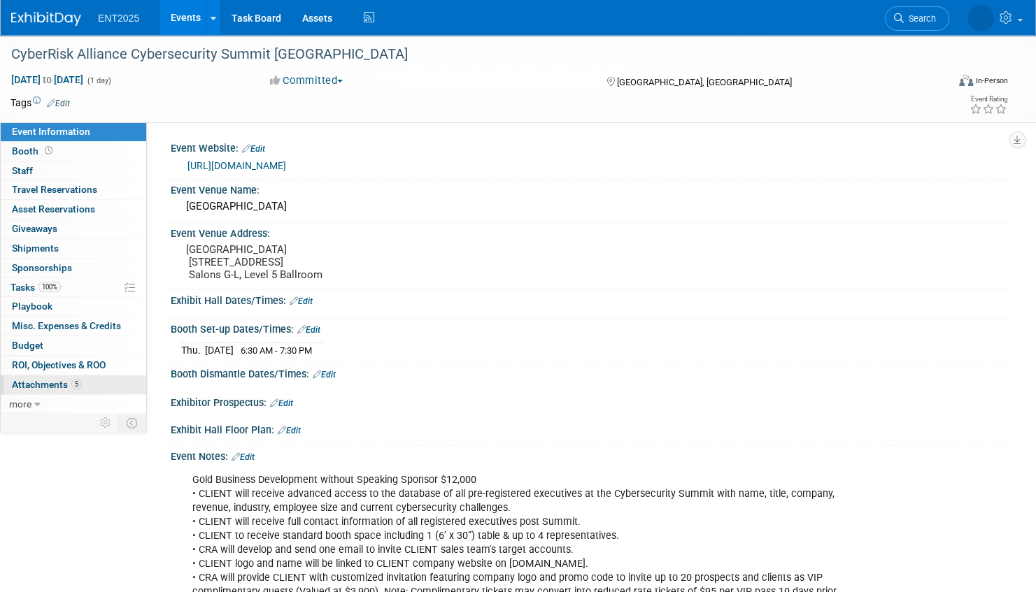
click at [104, 380] on link "5 Attachments 5" at bounding box center [73, 385] width 145 height 19
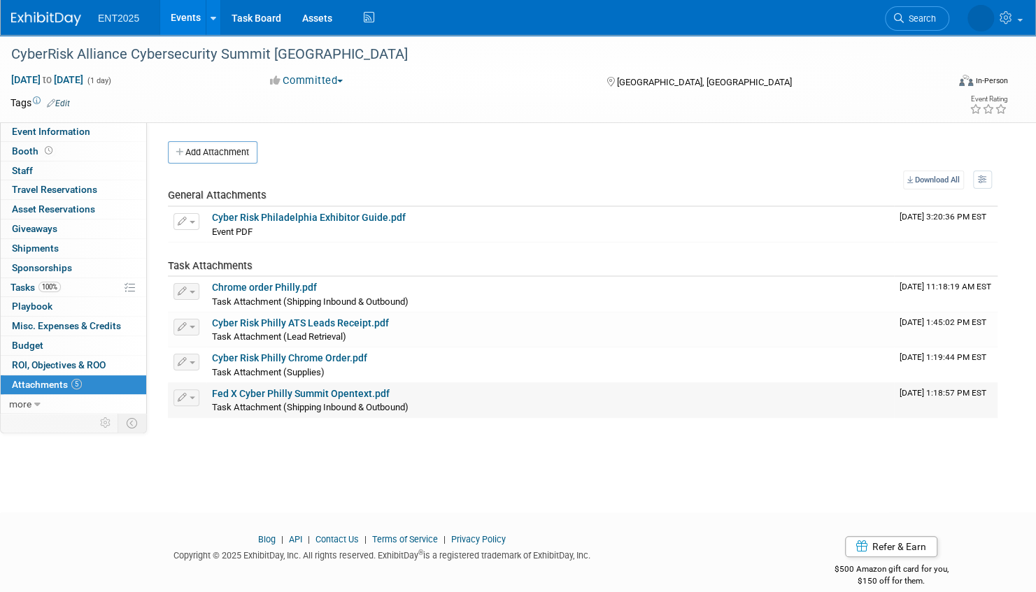
click at [306, 390] on link "Fed X Cyber Philly Summit Opentext.pdf" at bounding box center [301, 393] width 178 height 11
click at [187, 15] on link "Events" at bounding box center [185, 17] width 51 height 35
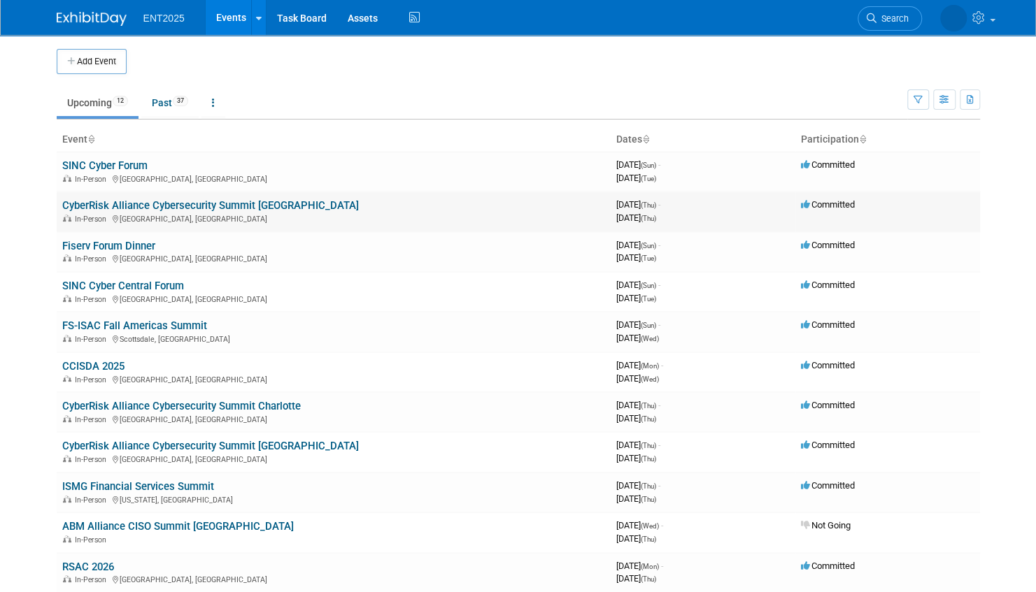
click at [129, 204] on link "CyberRisk Alliance Cybersecurity Summit [GEOGRAPHIC_DATA]" at bounding box center [210, 205] width 297 height 13
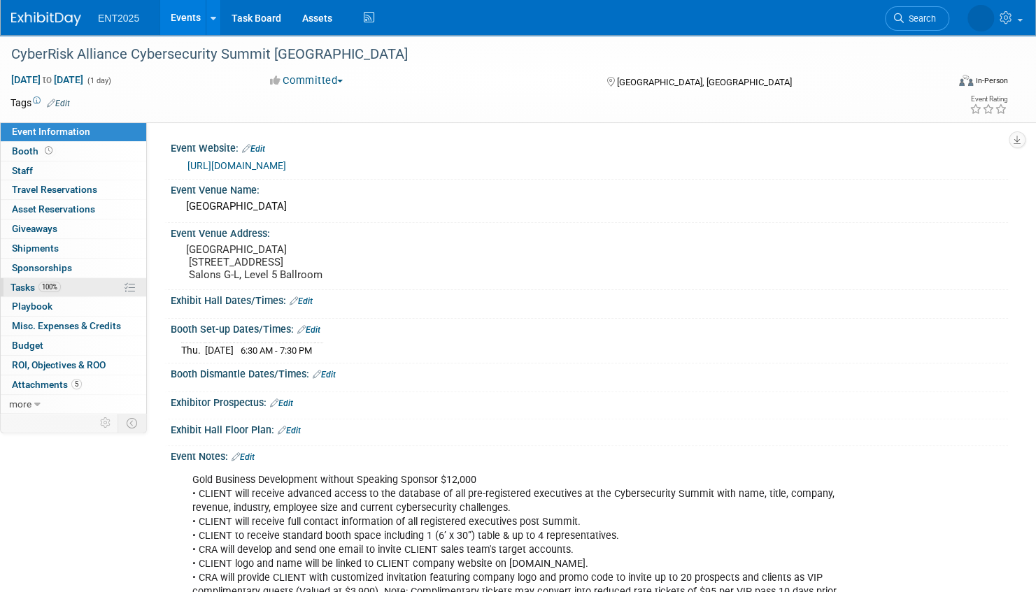
click at [93, 287] on link "100% Tasks 100%" at bounding box center [73, 287] width 145 height 19
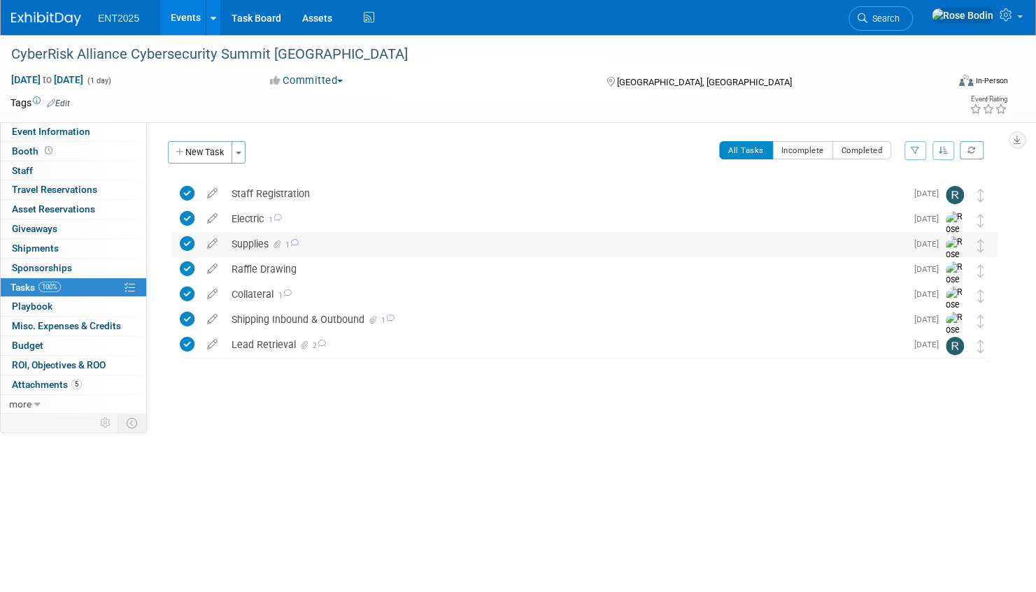
click at [378, 243] on div "Supplies 1" at bounding box center [565, 244] width 681 height 24
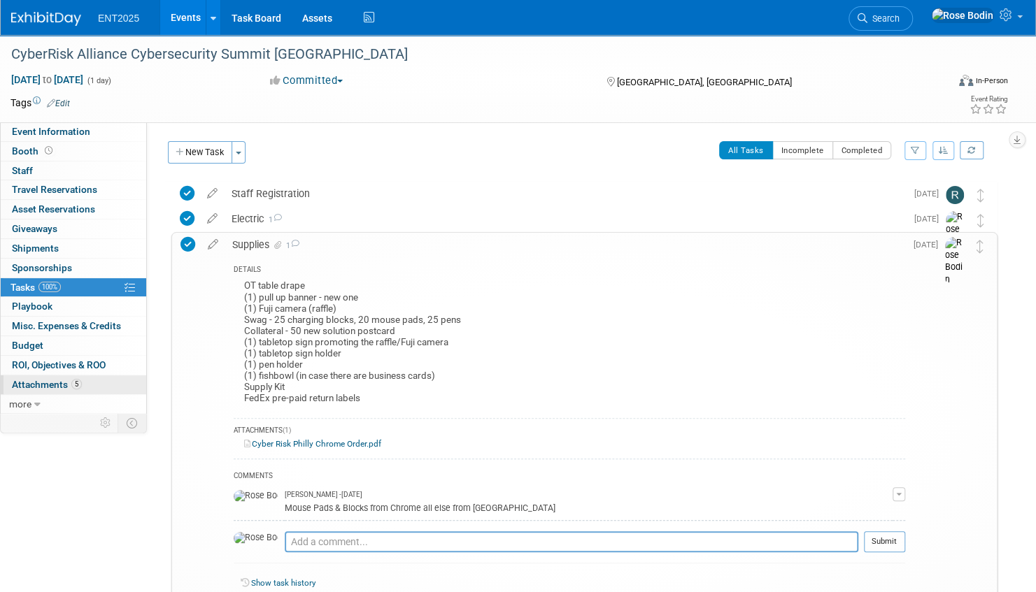
click at [109, 383] on link "5 Attachments 5" at bounding box center [73, 385] width 145 height 19
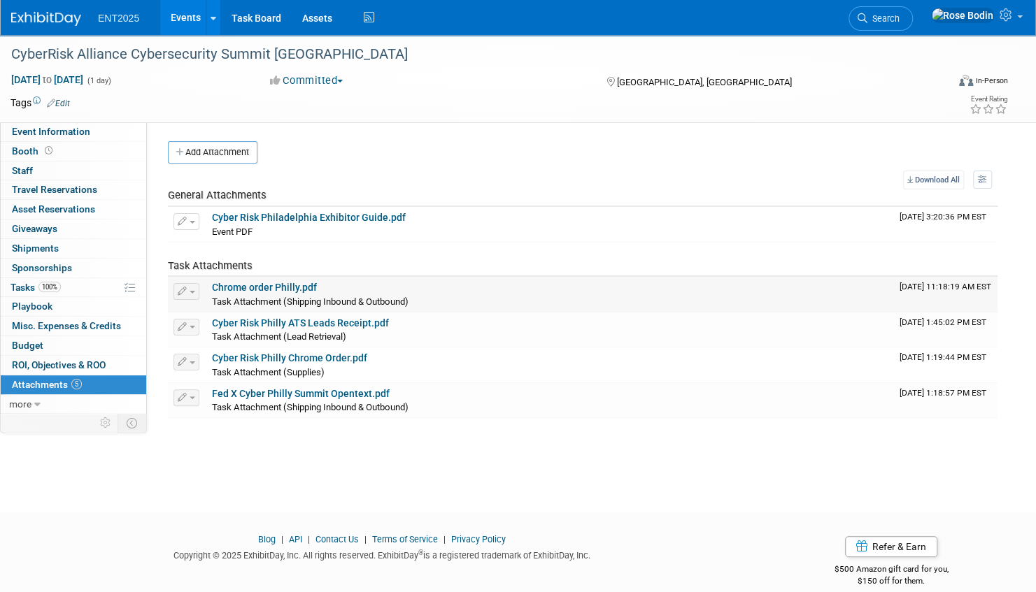
click at [262, 286] on link "Chrome order Philly.pdf" at bounding box center [264, 287] width 105 height 11
click at [179, 16] on link "Events" at bounding box center [185, 17] width 51 height 35
